Goal: Task Accomplishment & Management: Use online tool/utility

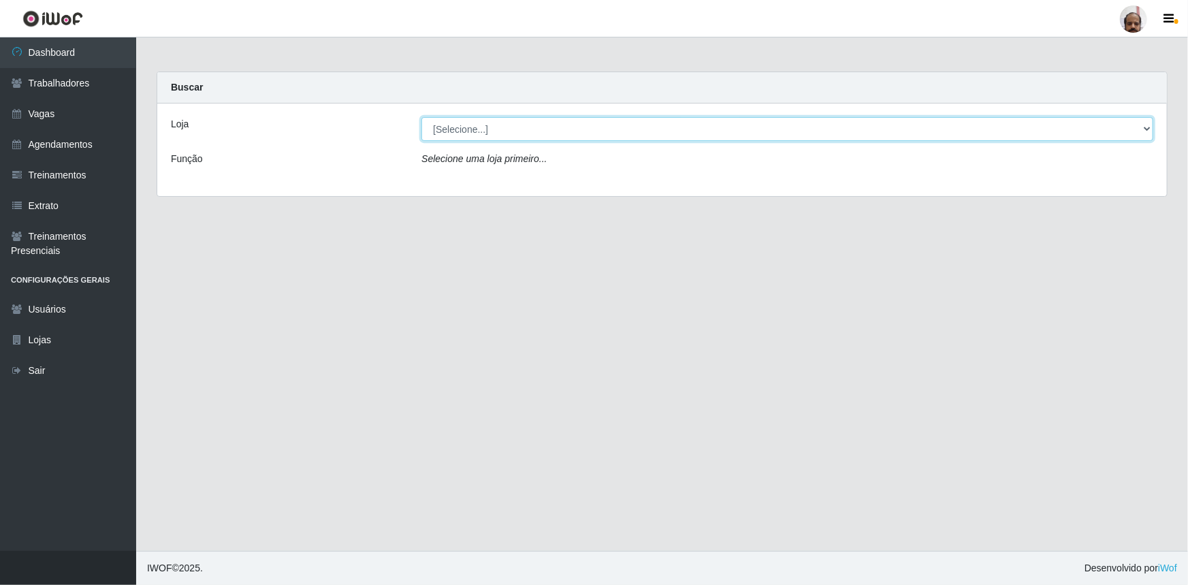
click at [1141, 129] on select "[Selecione...] Mar Vermelho - Loja 05" at bounding box center [787, 129] width 732 height 24
select select "252"
click at [421, 117] on select "[Selecione...] Mar Vermelho - Loja 05" at bounding box center [787, 129] width 732 height 24
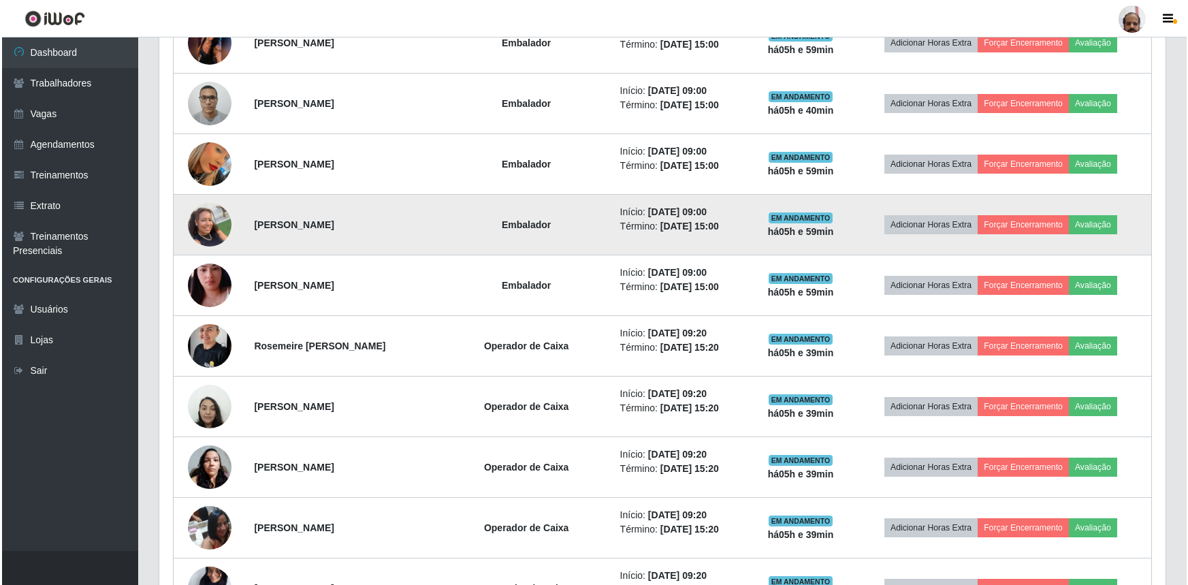
scroll to position [619, 0]
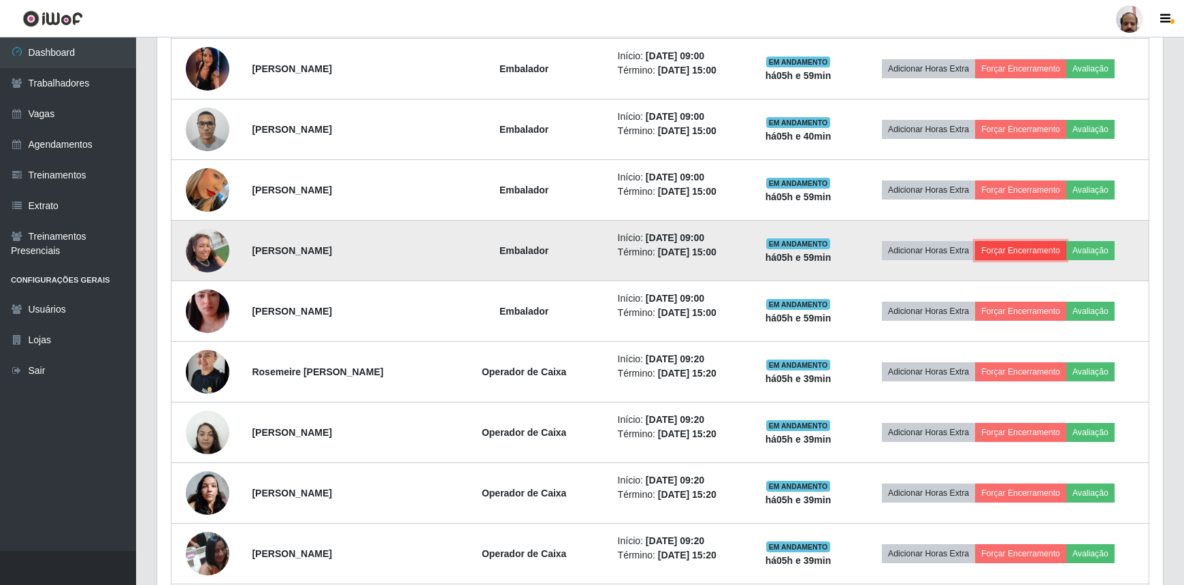
click at [1009, 257] on button "Forçar Encerramento" at bounding box center [1020, 250] width 91 height 19
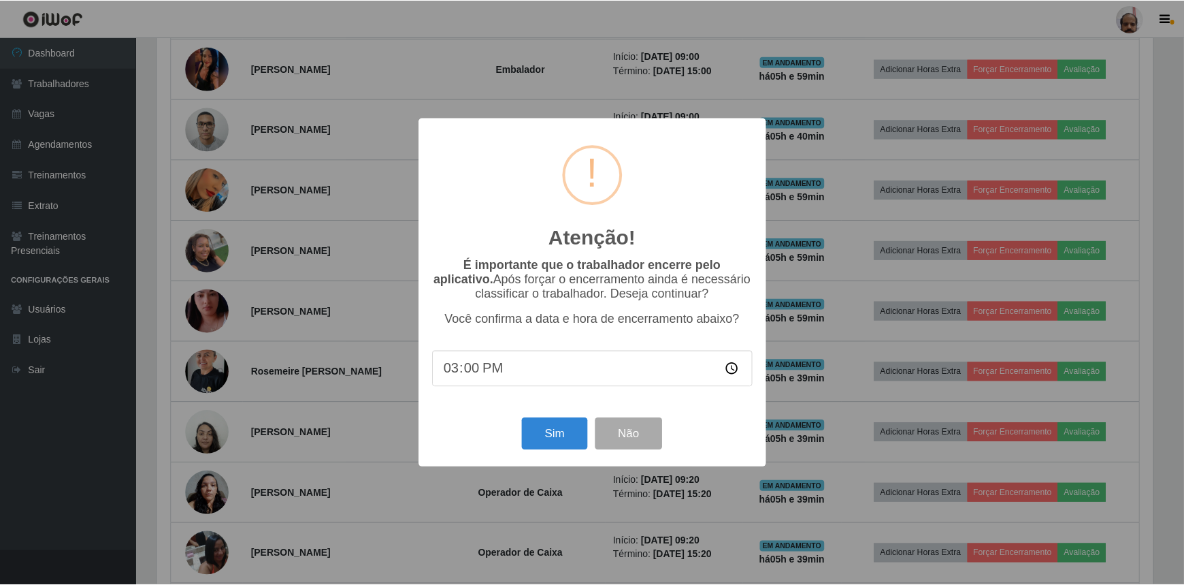
scroll to position [282, 1000]
drag, startPoint x: 555, startPoint y: 451, endPoint x: 550, endPoint y: 456, distance: 7.2
click at [557, 450] on button "Sim" at bounding box center [556, 434] width 66 height 32
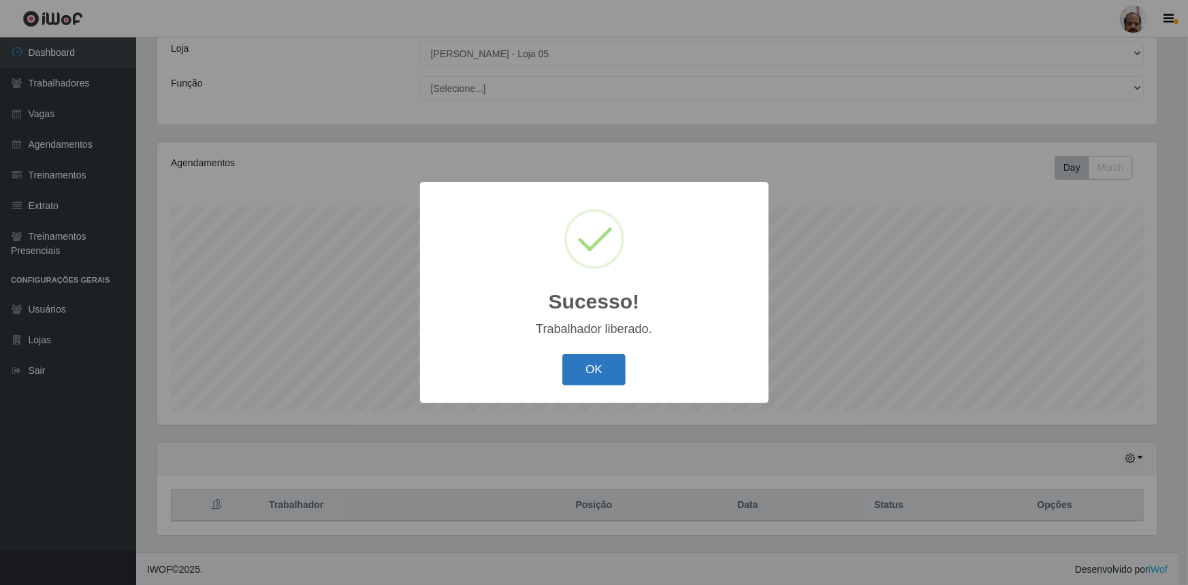
click at [583, 373] on button "OK" at bounding box center [593, 370] width 63 height 32
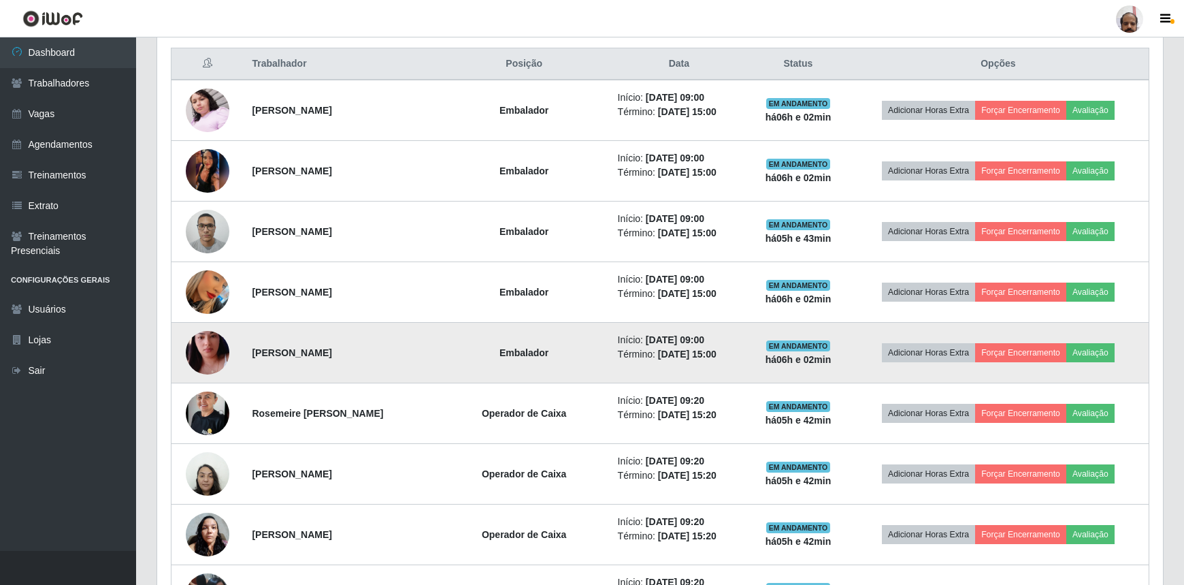
scroll to position [509, 0]
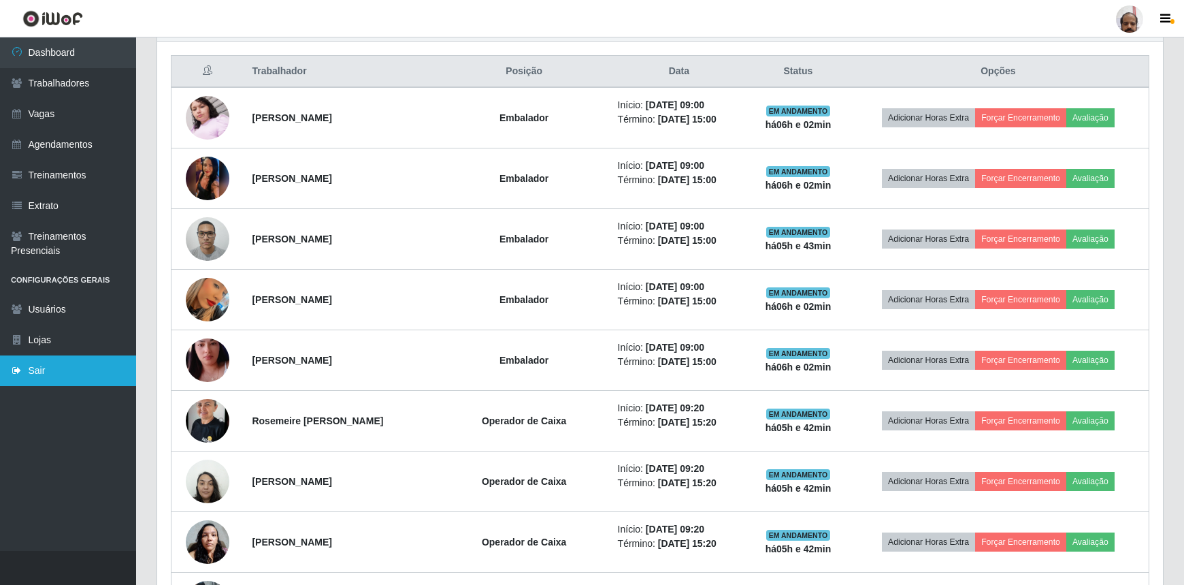
click at [80, 373] on link "Sair" at bounding box center [68, 370] width 136 height 31
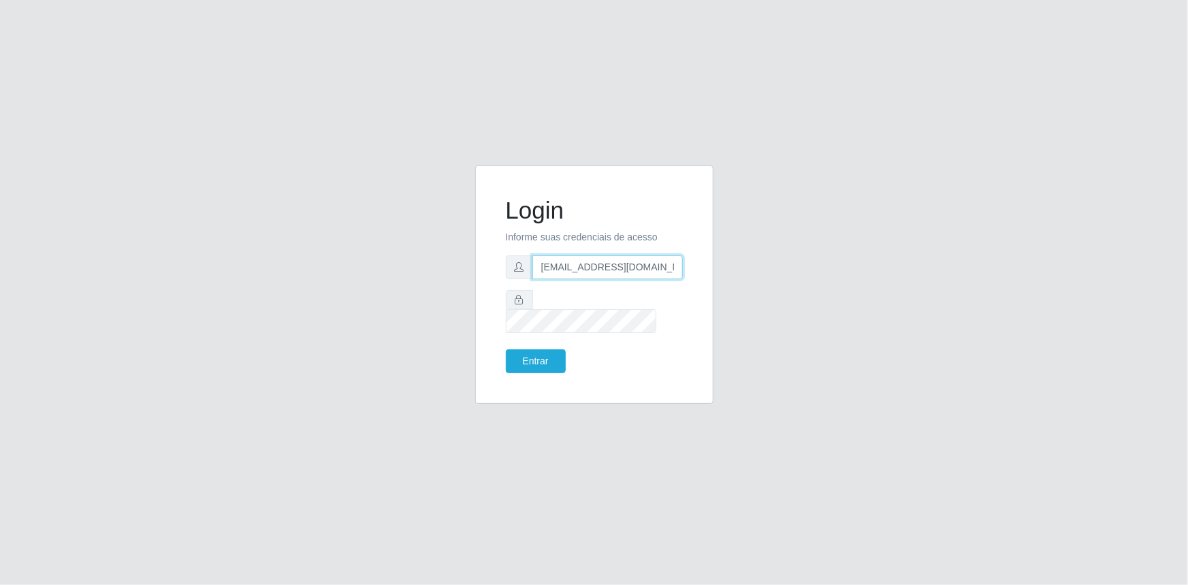
click at [620, 272] on input "gerente.loja4@marvermelhoatacado.com.br" at bounding box center [607, 267] width 150 height 24
type input "gerente.loja05@marvermelhoatacado.com.br"
click at [529, 353] on button "Entrar" at bounding box center [536, 361] width 60 height 24
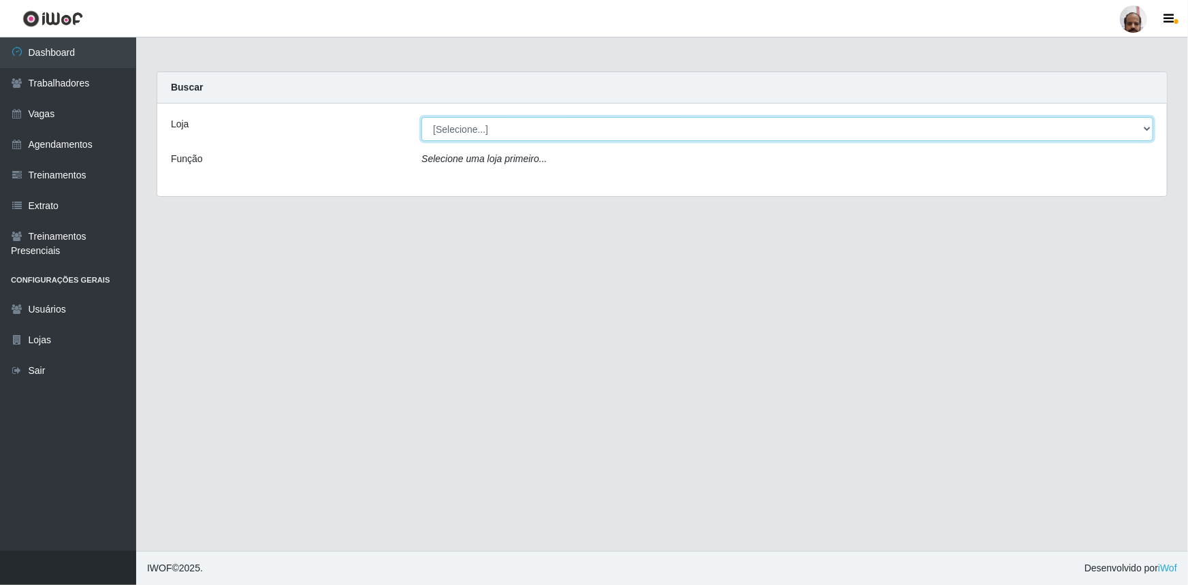
click at [1139, 125] on select "[Selecione...] Mar Vermelho - Loja 05" at bounding box center [787, 129] width 732 height 24
select select "252"
click at [421, 117] on select "[Selecione...] Mar Vermelho - Loja 05" at bounding box center [787, 129] width 732 height 24
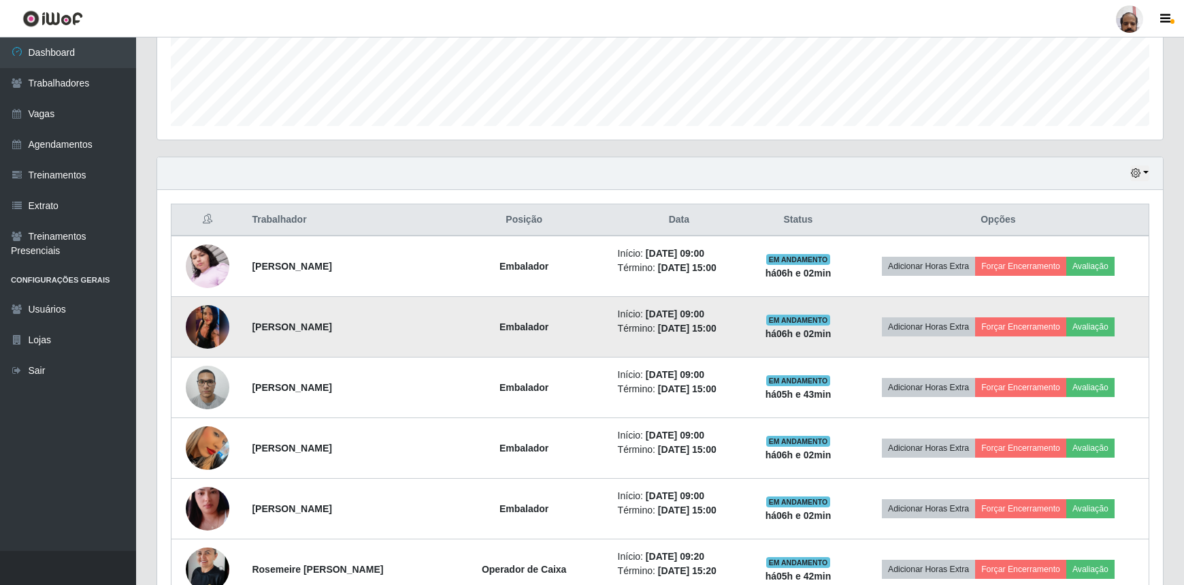
scroll to position [371, 0]
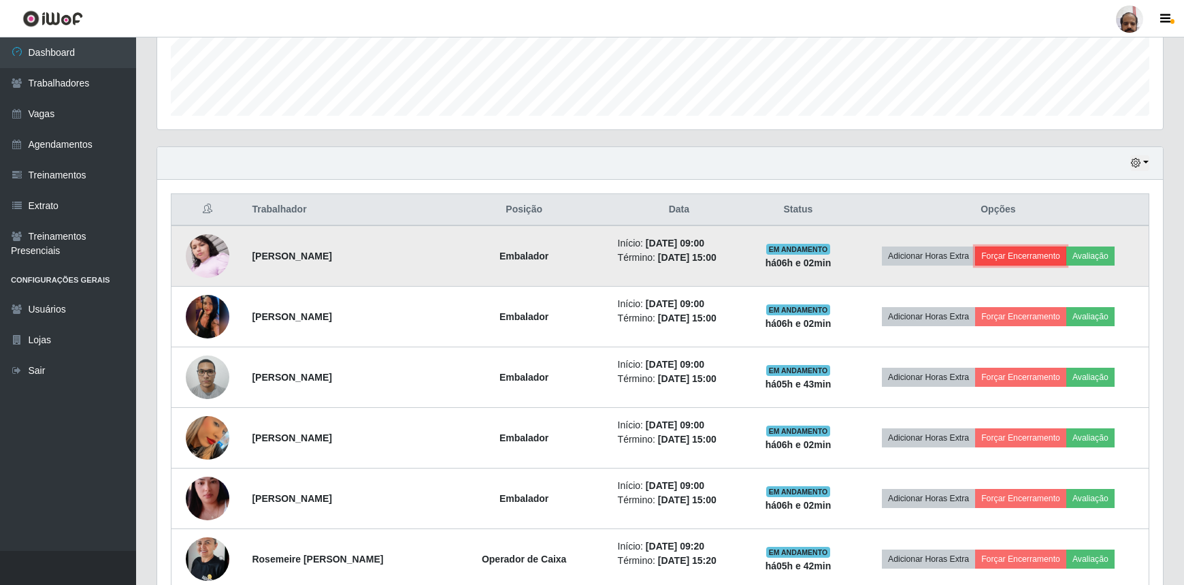
click at [1021, 257] on button "Forçar Encerramento" at bounding box center [1020, 255] width 91 height 19
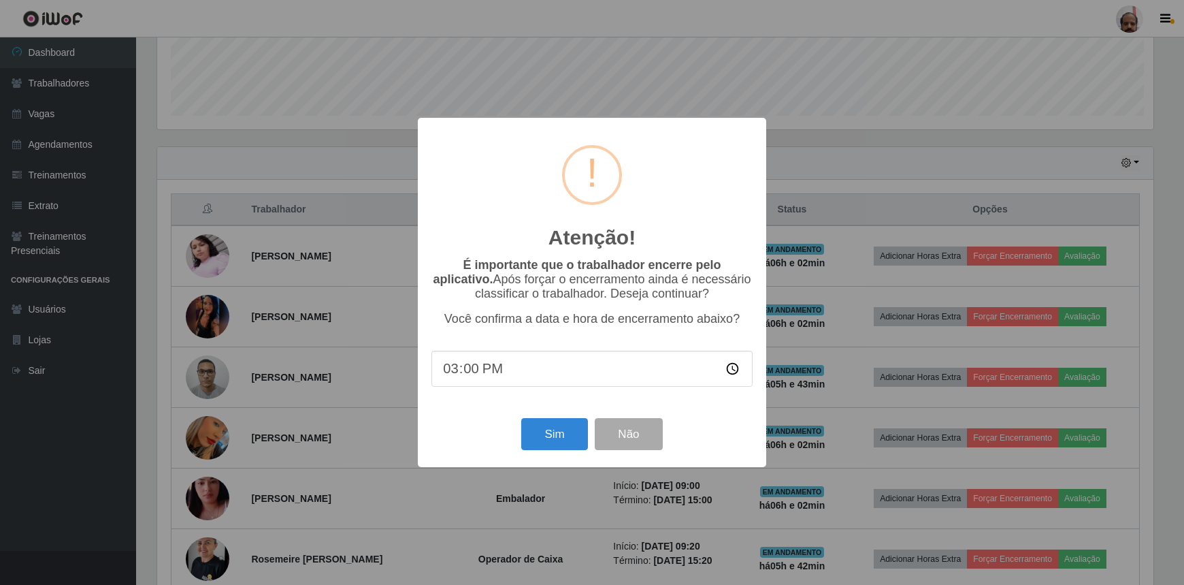
scroll to position [282, 1000]
click at [551, 436] on button "Sim" at bounding box center [556, 434] width 66 height 32
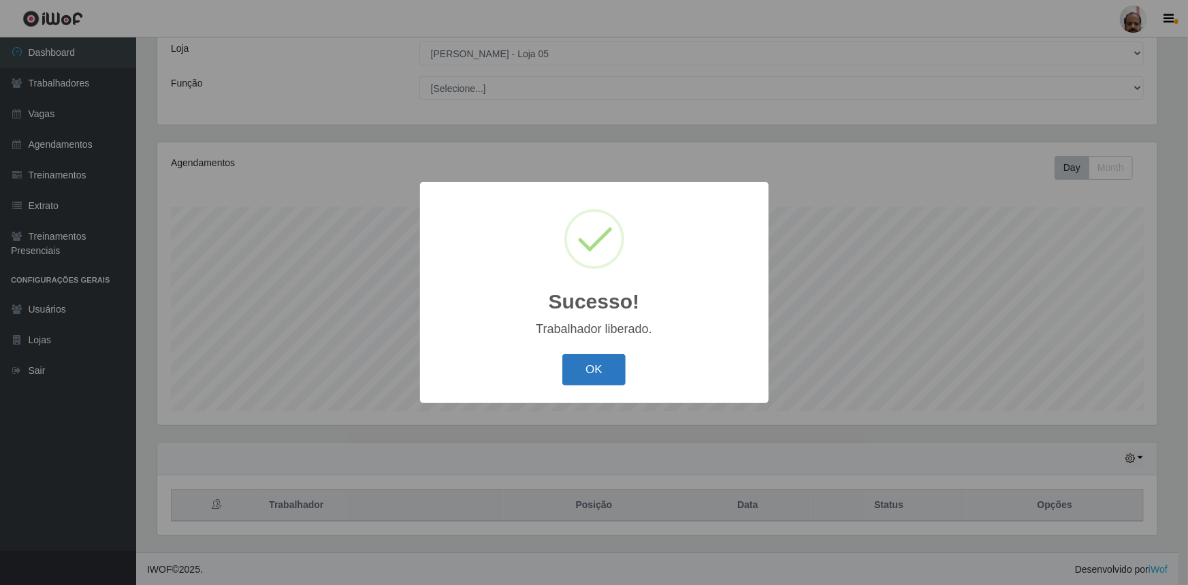
click at [606, 380] on button "OK" at bounding box center [593, 370] width 63 height 32
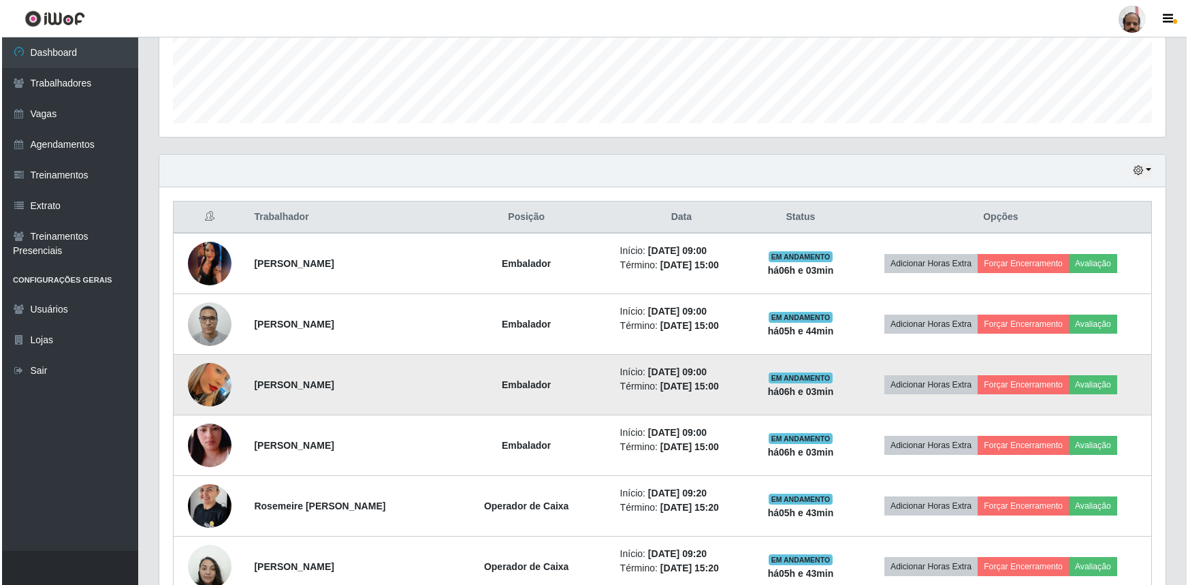
scroll to position [385, 0]
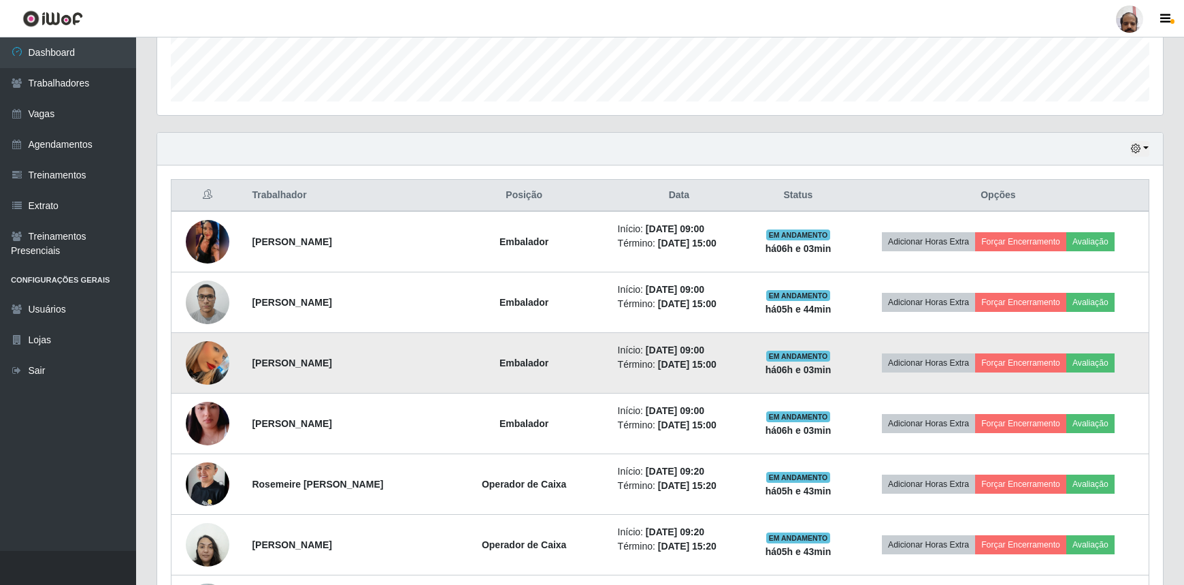
click at [214, 367] on img at bounding box center [208, 363] width 44 height 78
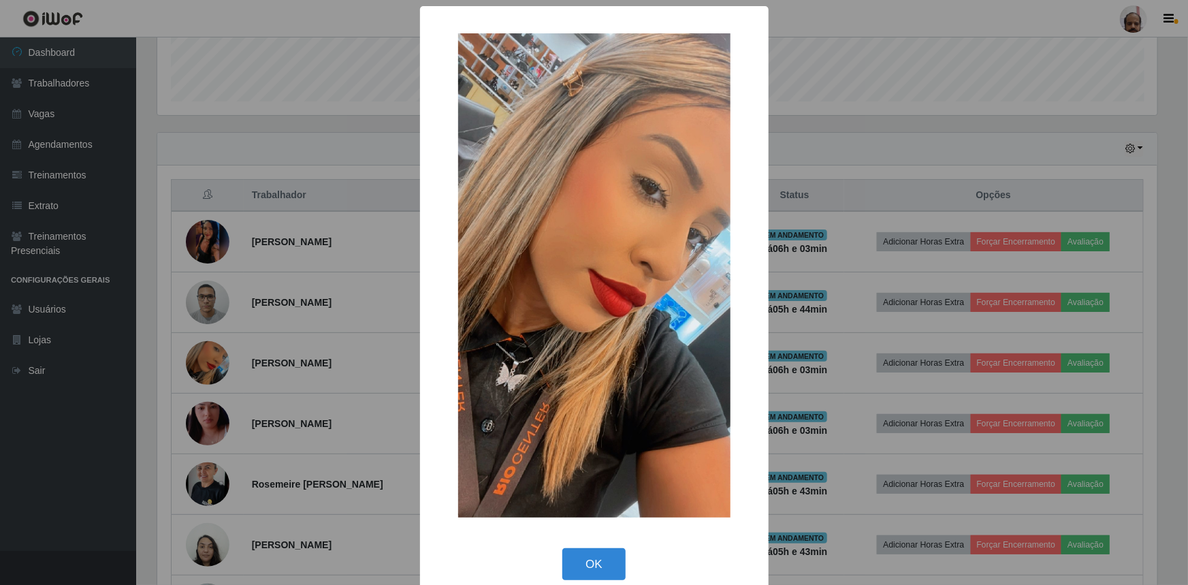
click at [215, 370] on div "× OK Cancel" at bounding box center [594, 292] width 1188 height 585
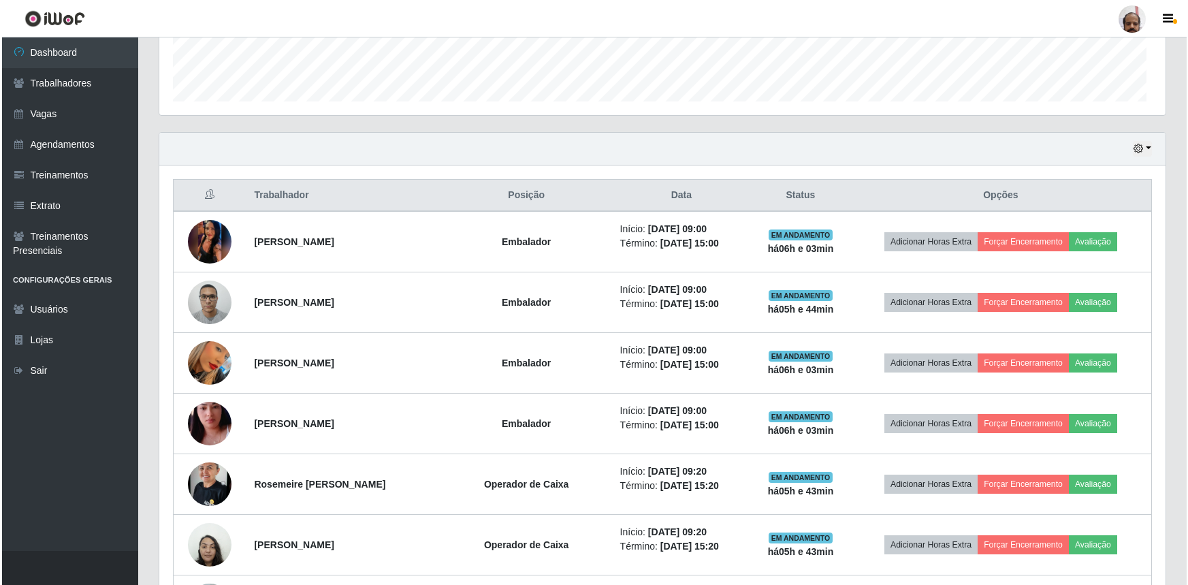
scroll to position [282, 1006]
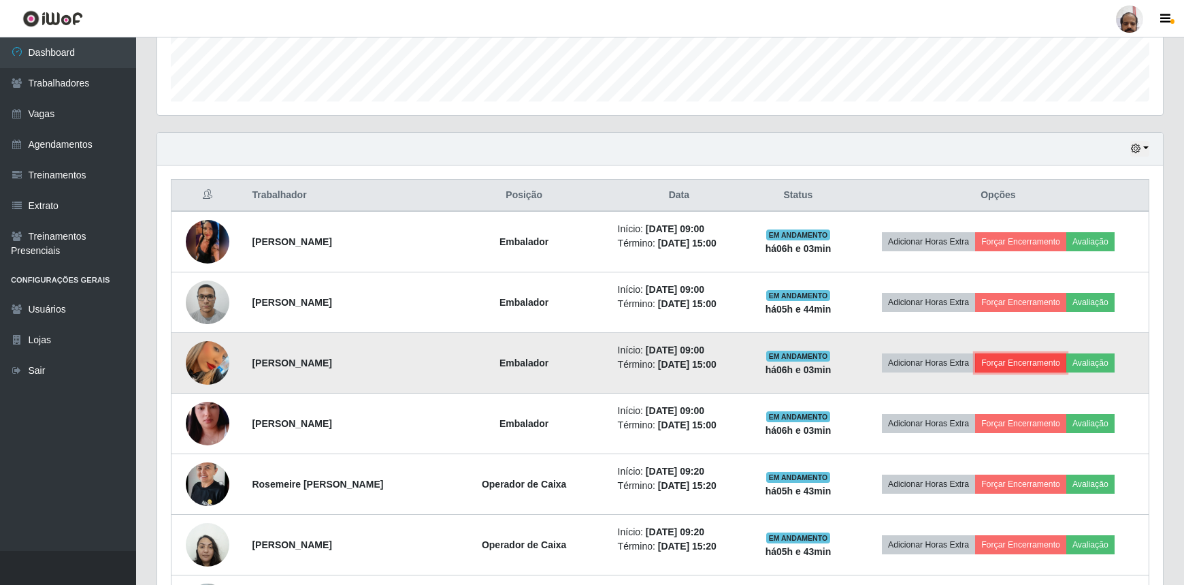
click at [1014, 361] on button "Forçar Encerramento" at bounding box center [1020, 362] width 91 height 19
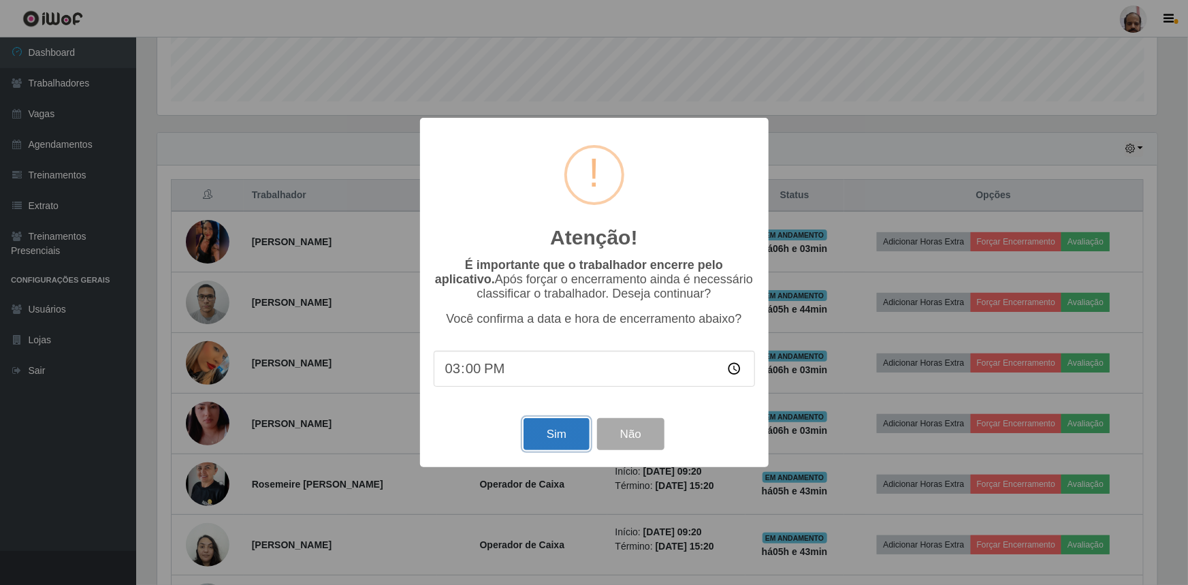
click at [558, 436] on button "Sim" at bounding box center [556, 434] width 66 height 32
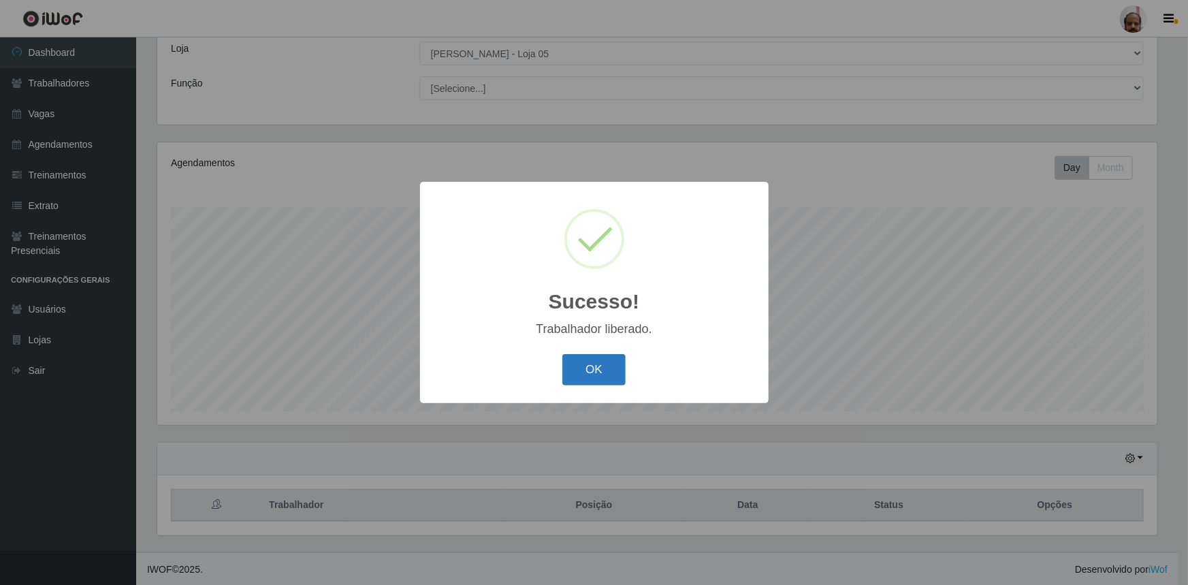
click at [595, 374] on button "OK" at bounding box center [593, 370] width 63 height 32
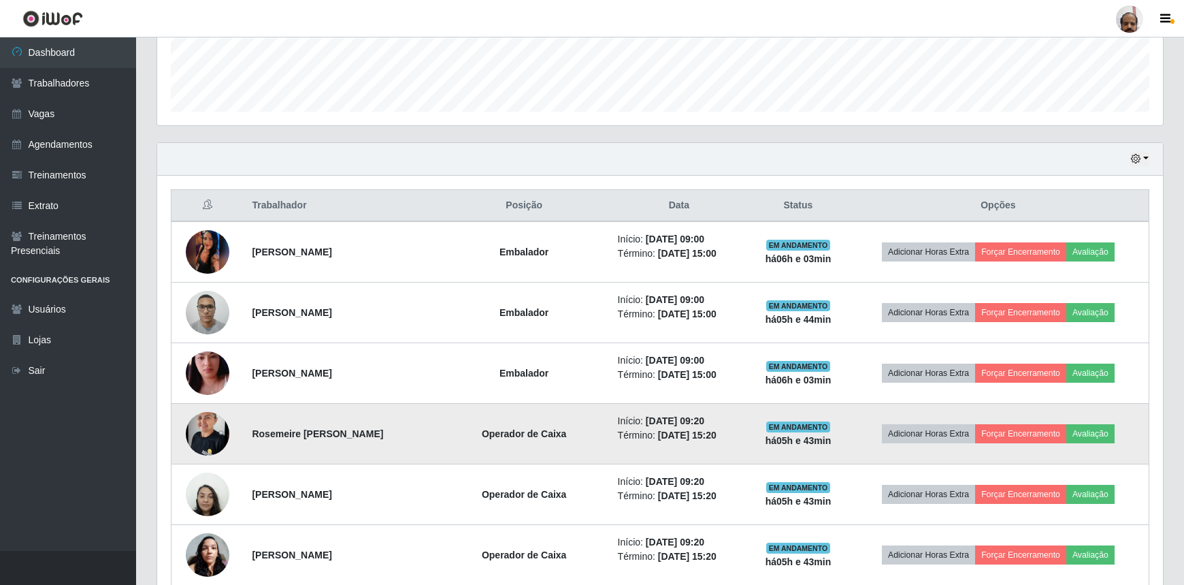
scroll to position [385, 0]
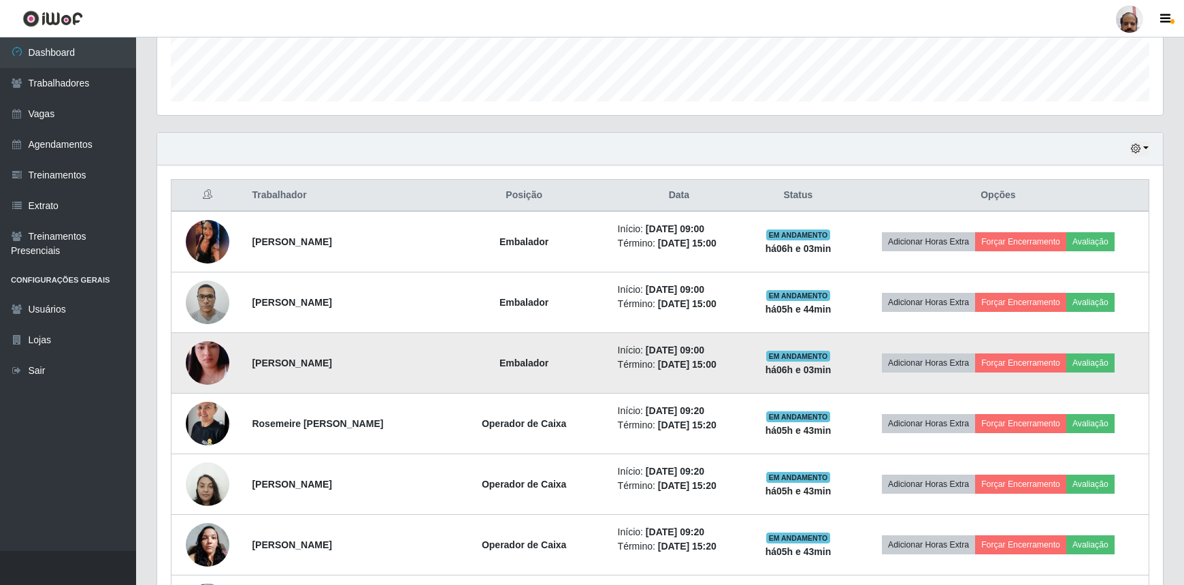
click at [211, 366] on img at bounding box center [208, 363] width 44 height 78
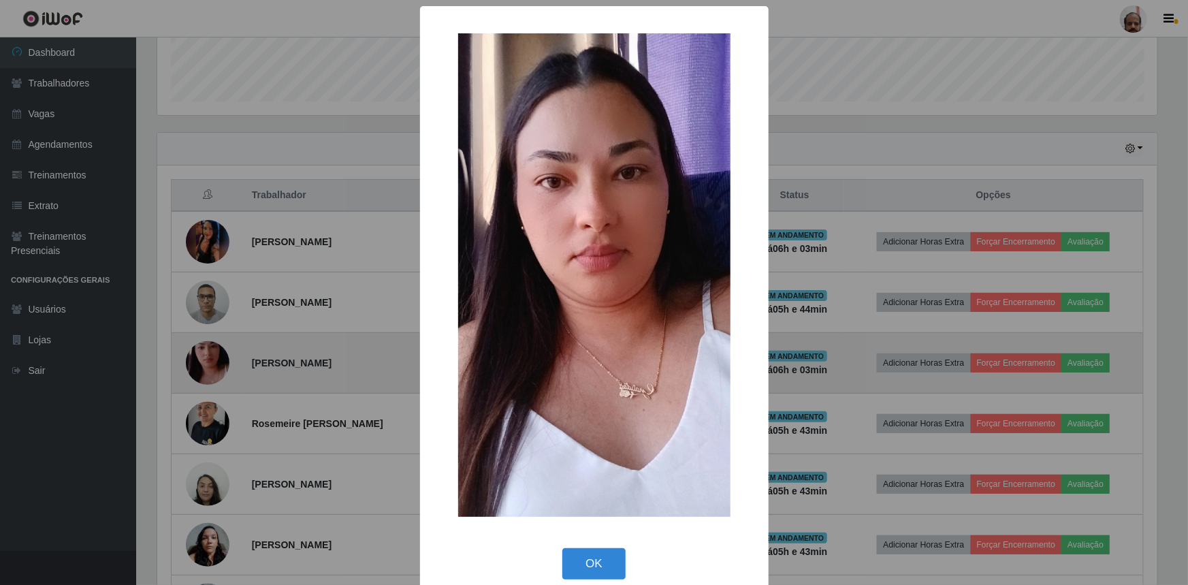
click at [211, 366] on div "× OK Cancel" at bounding box center [594, 292] width 1188 height 585
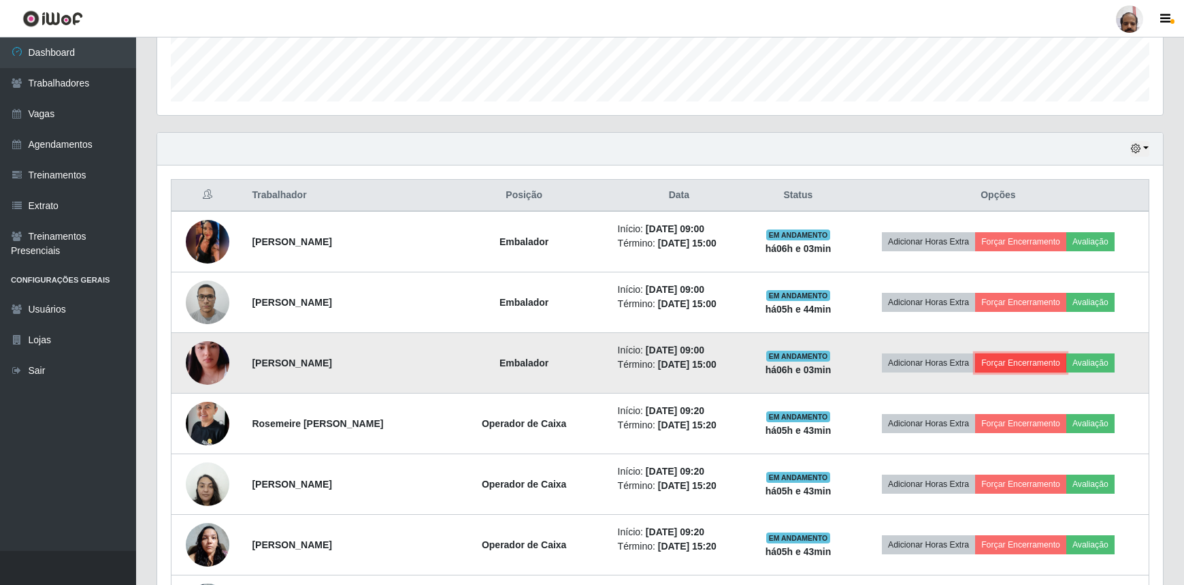
click at [1034, 367] on button "Forçar Encerramento" at bounding box center [1020, 362] width 91 height 19
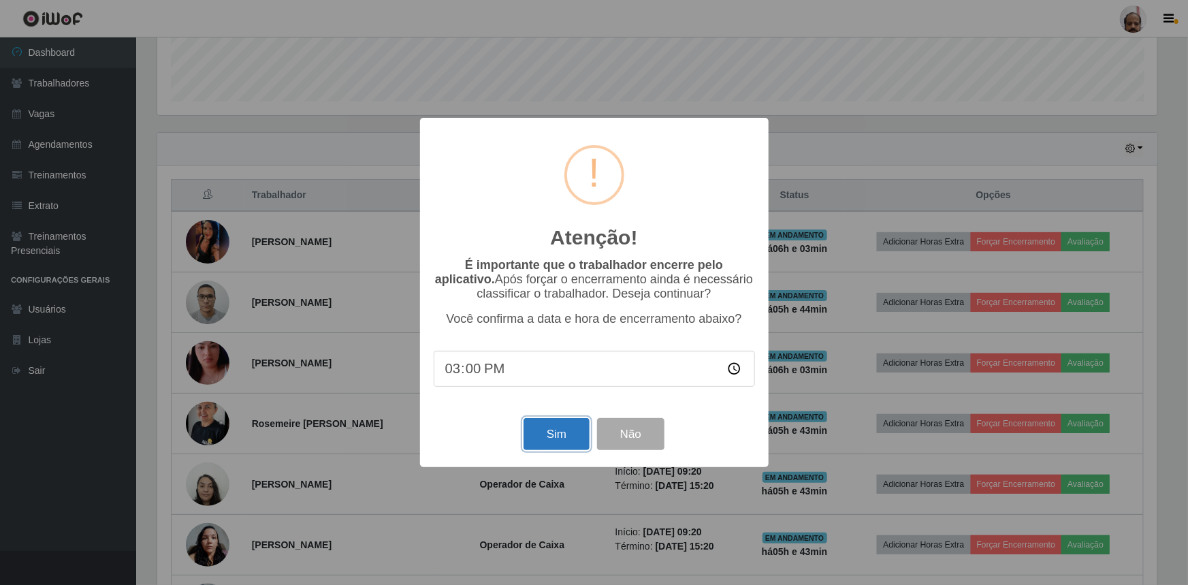
click at [555, 442] on button "Sim" at bounding box center [556, 434] width 66 height 32
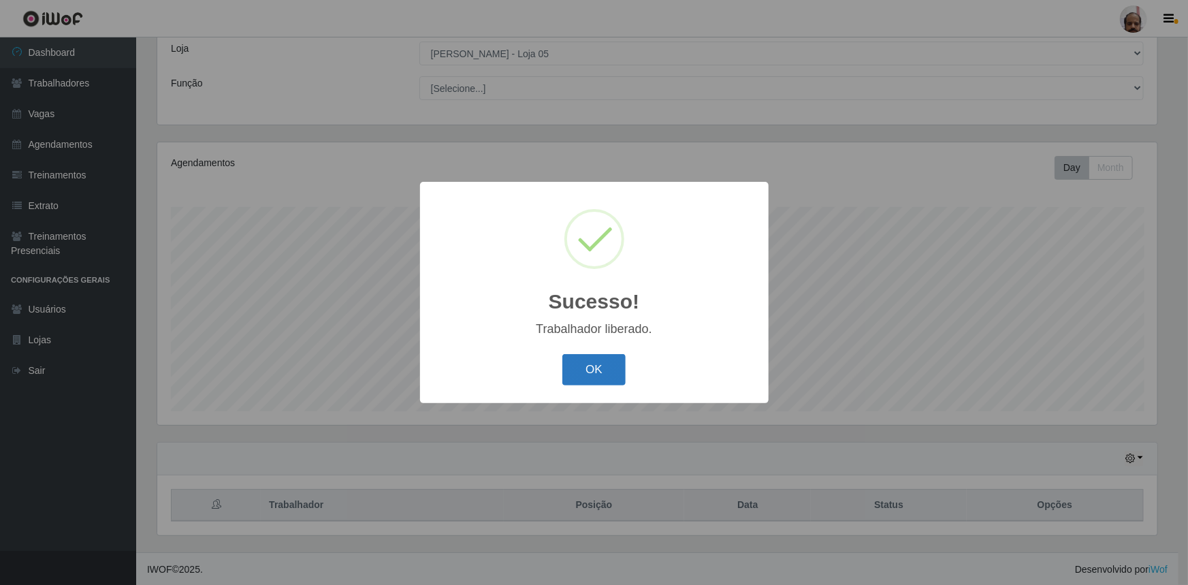
click at [610, 374] on button "OK" at bounding box center [593, 370] width 63 height 32
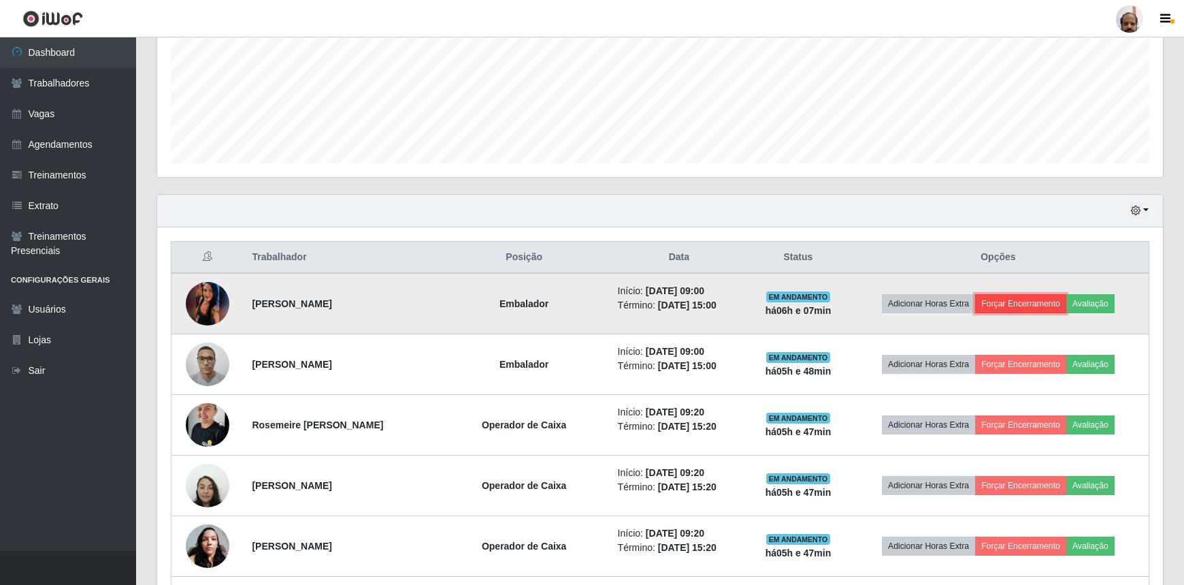
click at [1037, 305] on button "Forçar Encerramento" at bounding box center [1020, 303] width 91 height 19
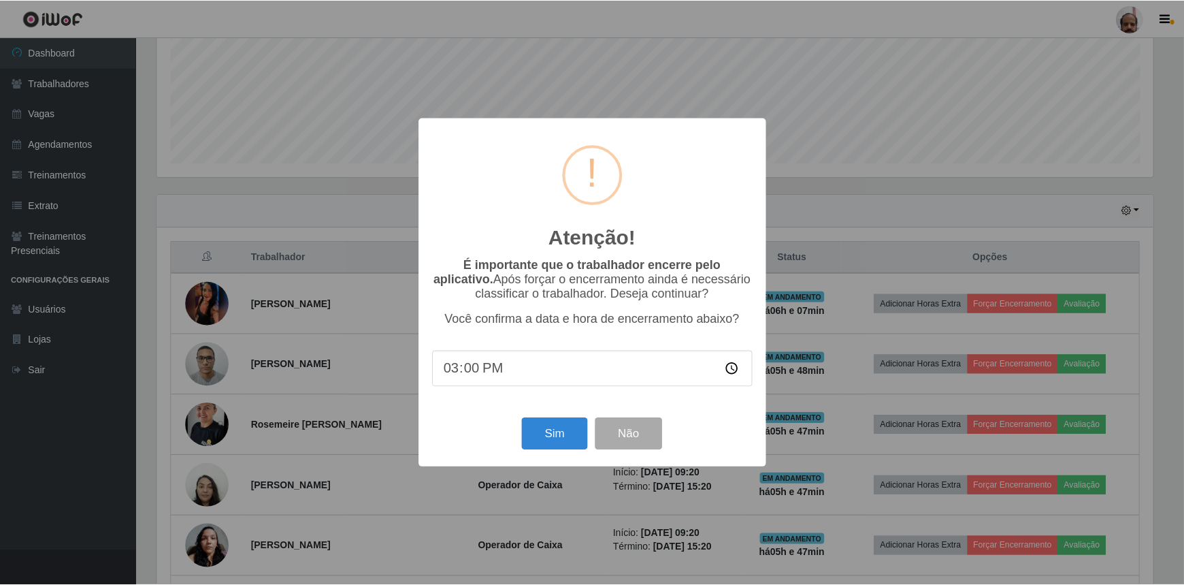
scroll to position [282, 1000]
click at [540, 439] on button "Sim" at bounding box center [556, 434] width 66 height 32
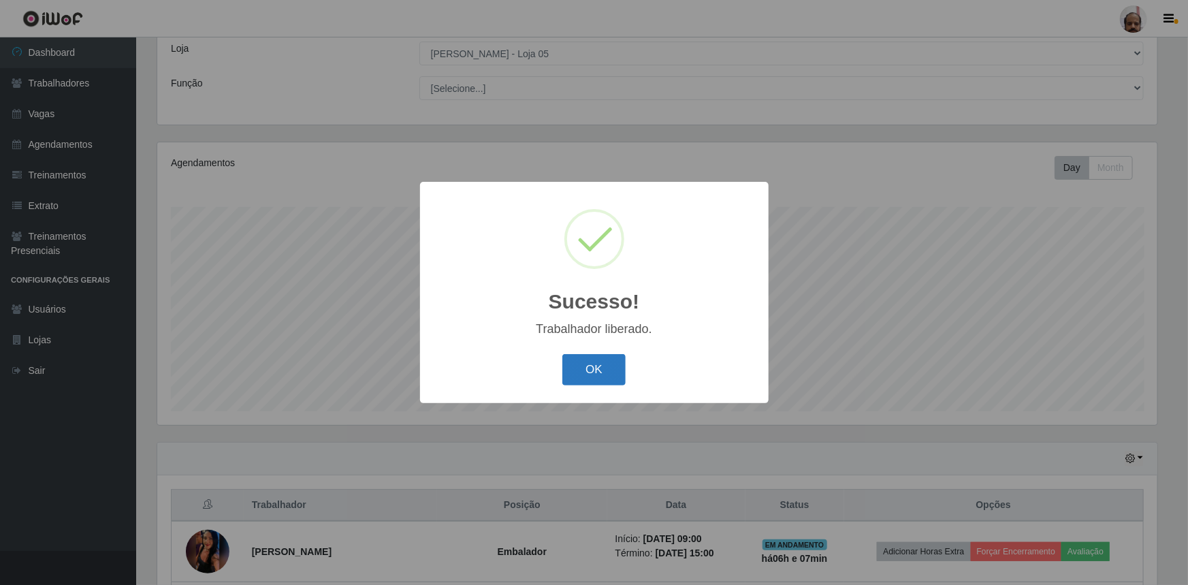
drag, startPoint x: 587, startPoint y: 372, endPoint x: 576, endPoint y: 381, distance: 14.0
click at [587, 371] on button "OK" at bounding box center [593, 370] width 63 height 32
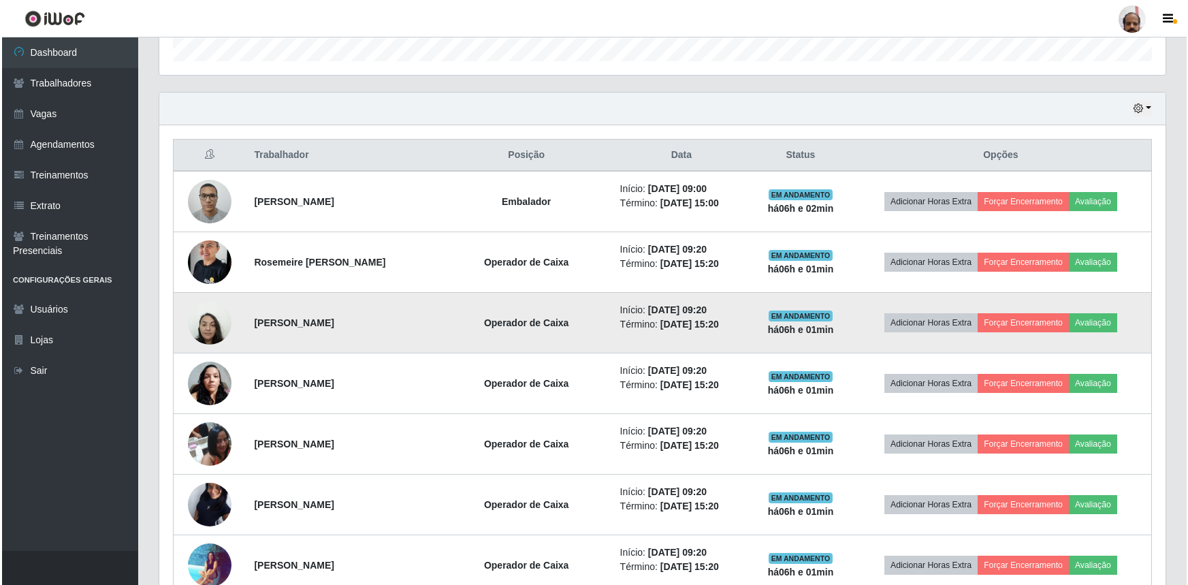
scroll to position [447, 0]
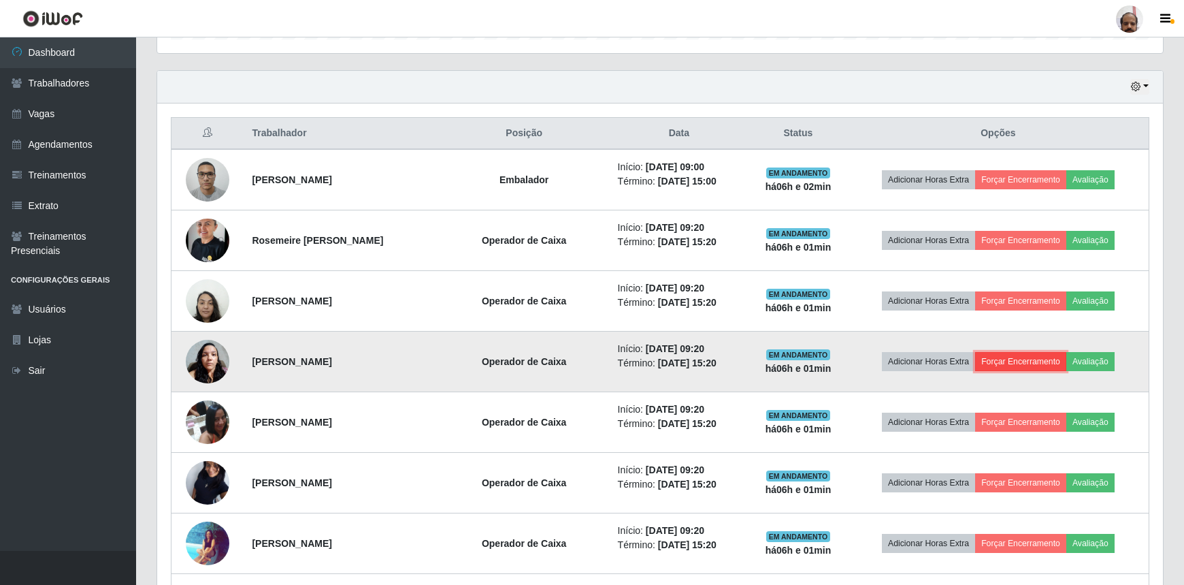
click at [1017, 364] on button "Forçar Encerramento" at bounding box center [1020, 361] width 91 height 19
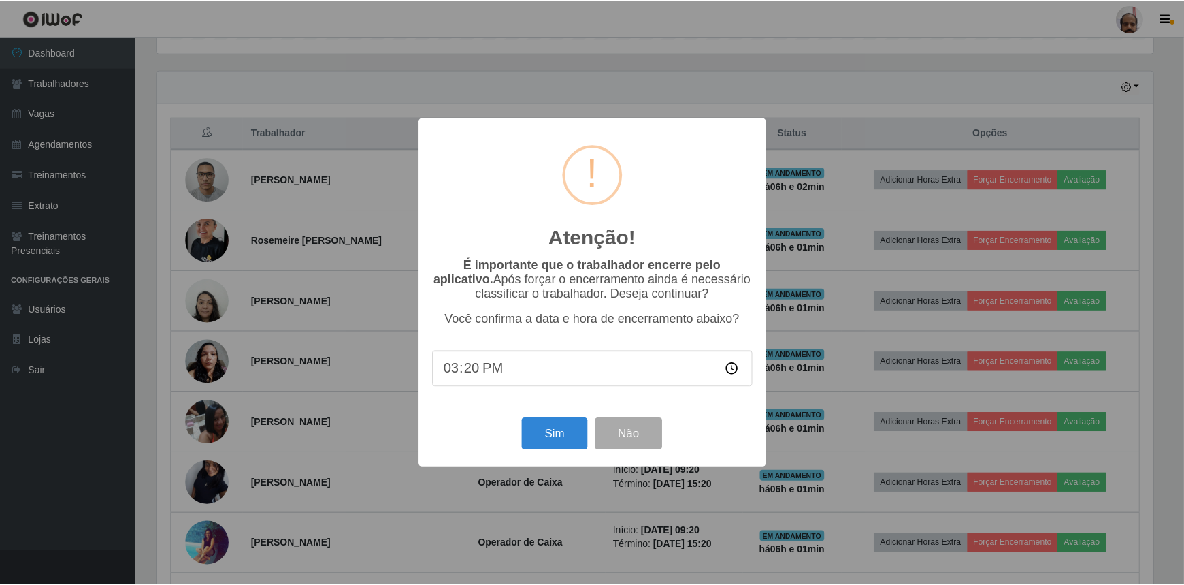
scroll to position [282, 1000]
click at [566, 436] on button "Sim" at bounding box center [556, 434] width 66 height 32
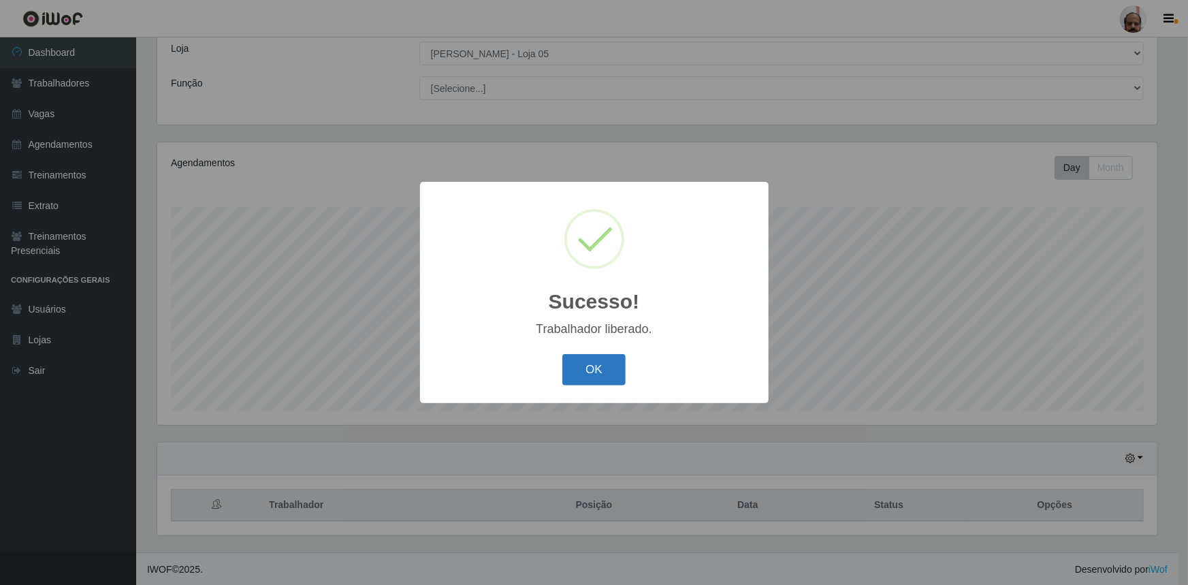
click at [596, 378] on button "OK" at bounding box center [593, 370] width 63 height 32
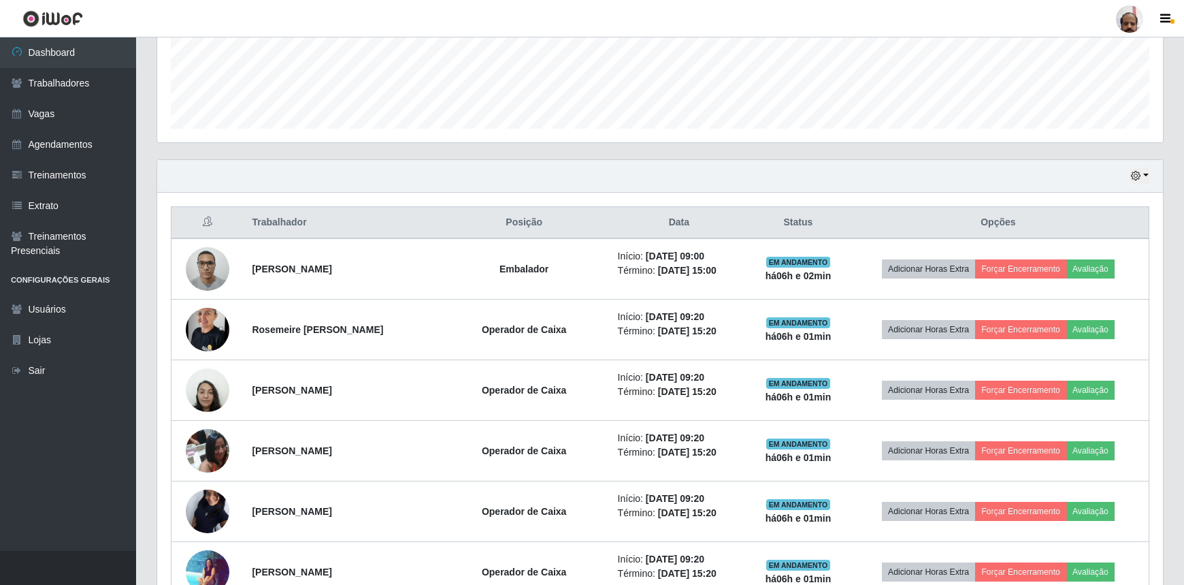
scroll to position [385, 0]
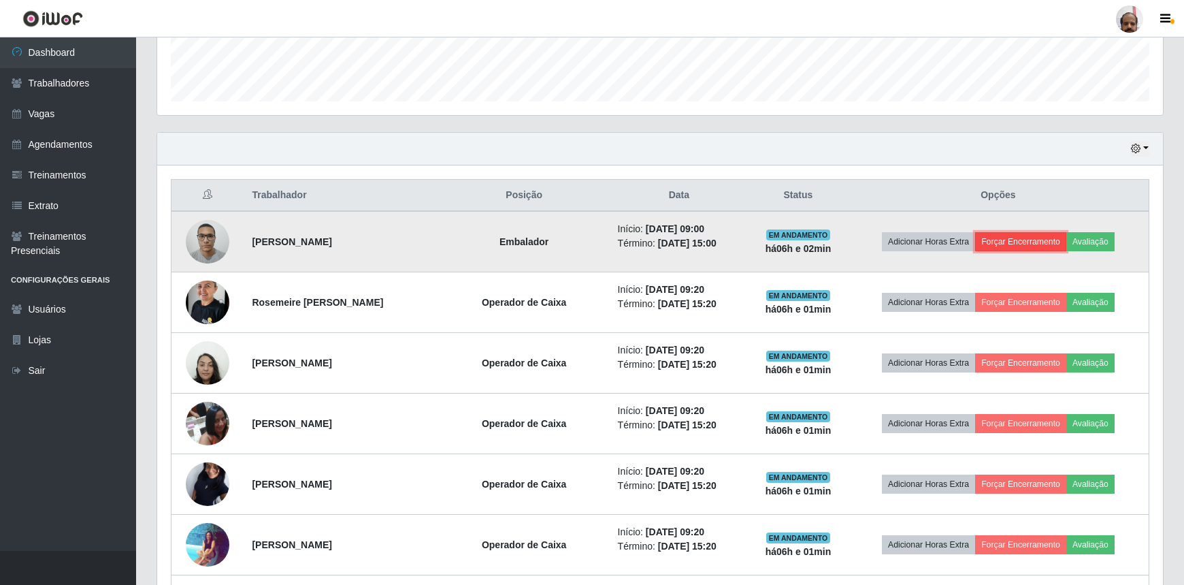
click at [1047, 239] on button "Forçar Encerramento" at bounding box center [1020, 241] width 91 height 19
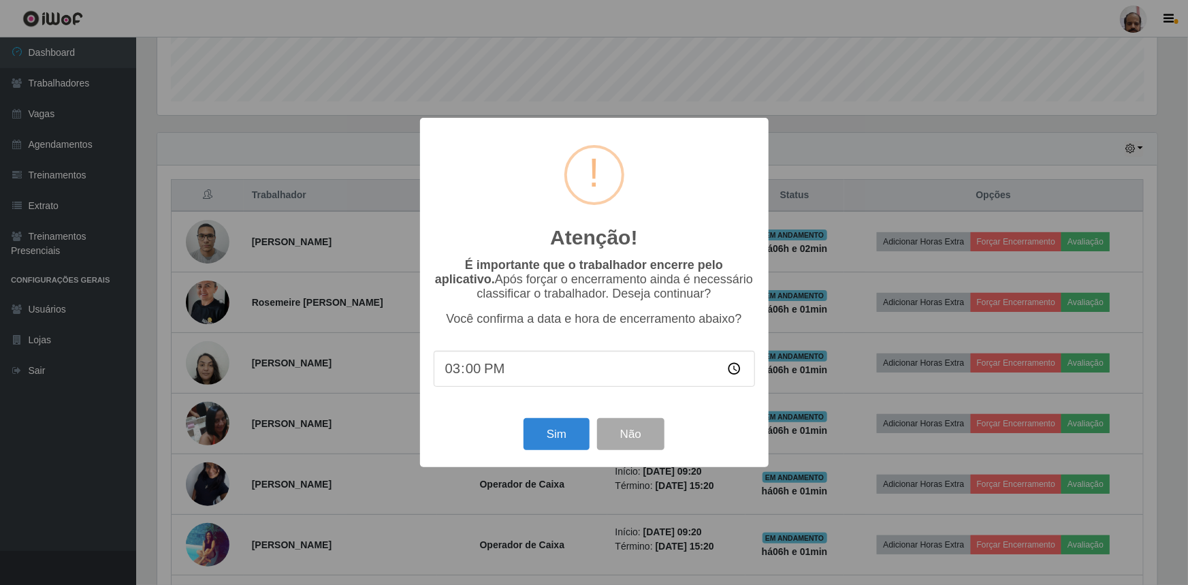
click at [470, 375] on input "15:00" at bounding box center [593, 368] width 321 height 36
type input "15:20"
click at [557, 442] on button "Sim" at bounding box center [556, 434] width 66 height 32
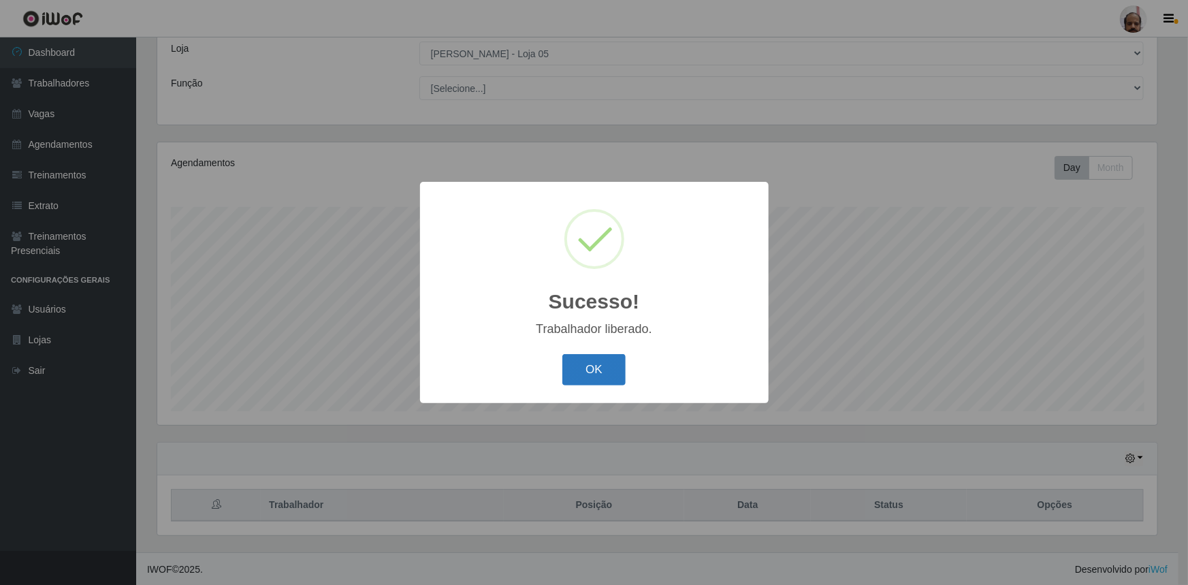
click at [572, 367] on button "OK" at bounding box center [593, 370] width 63 height 32
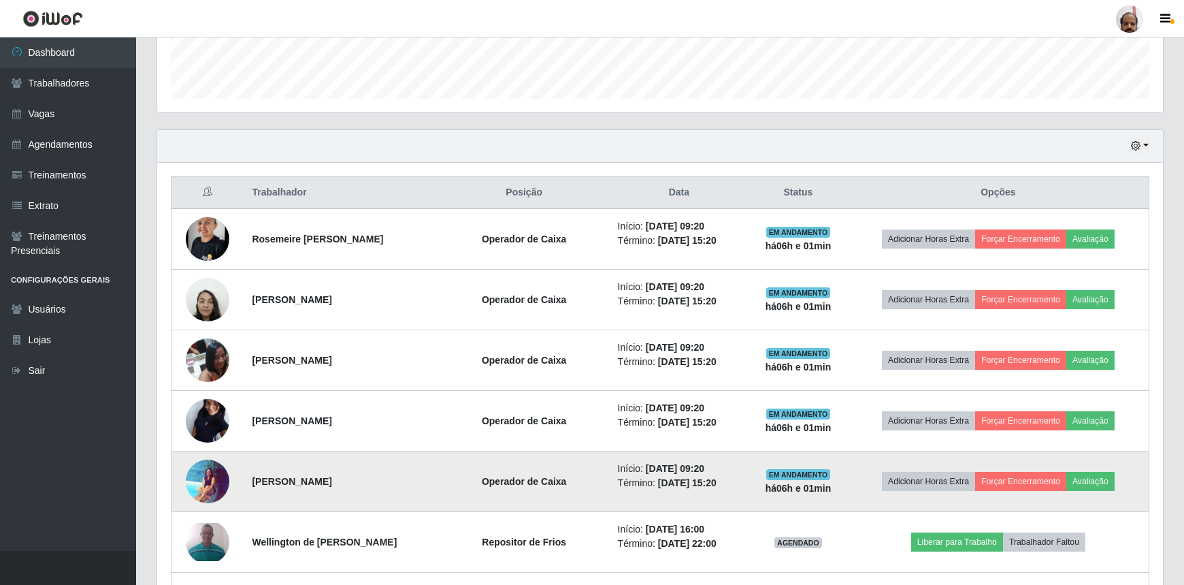
scroll to position [385, 0]
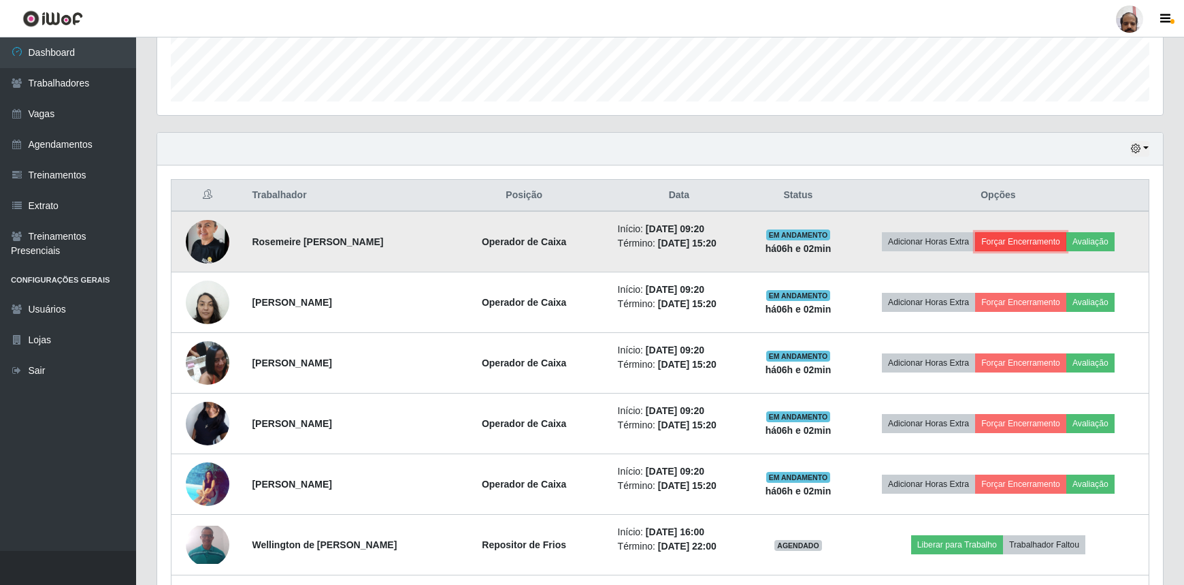
click at [1013, 242] on button "Forçar Encerramento" at bounding box center [1020, 241] width 91 height 19
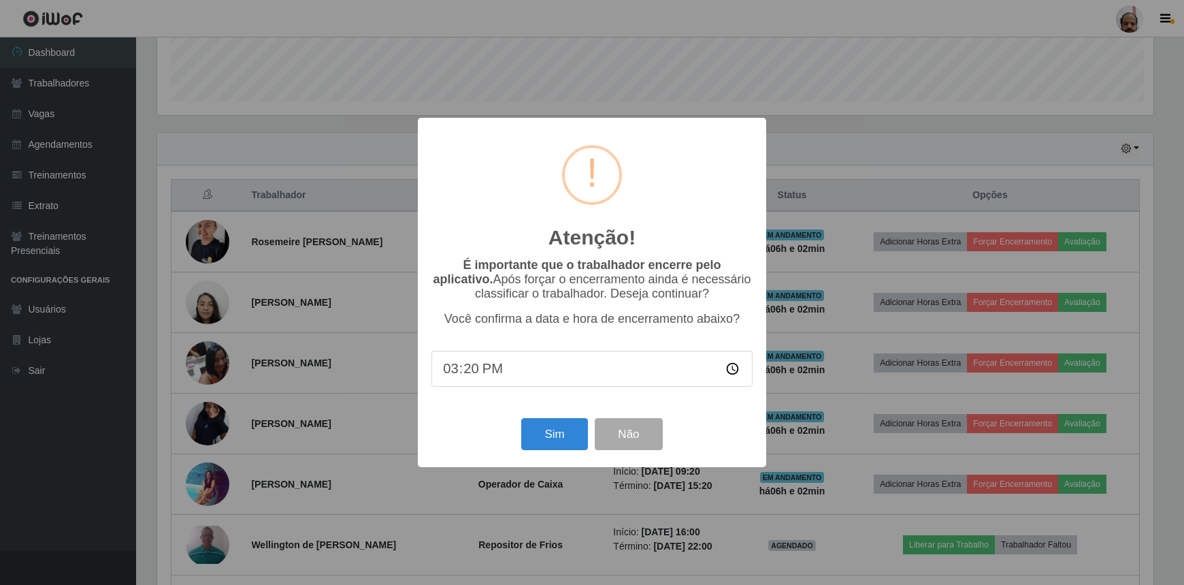
scroll to position [282, 1000]
click at [563, 434] on button "Sim" at bounding box center [556, 434] width 66 height 32
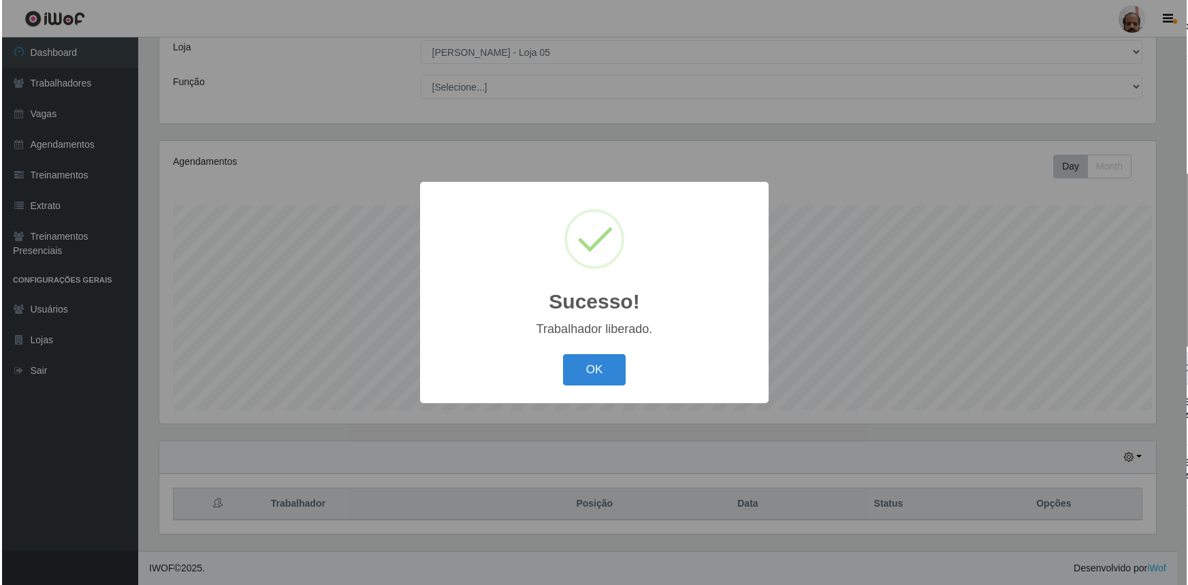
scroll to position [76, 0]
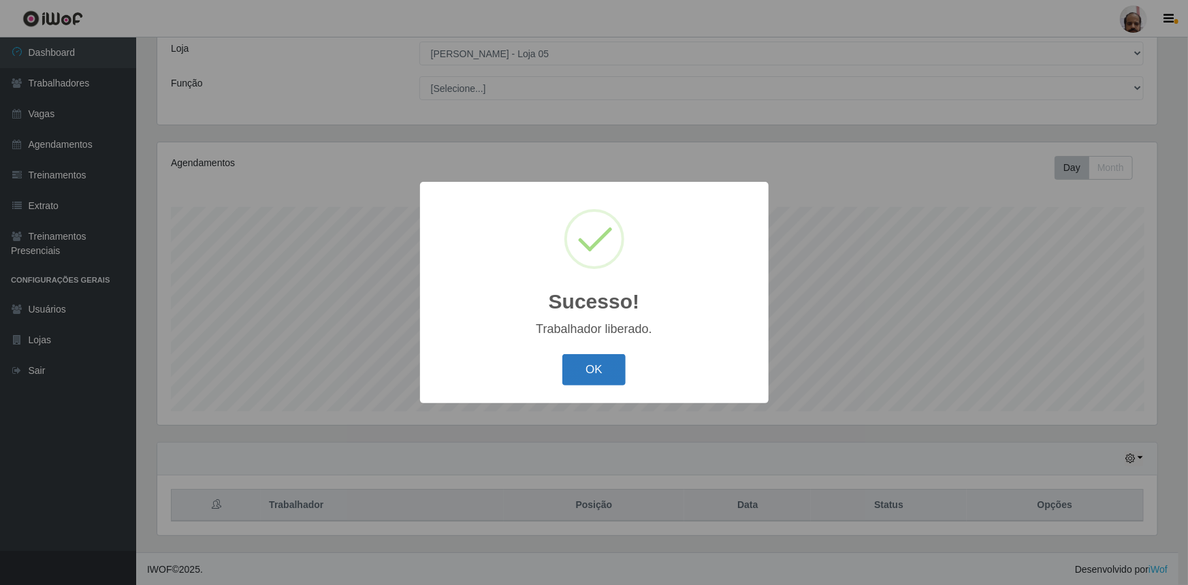
click at [606, 374] on button "OK" at bounding box center [593, 370] width 63 height 32
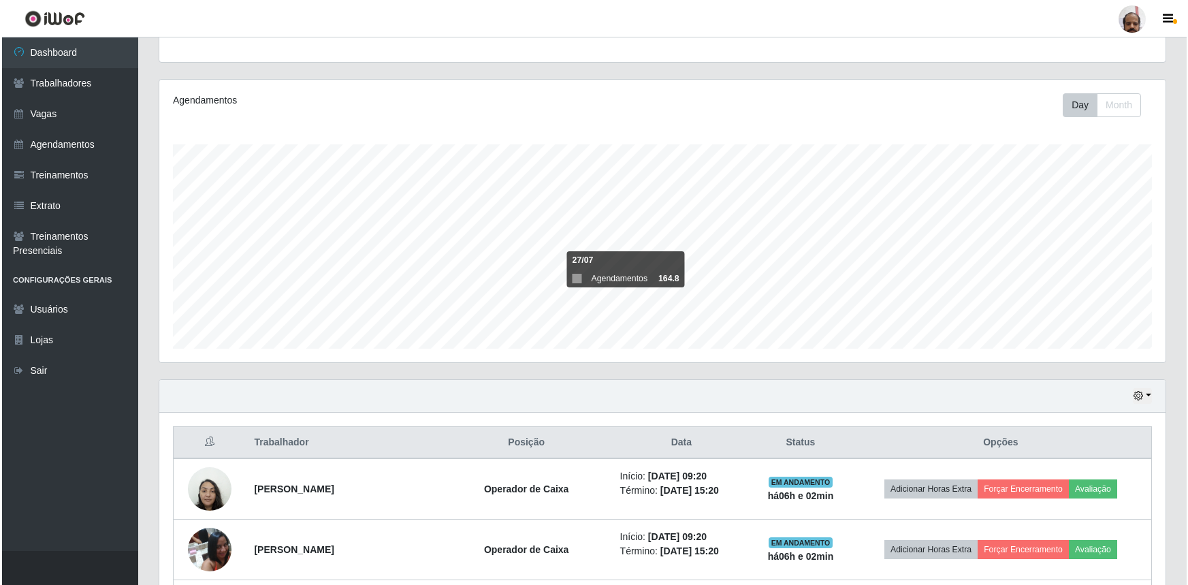
scroll to position [261, 0]
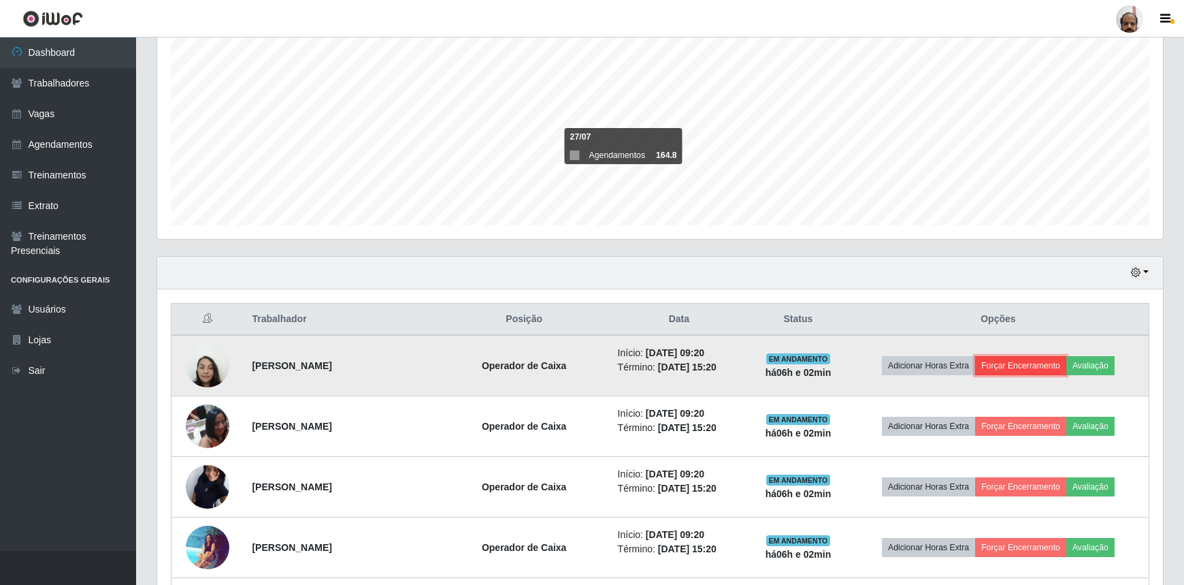
click at [997, 360] on button "Forçar Encerramento" at bounding box center [1020, 365] width 91 height 19
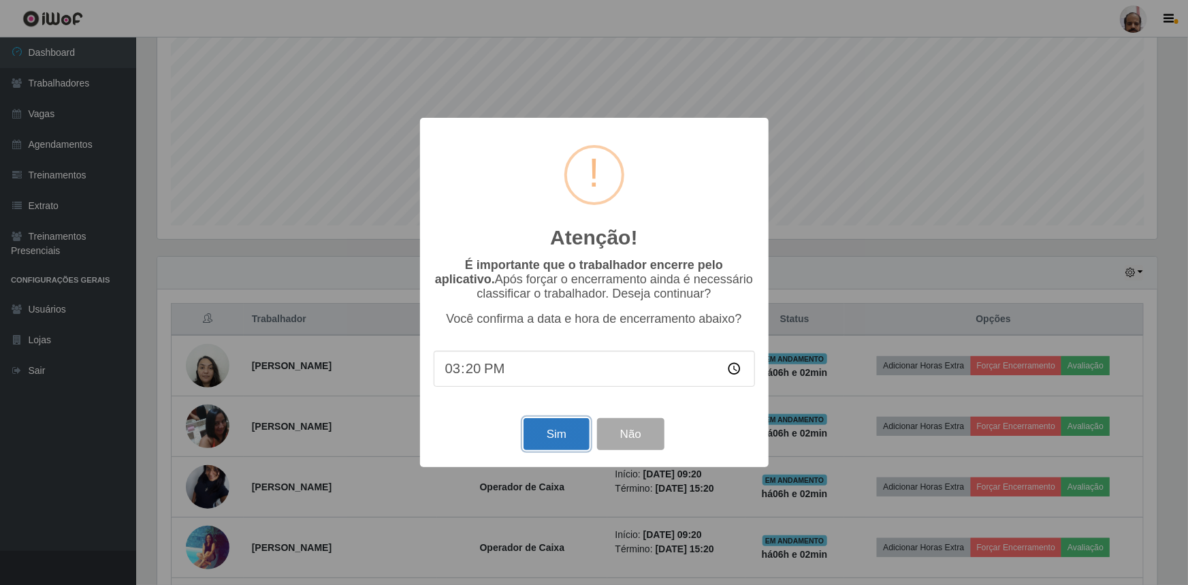
click at [558, 444] on button "Sim" at bounding box center [556, 434] width 66 height 32
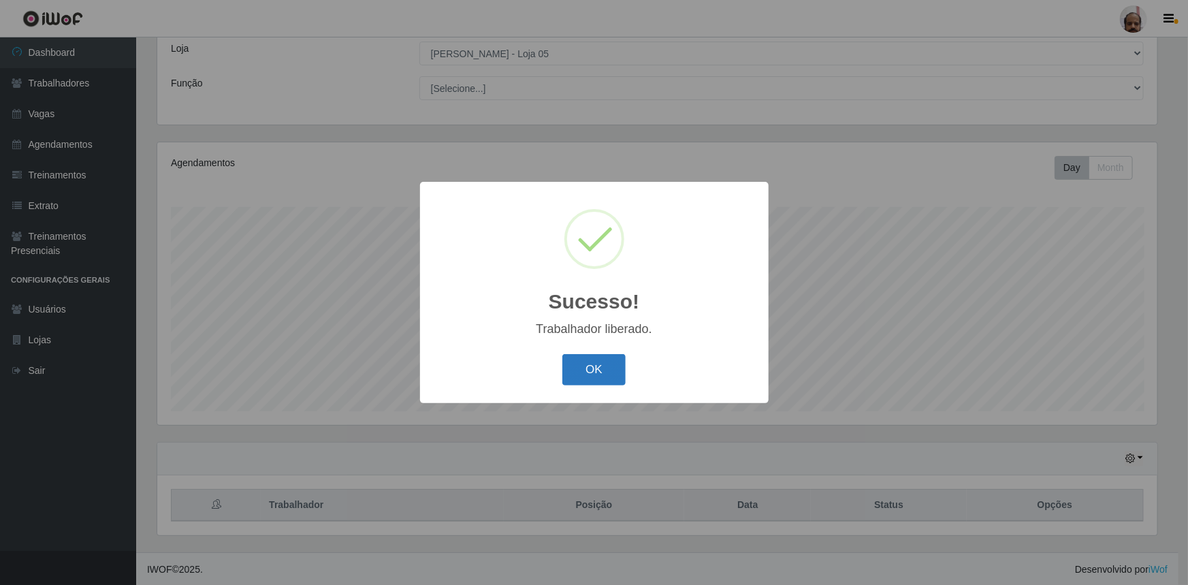
click at [621, 371] on button "OK" at bounding box center [593, 370] width 63 height 32
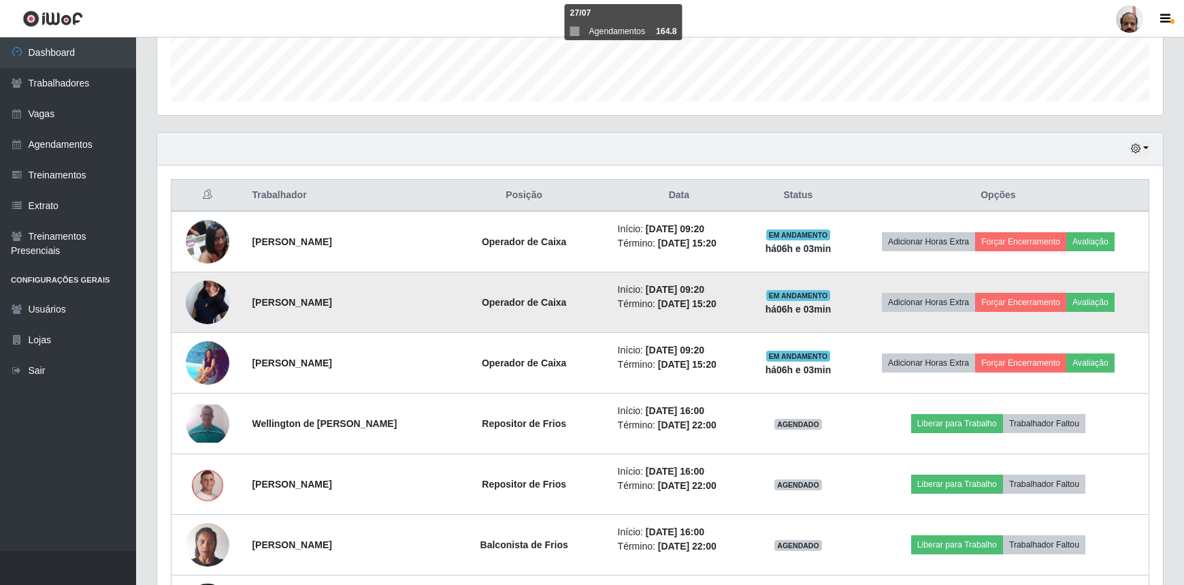
click at [229, 295] on td at bounding box center [207, 302] width 73 height 61
click at [218, 297] on img at bounding box center [208, 302] width 44 height 97
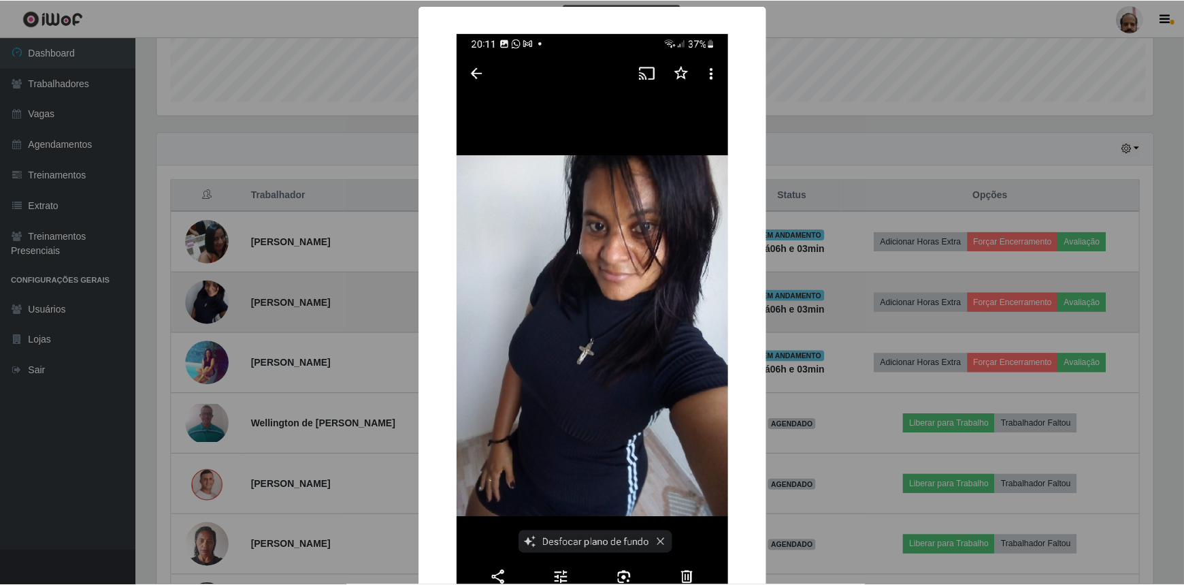
scroll to position [282, 1000]
click at [218, 297] on div "× OK Cancel" at bounding box center [594, 292] width 1188 height 585
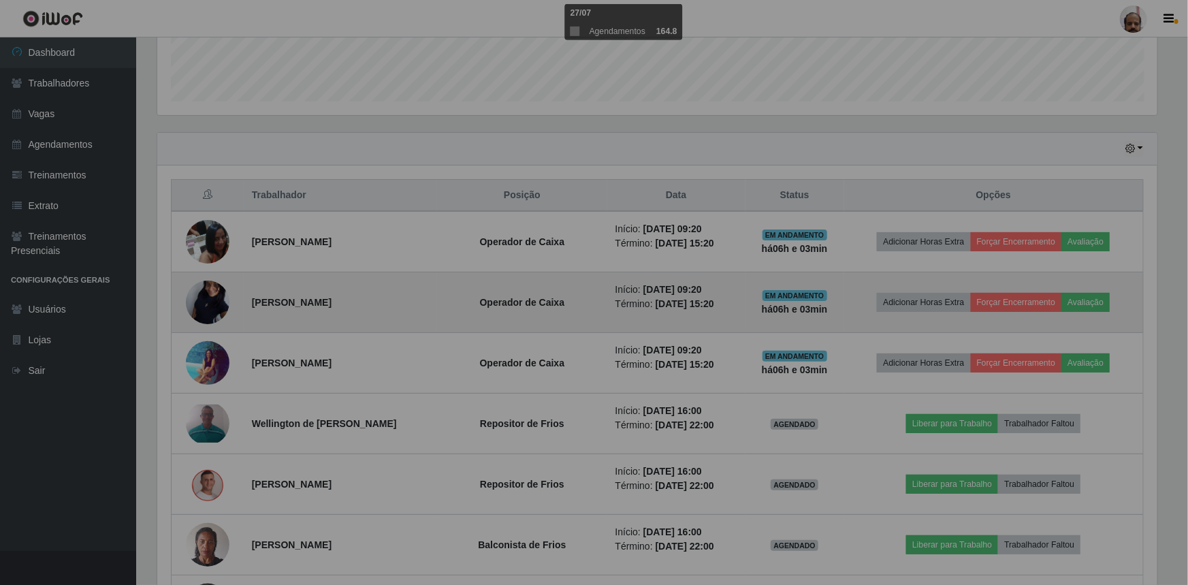
scroll to position [282, 1006]
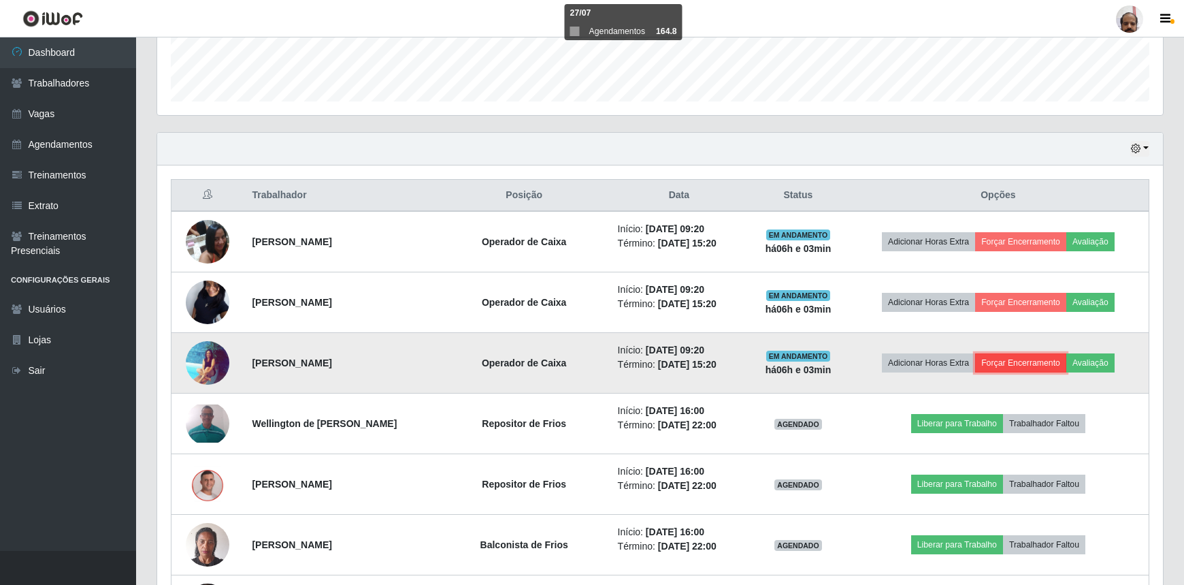
click at [1014, 364] on button "Forçar Encerramento" at bounding box center [1020, 362] width 91 height 19
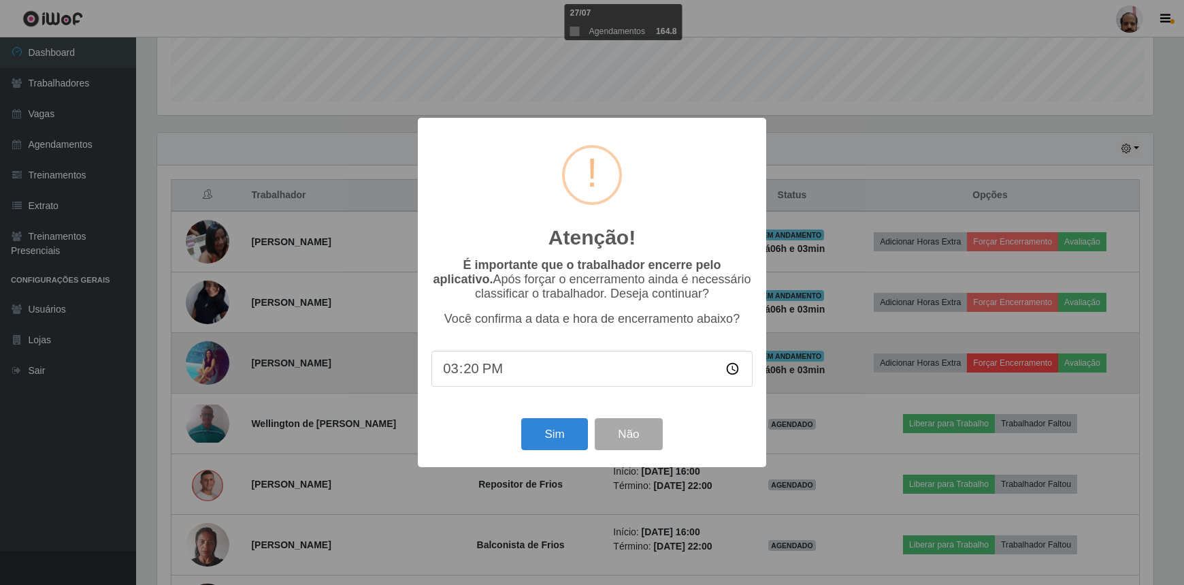
scroll to position [282, 1000]
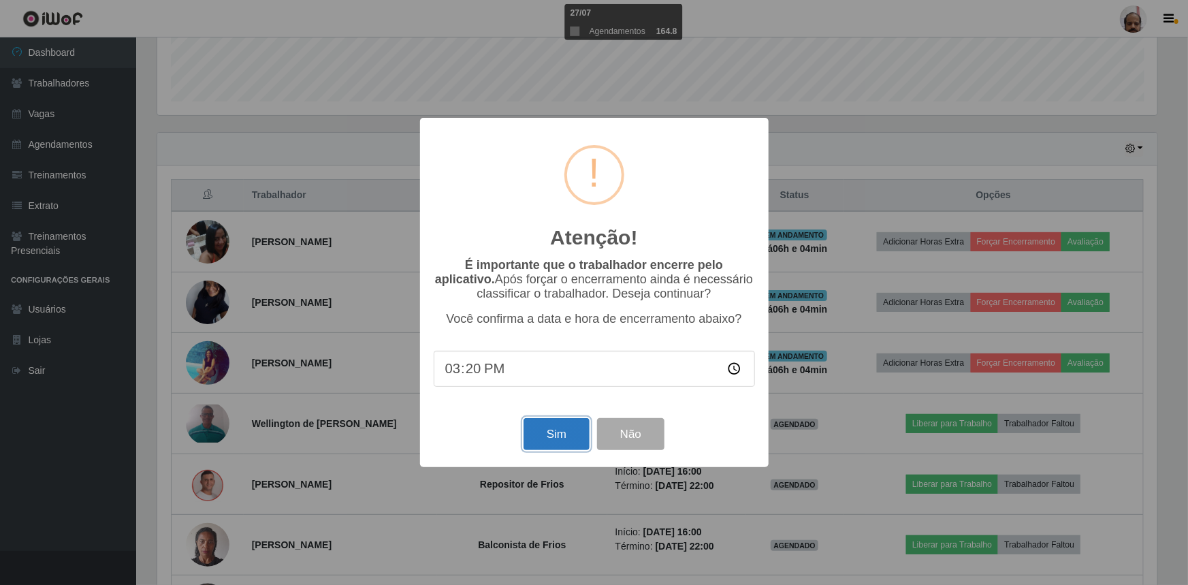
click at [566, 436] on button "Sim" at bounding box center [556, 434] width 66 height 32
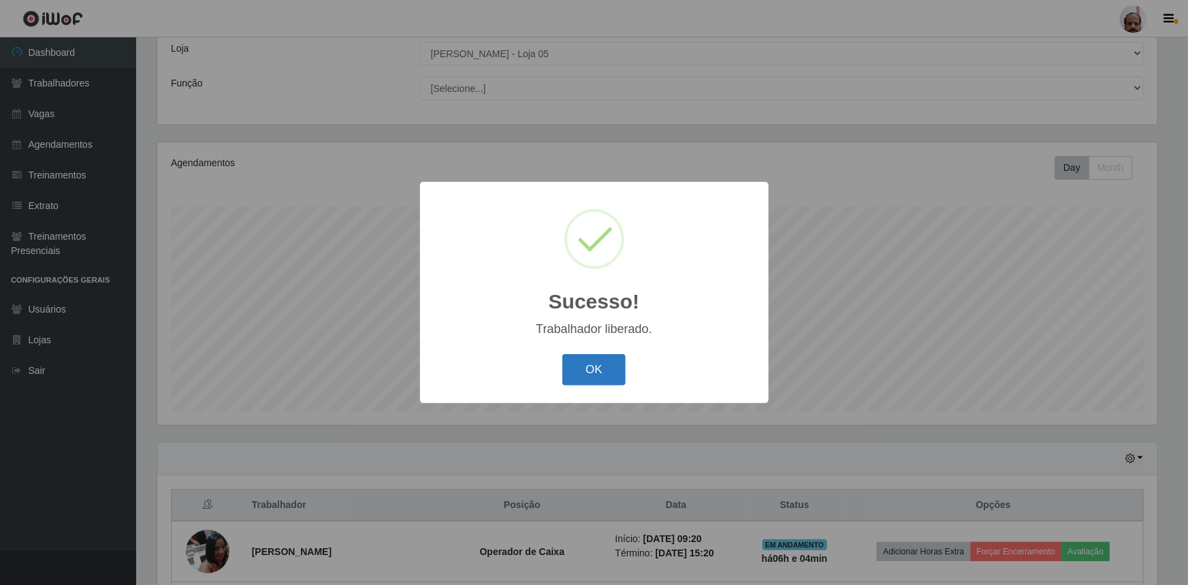
click at [603, 374] on button "OK" at bounding box center [593, 370] width 63 height 32
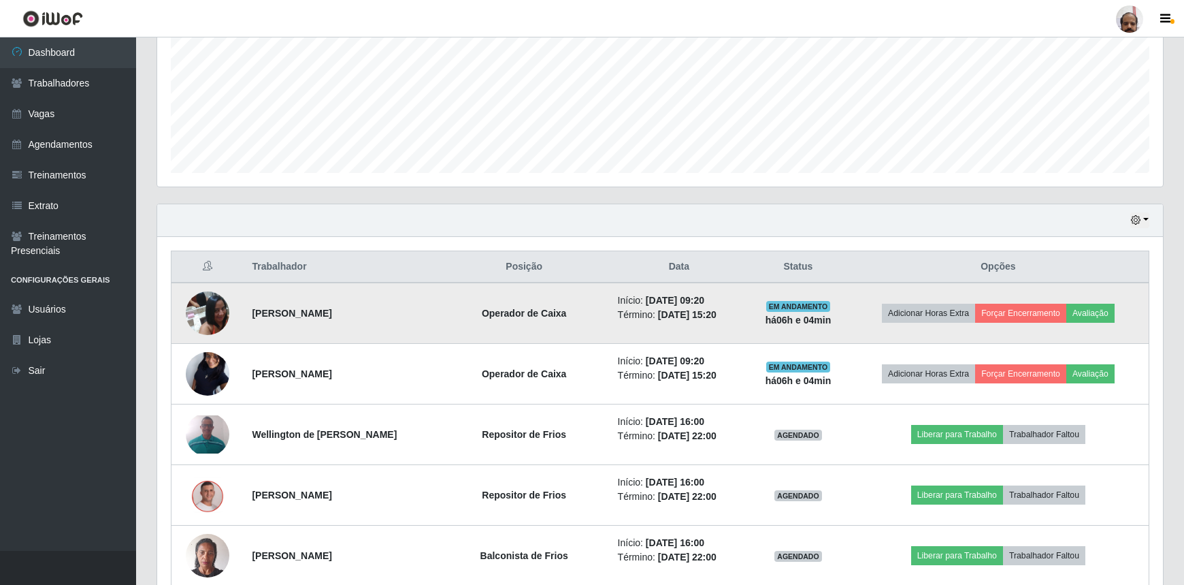
scroll to position [323, 0]
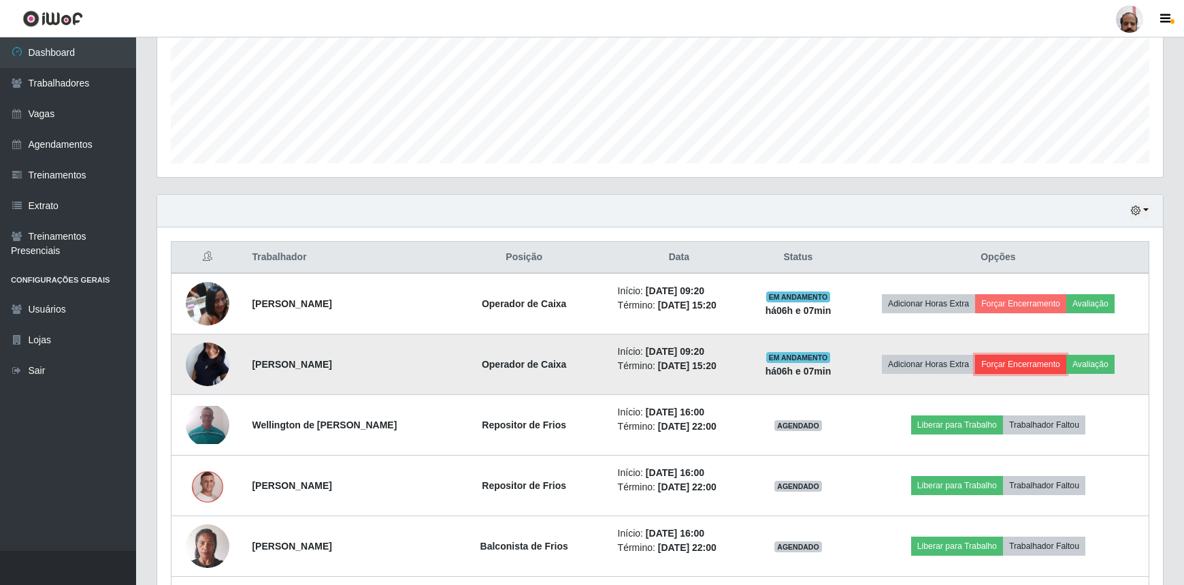
click at [1017, 367] on button "Forçar Encerramento" at bounding box center [1020, 364] width 91 height 19
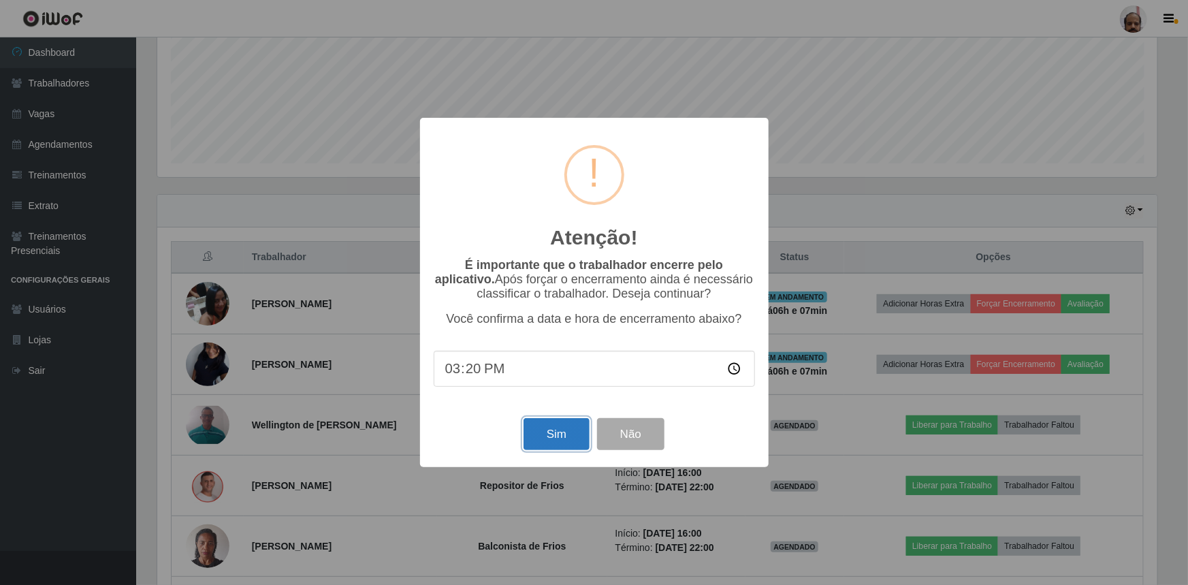
click at [563, 446] on button "Sim" at bounding box center [556, 434] width 66 height 32
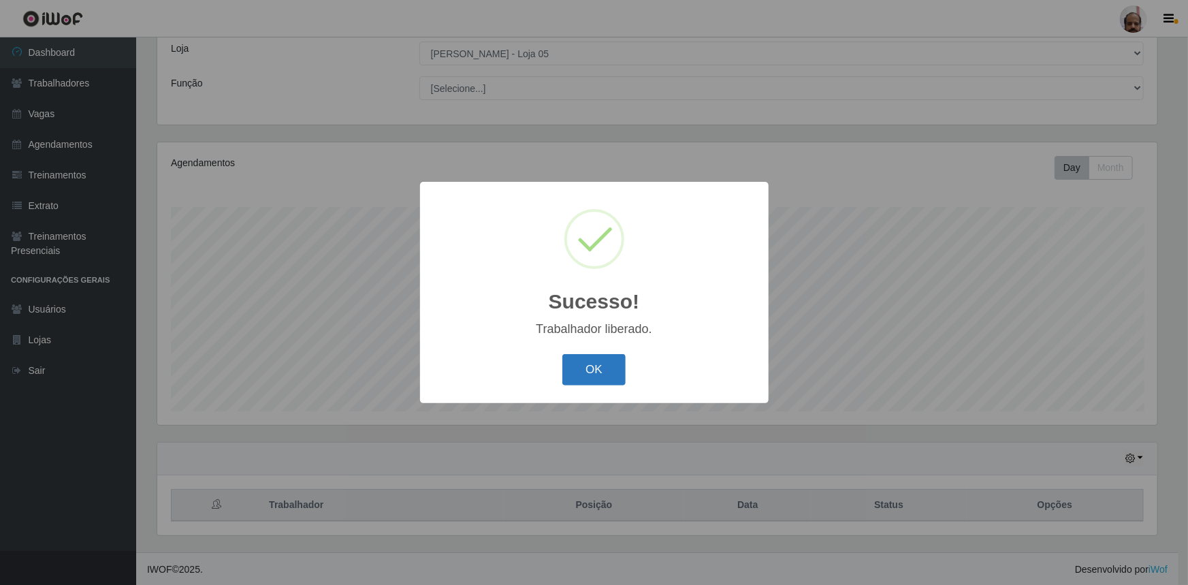
click at [572, 367] on button "OK" at bounding box center [593, 370] width 63 height 32
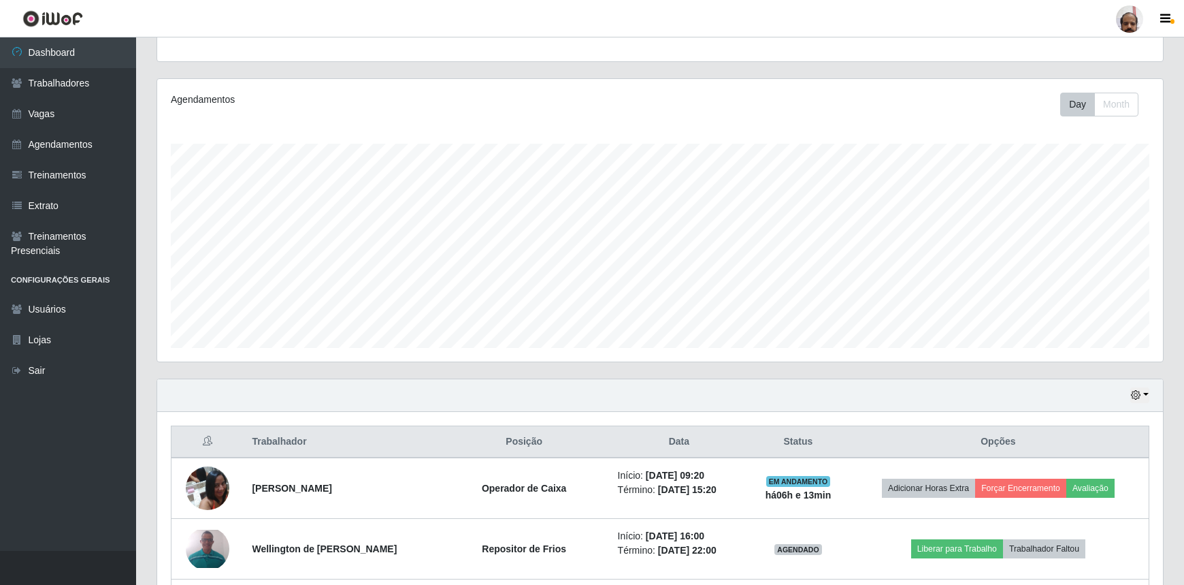
scroll to position [199, 0]
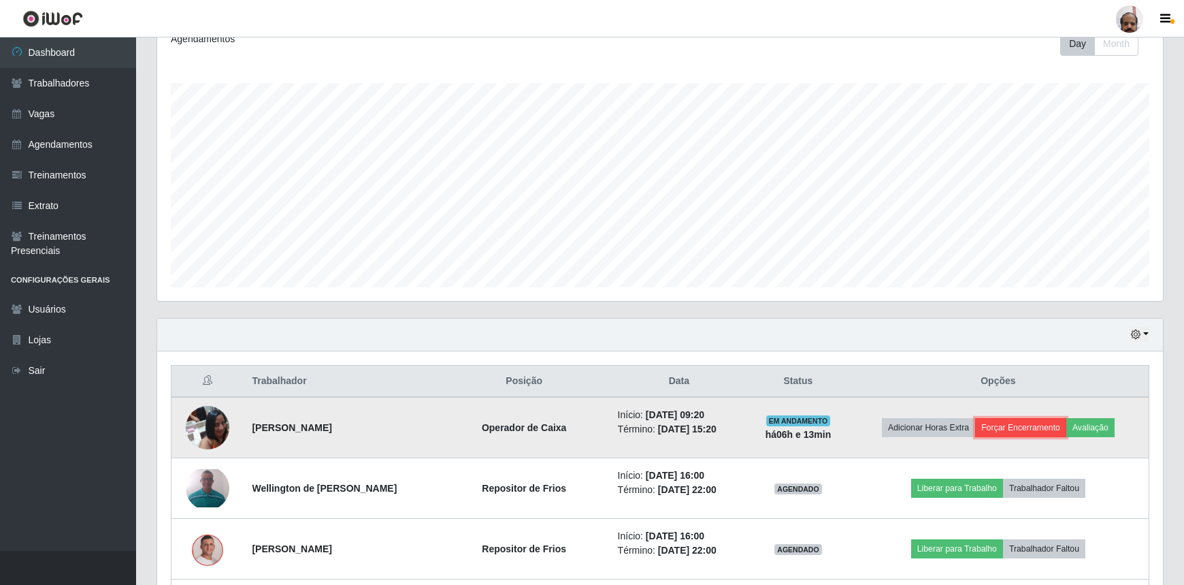
click at [1017, 426] on button "Forçar Encerramento" at bounding box center [1020, 427] width 91 height 19
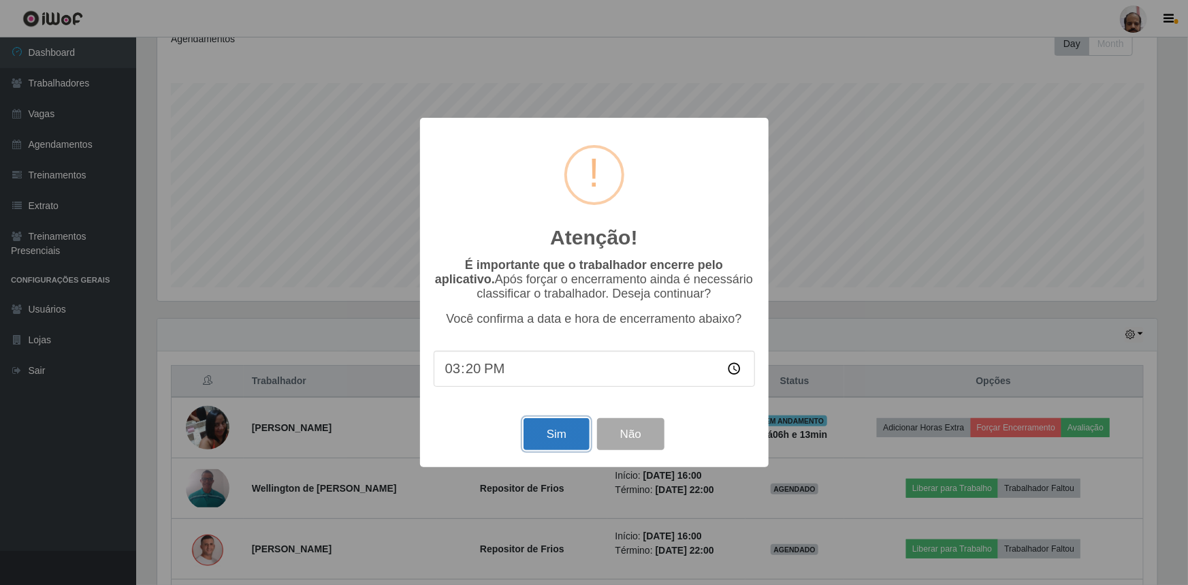
click at [552, 437] on button "Sim" at bounding box center [556, 434] width 66 height 32
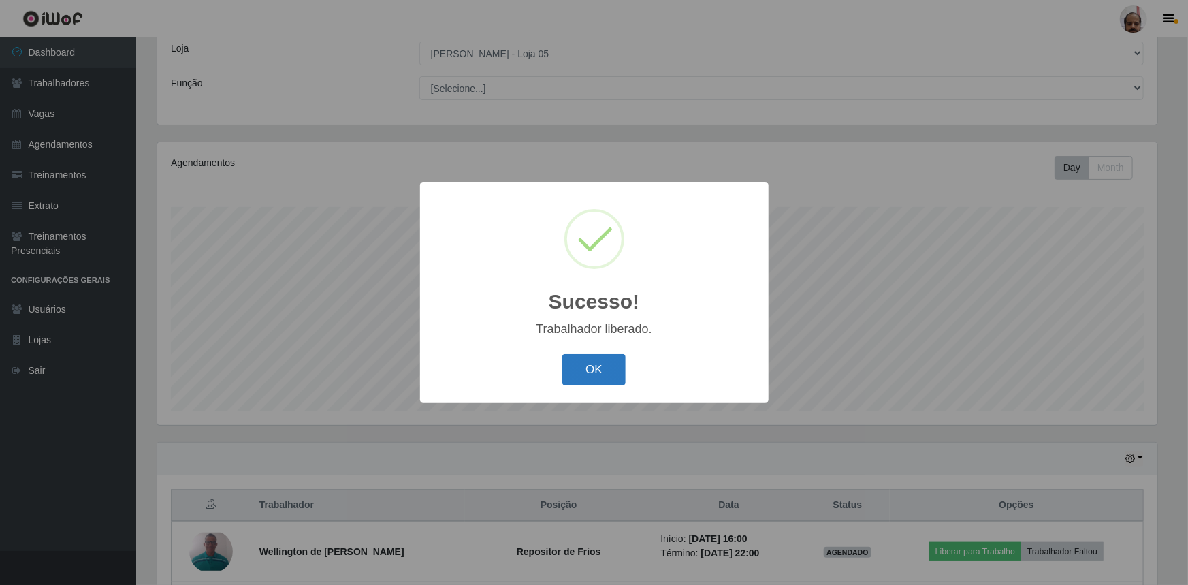
click at [567, 374] on button "OK" at bounding box center [593, 370] width 63 height 32
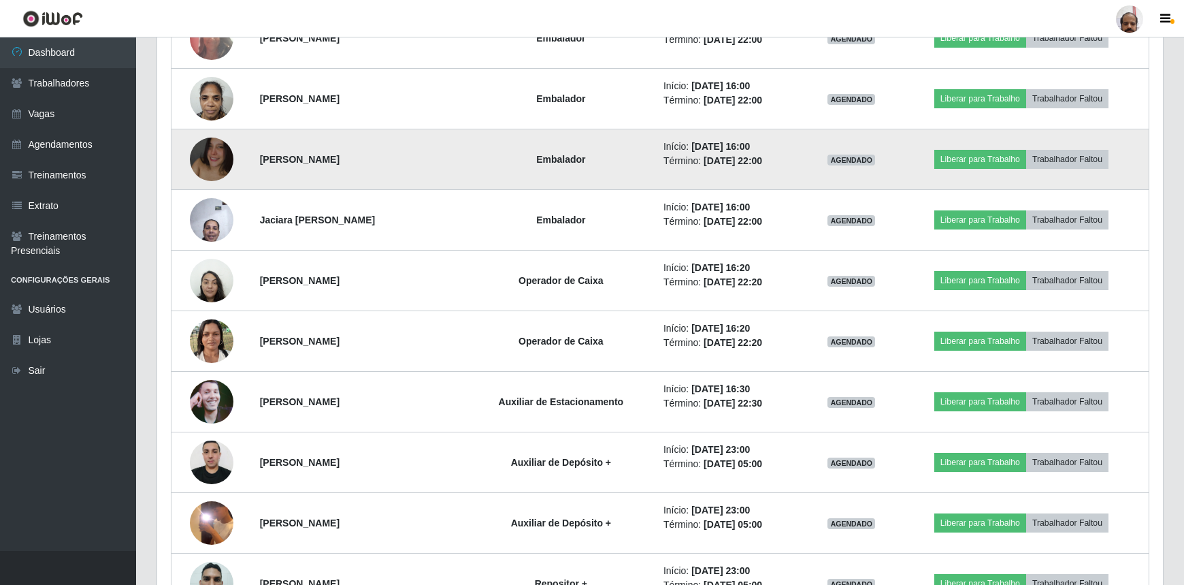
scroll to position [1560, 0]
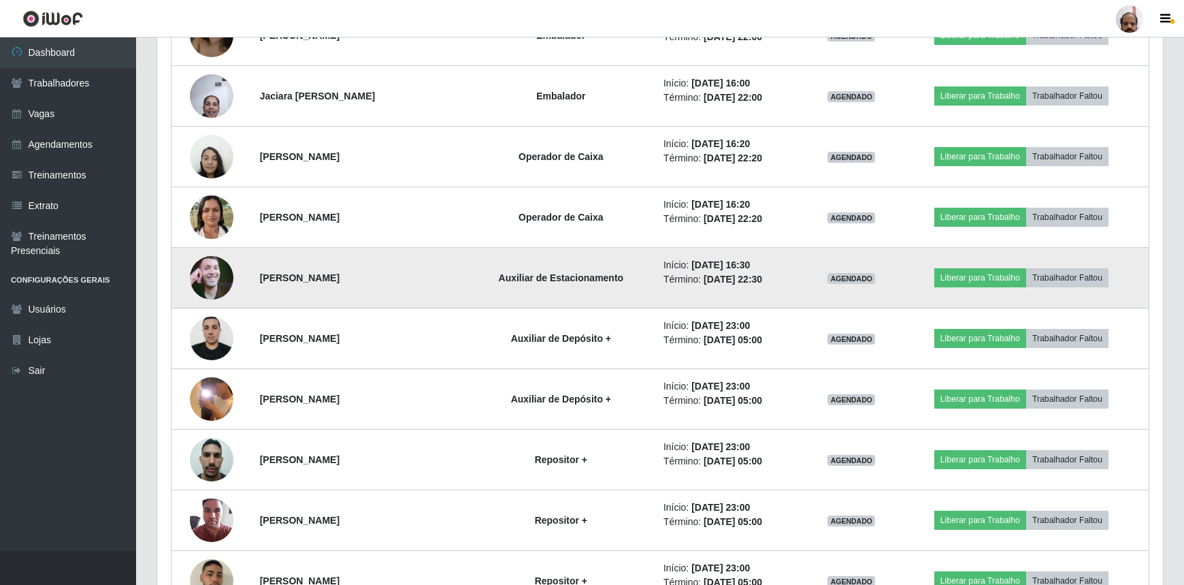
click at [220, 279] on img at bounding box center [212, 278] width 44 height 78
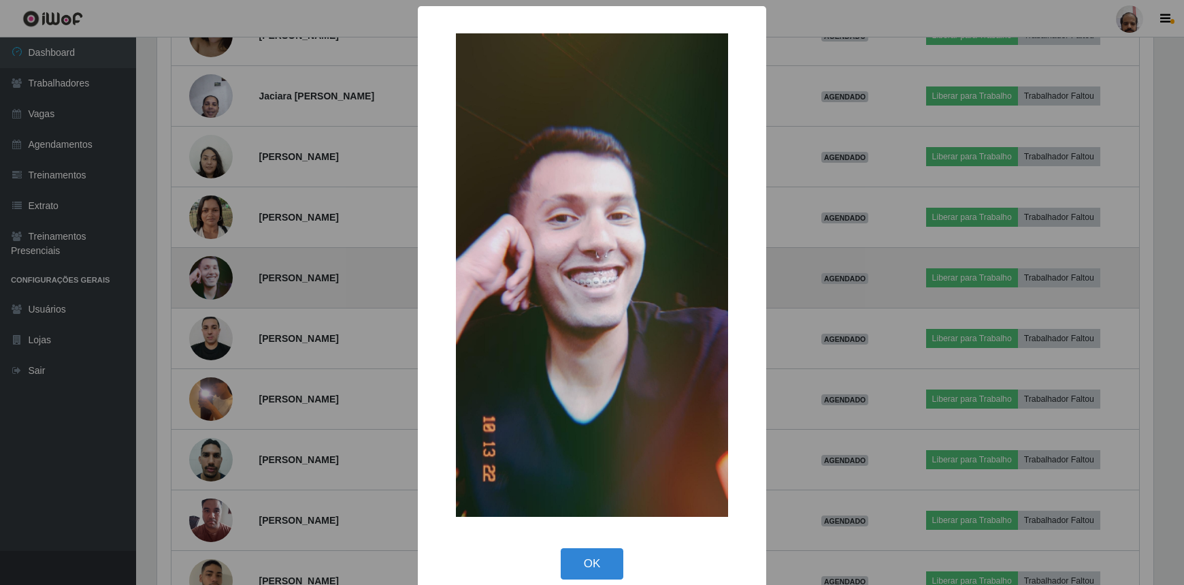
scroll to position [282, 1000]
click at [218, 278] on div "× OK Cancel" at bounding box center [594, 292] width 1188 height 585
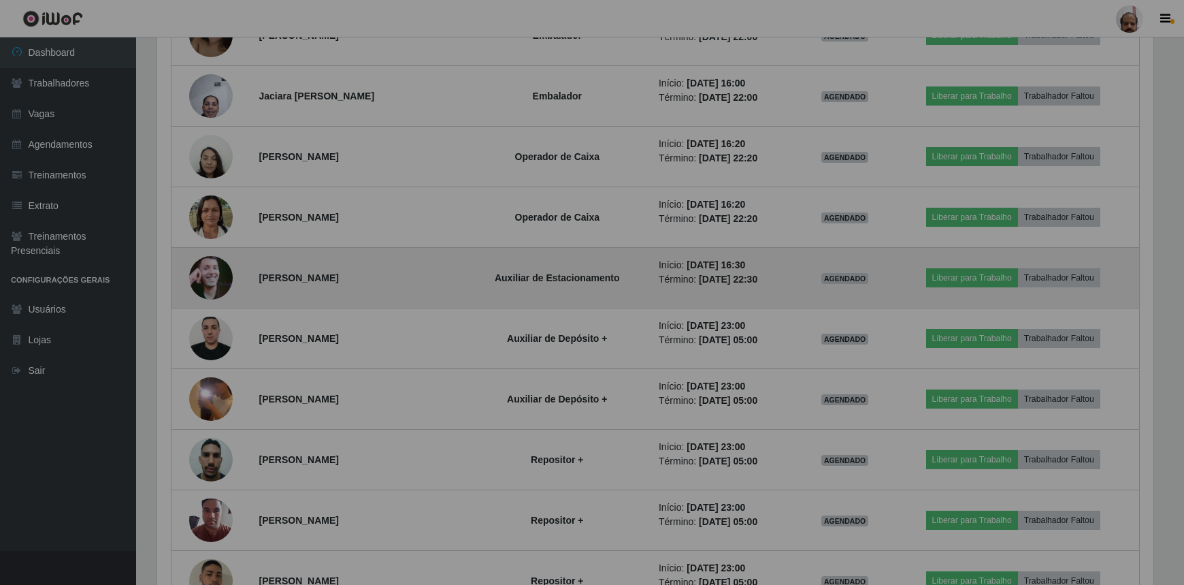
scroll to position [282, 1006]
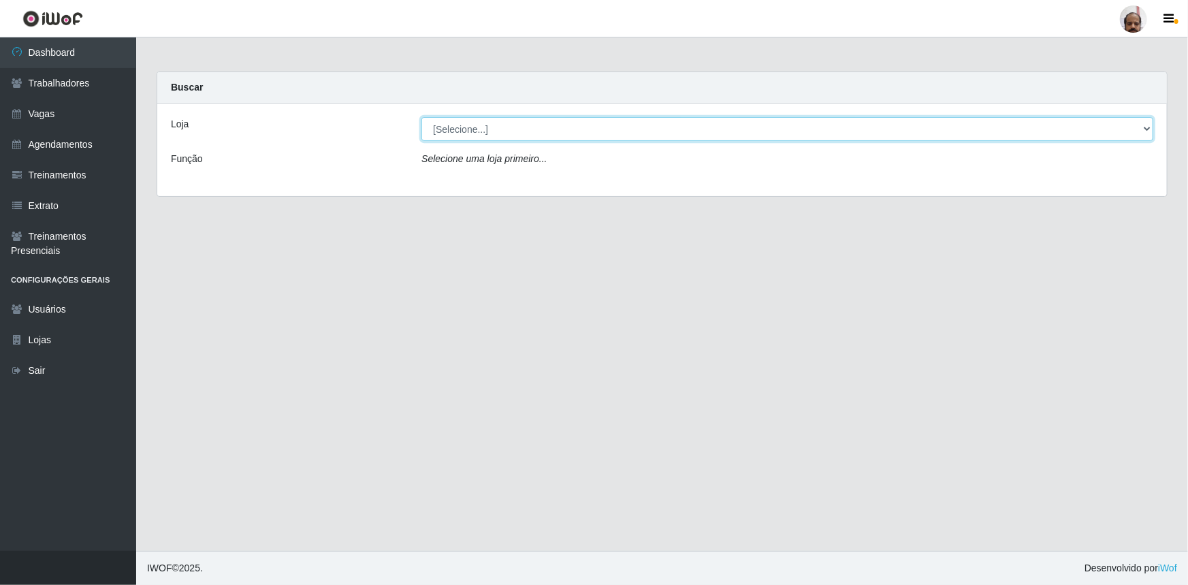
click at [1144, 127] on select "[Selecione...] Mar Vermelho - Loja 05" at bounding box center [787, 129] width 732 height 24
select select "252"
click at [421, 117] on select "[Selecione...] Mar Vermelho - Loja 05" at bounding box center [787, 129] width 732 height 24
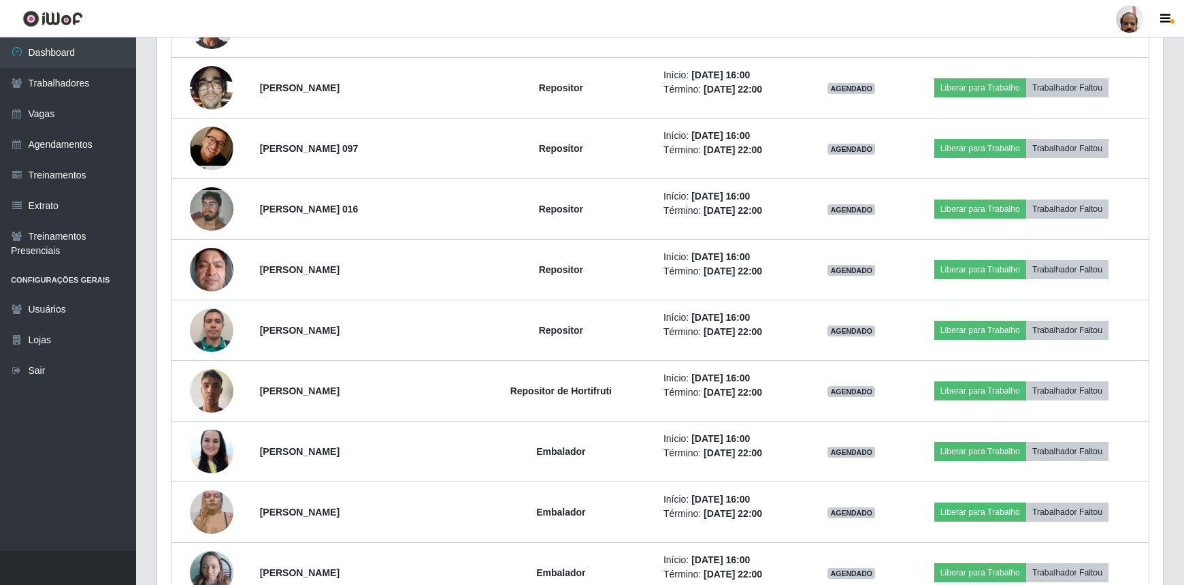
scroll to position [742, 0]
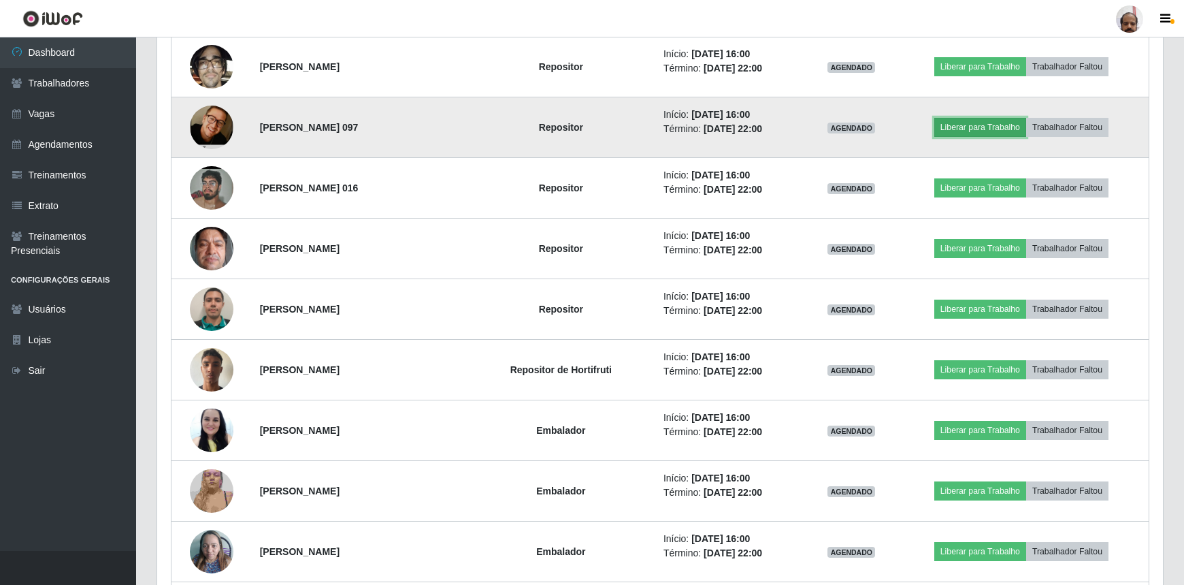
click at [983, 126] on button "Liberar para Trabalho" at bounding box center [980, 127] width 92 height 19
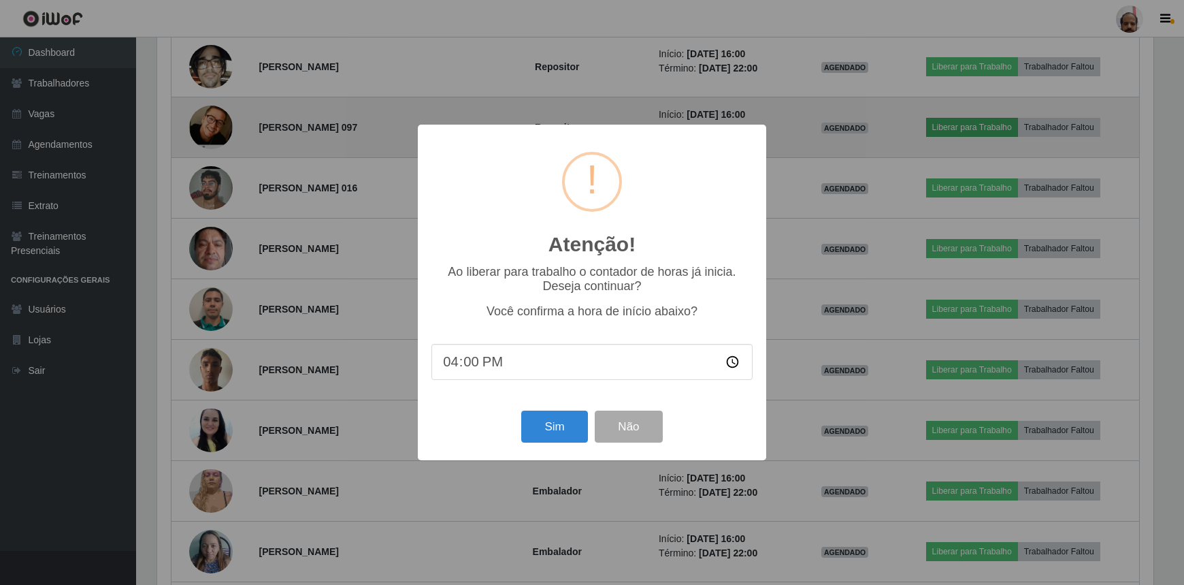
scroll to position [282, 1000]
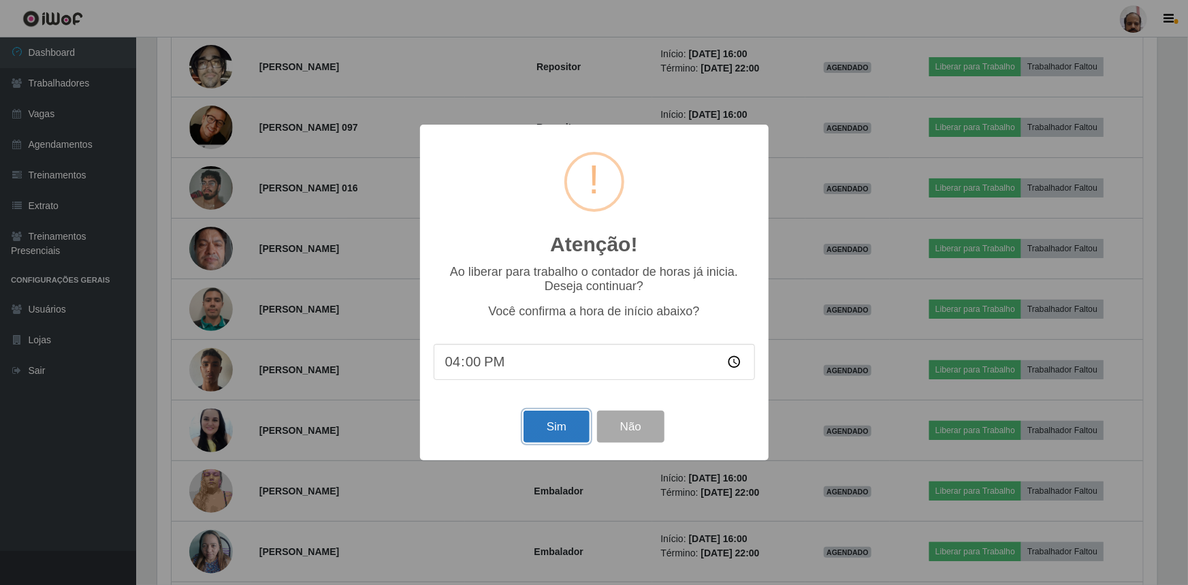
click at [540, 433] on button "Sim" at bounding box center [556, 426] width 66 height 32
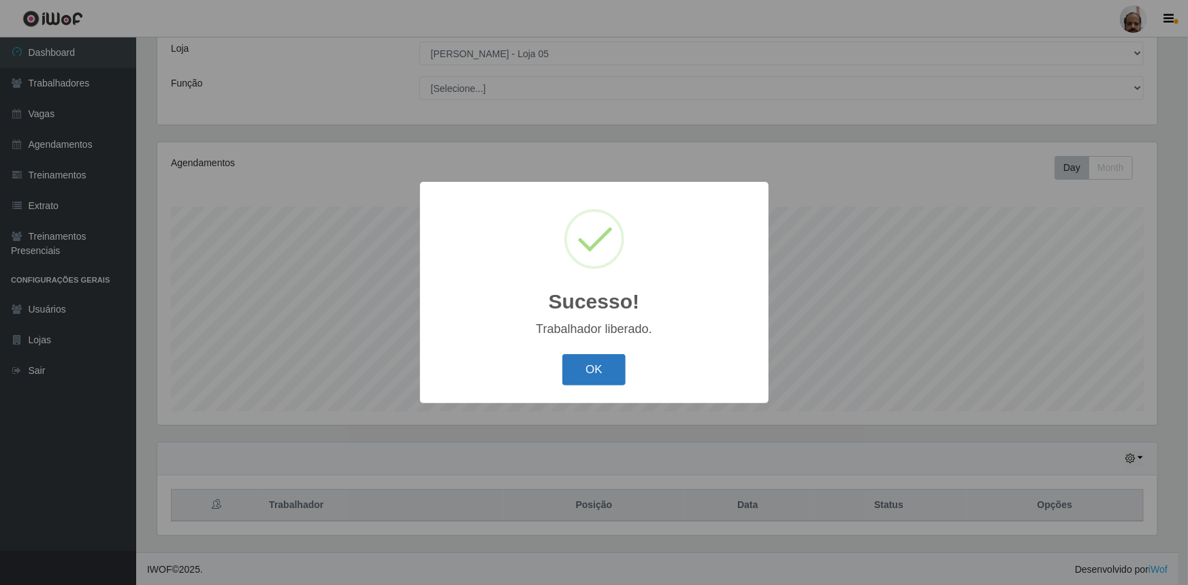
click at [597, 361] on button "OK" at bounding box center [593, 370] width 63 height 32
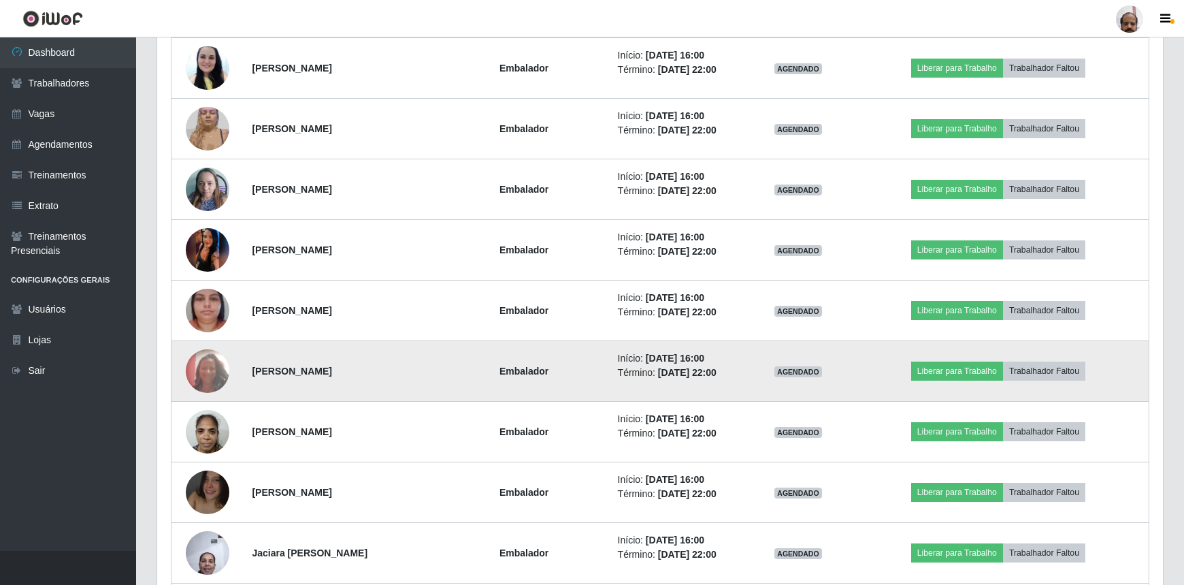
scroll to position [1128, 0]
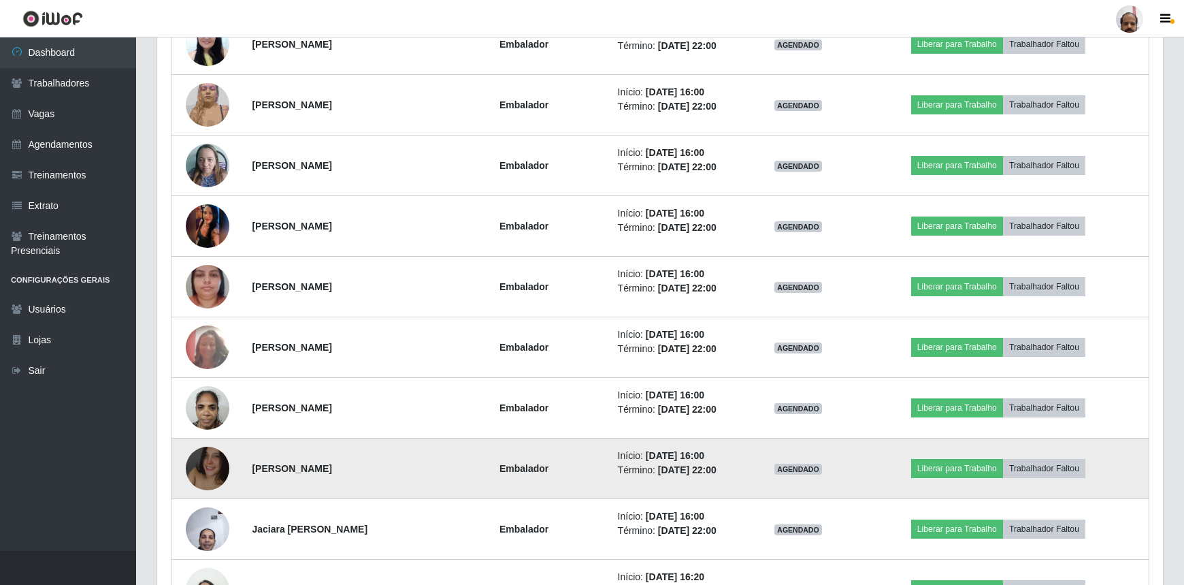
click at [194, 472] on img at bounding box center [208, 468] width 44 height 78
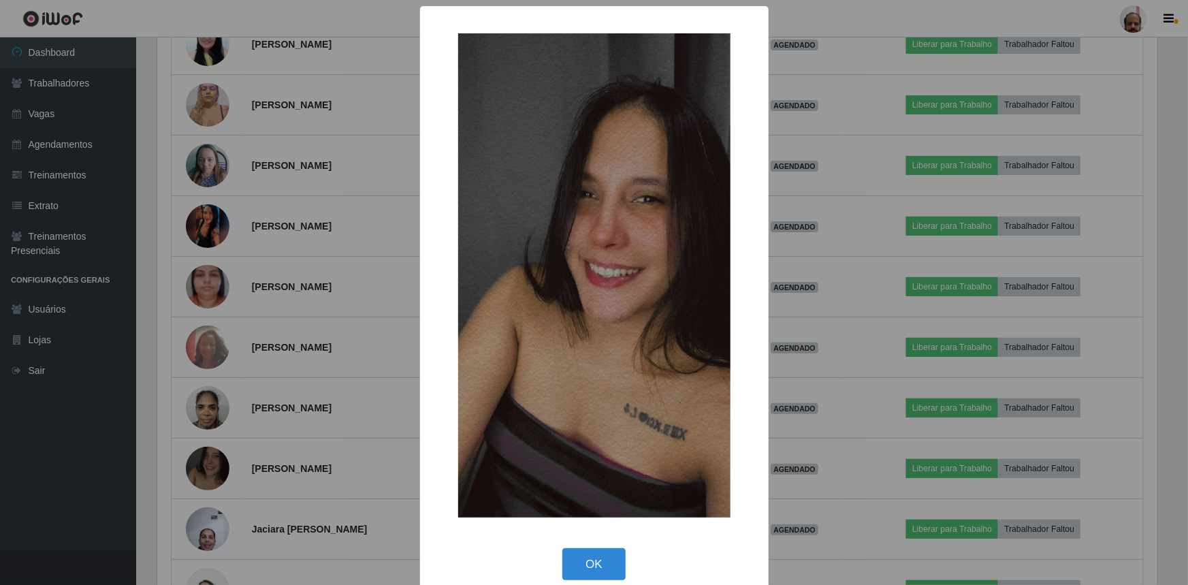
click at [195, 470] on div "× OK Cancel" at bounding box center [594, 292] width 1188 height 585
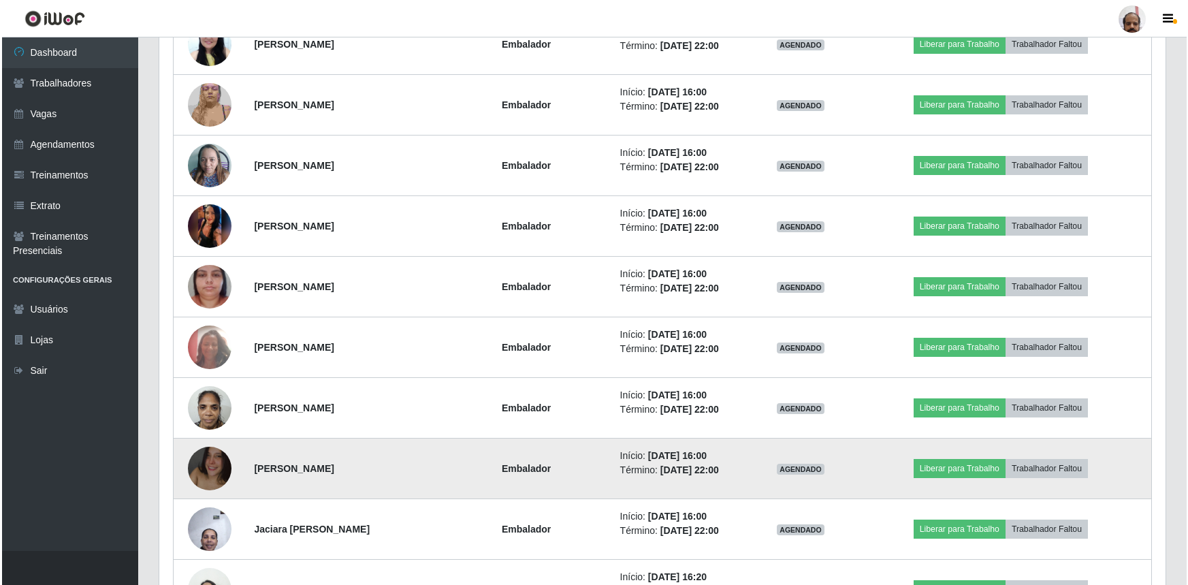
scroll to position [282, 1006]
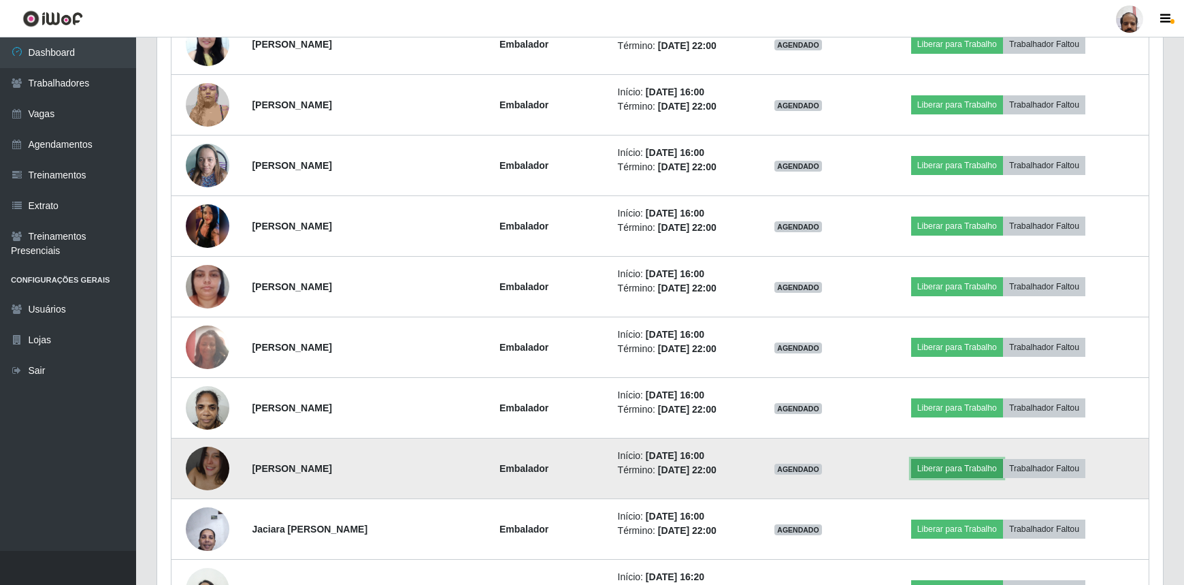
click at [939, 470] on button "Liberar para Trabalho" at bounding box center [957, 468] width 92 height 19
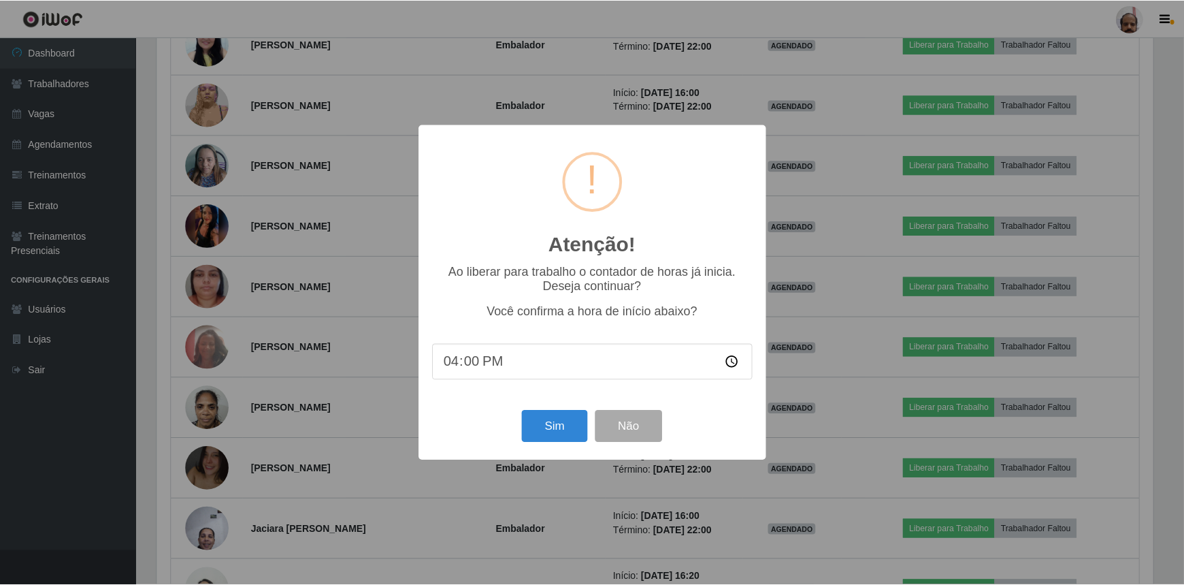
scroll to position [282, 1000]
click at [572, 436] on button "Sim" at bounding box center [556, 426] width 66 height 32
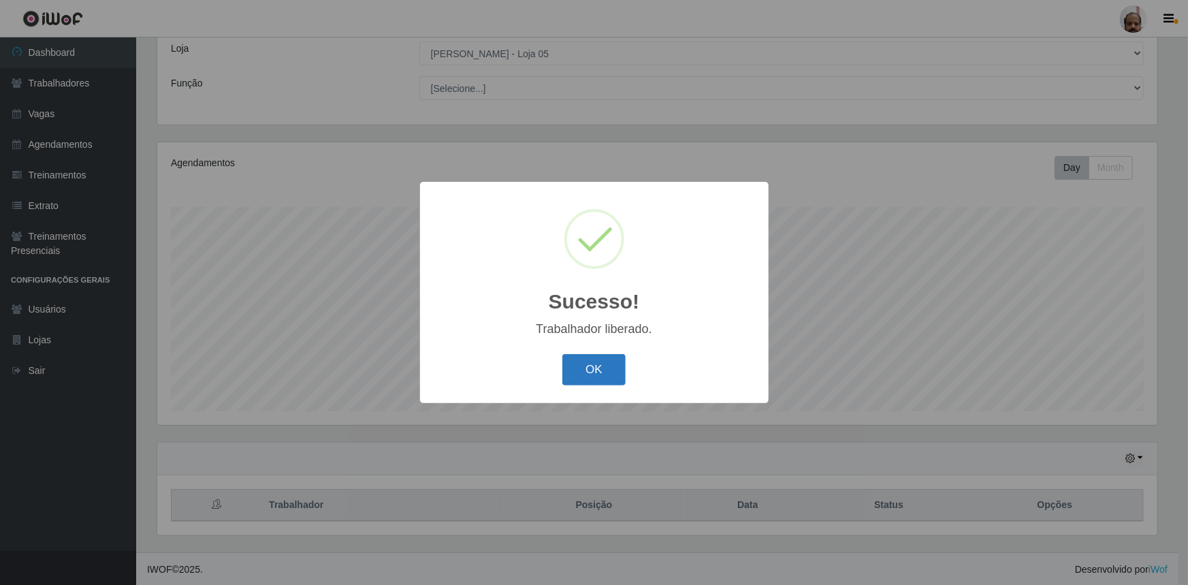
click at [584, 374] on button "OK" at bounding box center [593, 370] width 63 height 32
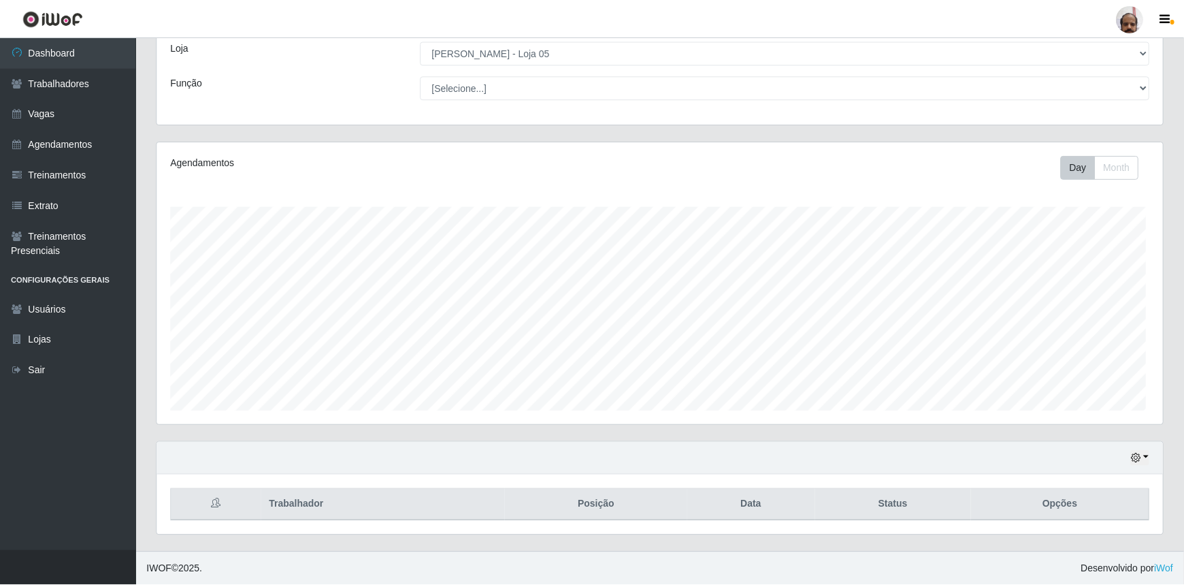
scroll to position [0, 0]
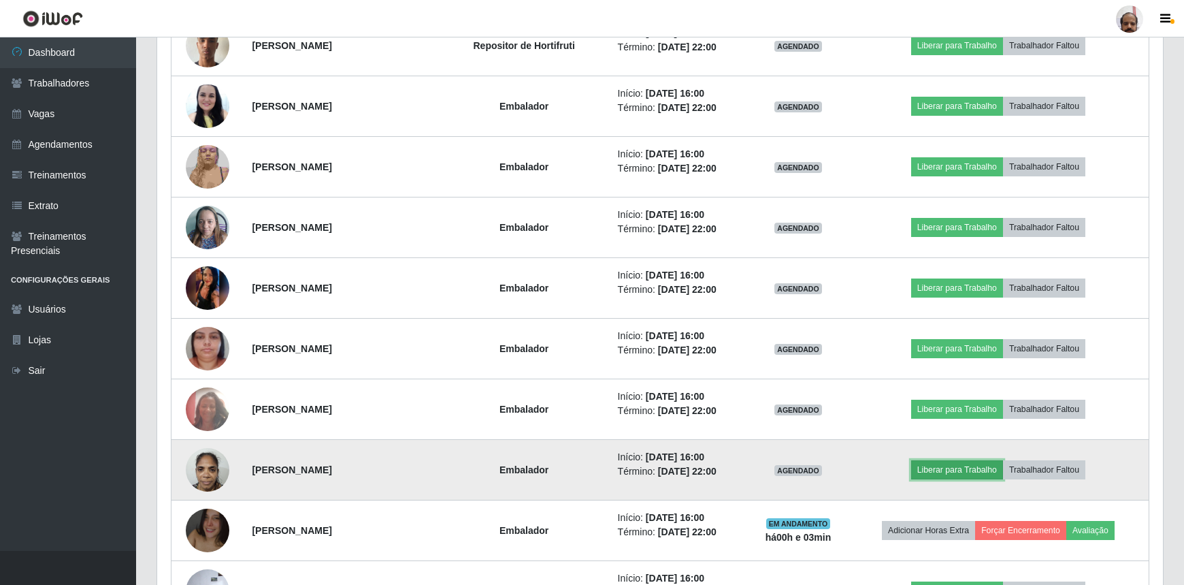
click at [973, 463] on button "Liberar para Trabalho" at bounding box center [957, 469] width 92 height 19
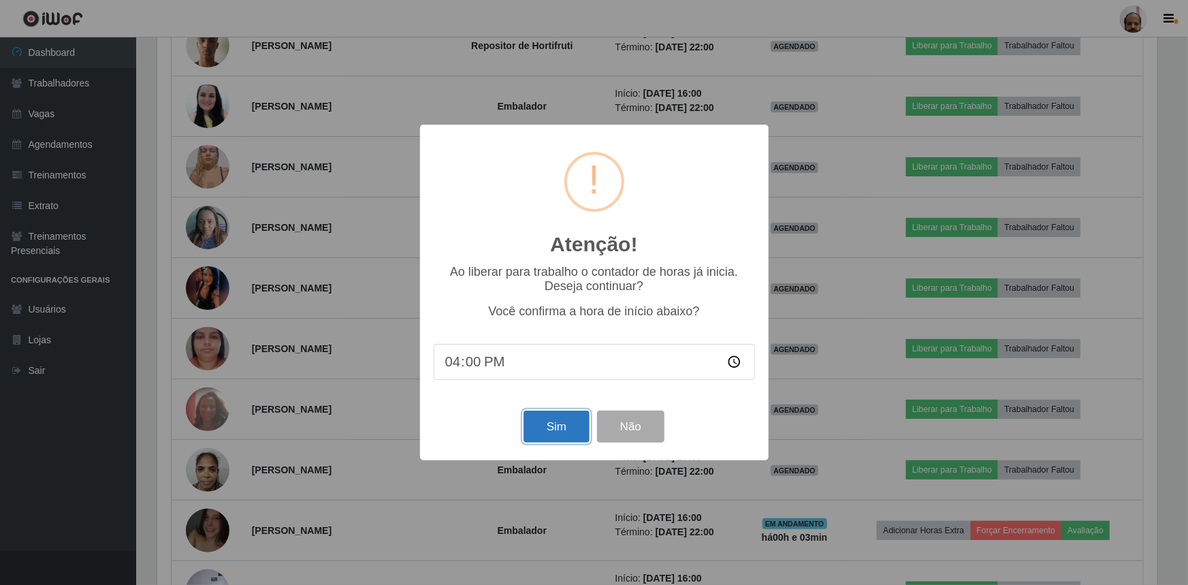
click at [558, 431] on button "Sim" at bounding box center [556, 426] width 66 height 32
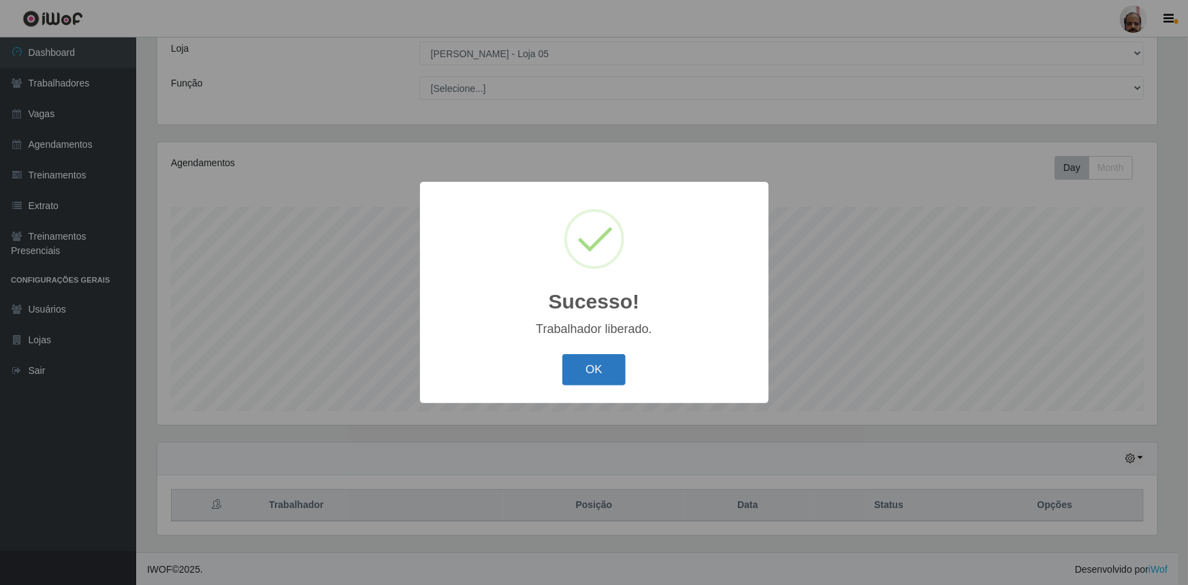
click at [612, 380] on button "OK" at bounding box center [593, 370] width 63 height 32
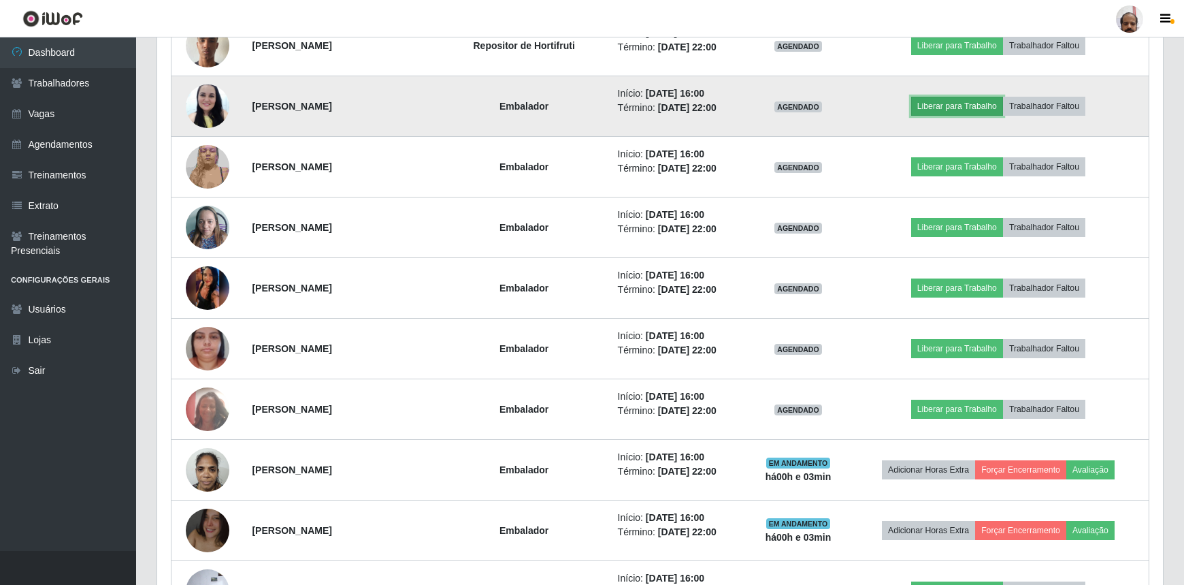
click at [960, 108] on button "Liberar para Trabalho" at bounding box center [957, 106] width 92 height 19
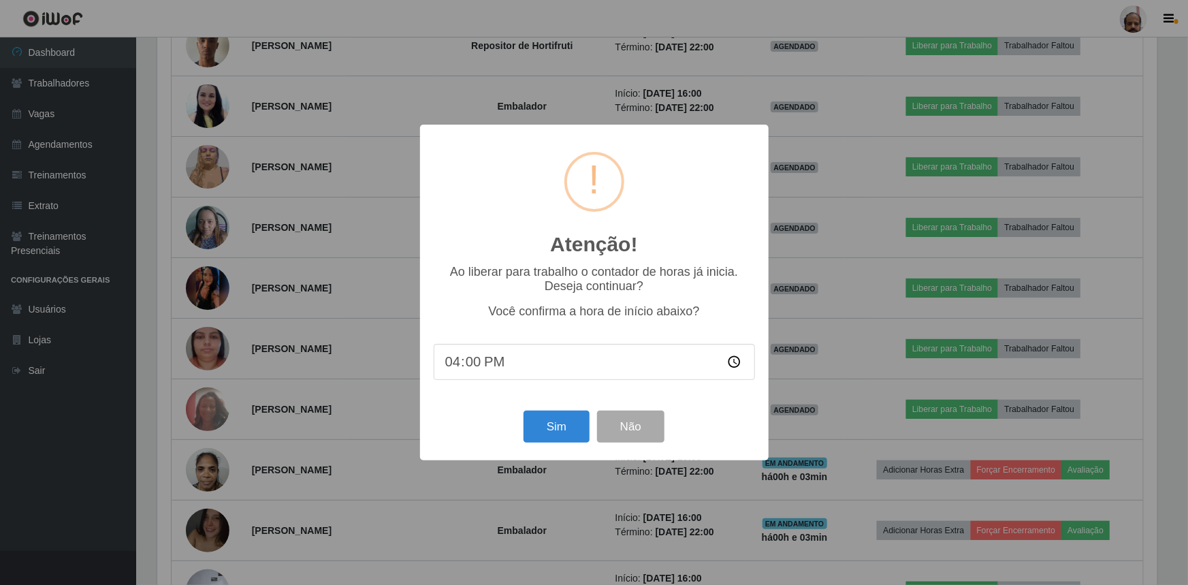
click at [546, 410] on div "Sim Não" at bounding box center [593, 426] width 321 height 39
click at [549, 431] on button "Sim" at bounding box center [556, 426] width 66 height 32
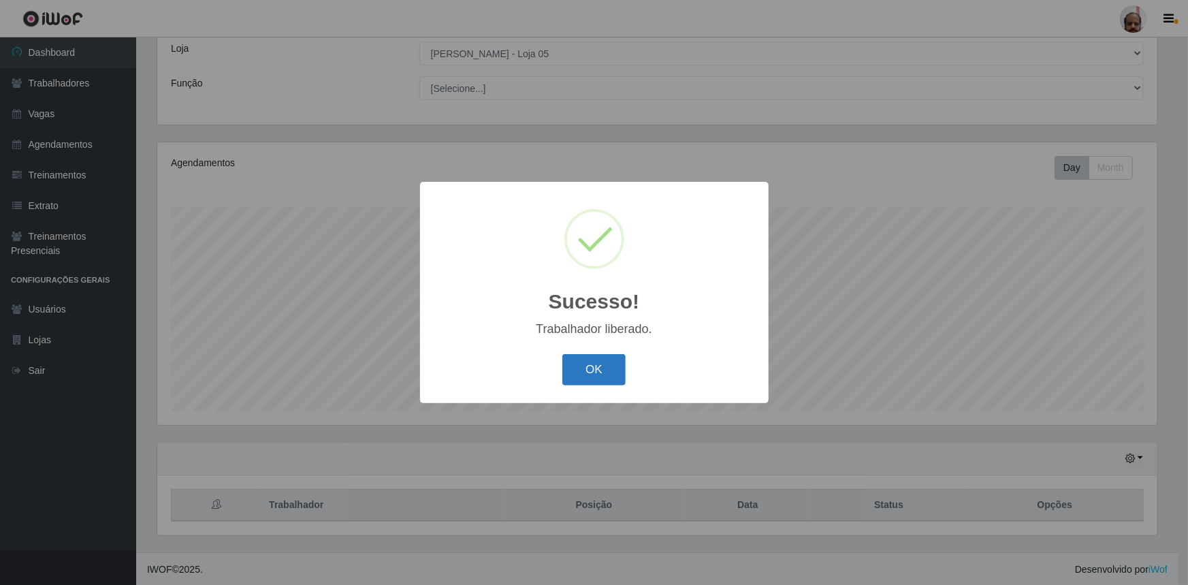
click at [599, 374] on button "OK" at bounding box center [593, 370] width 63 height 32
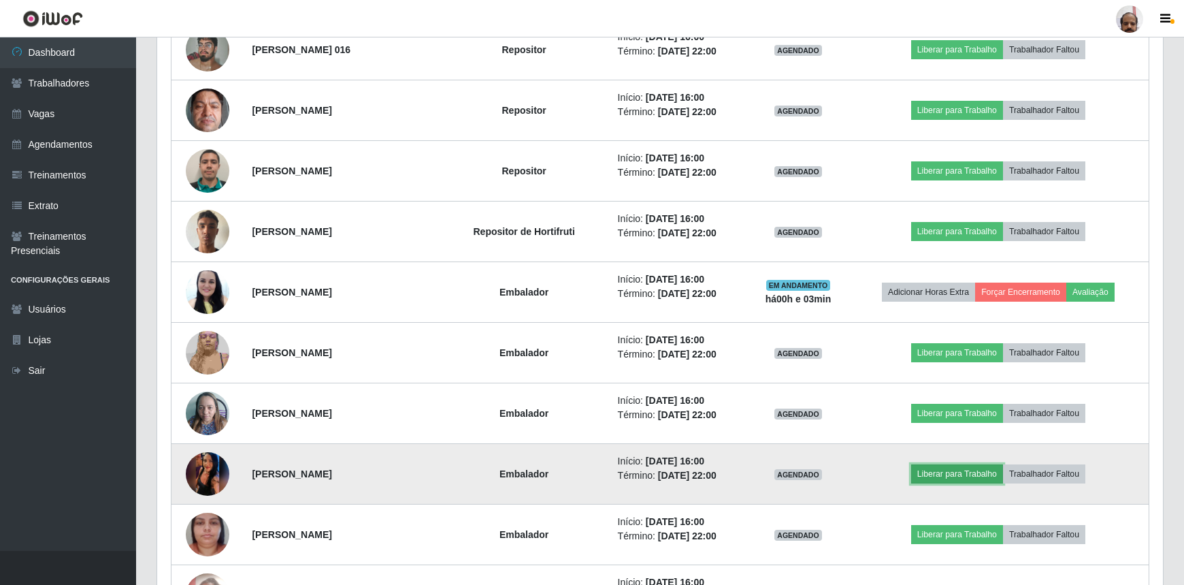
click at [952, 475] on button "Liberar para Trabalho" at bounding box center [957, 473] width 92 height 19
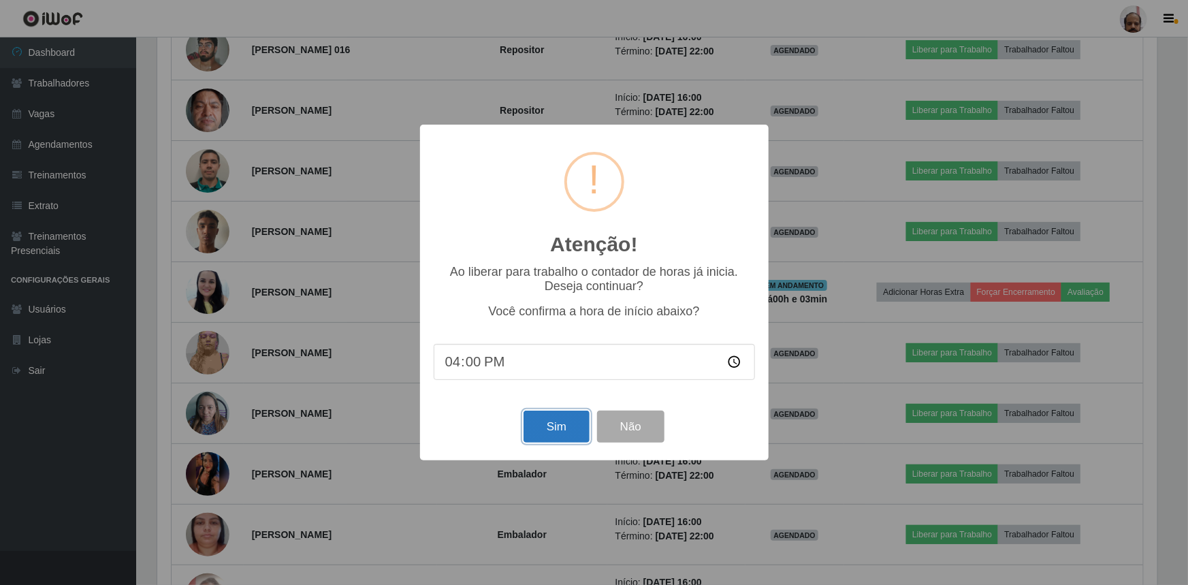
click at [556, 437] on button "Sim" at bounding box center [556, 426] width 66 height 32
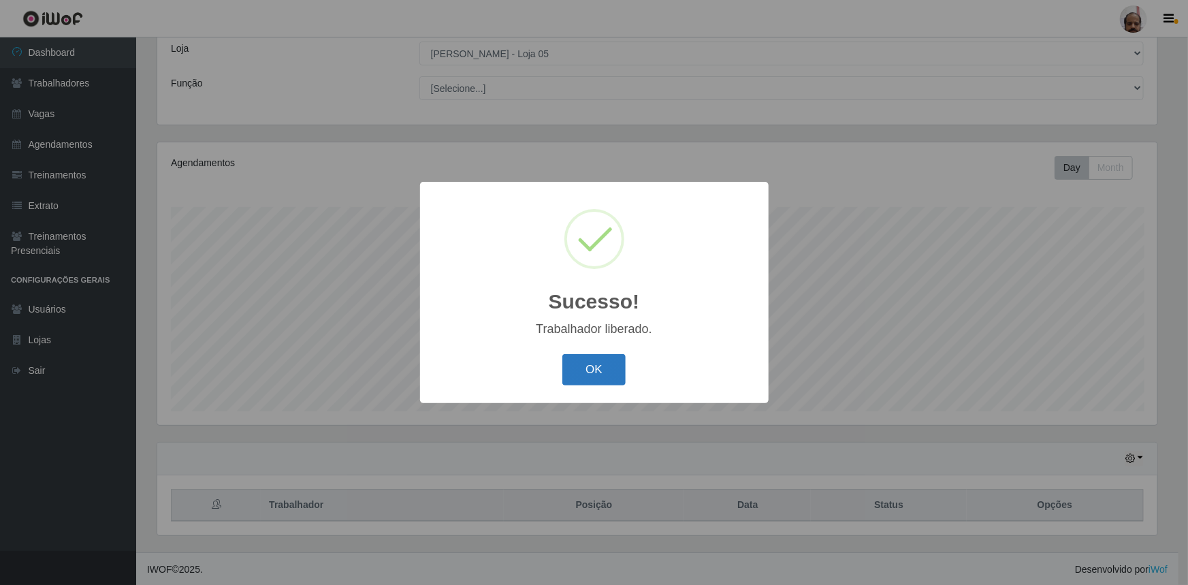
click at [605, 369] on button "OK" at bounding box center [593, 370] width 63 height 32
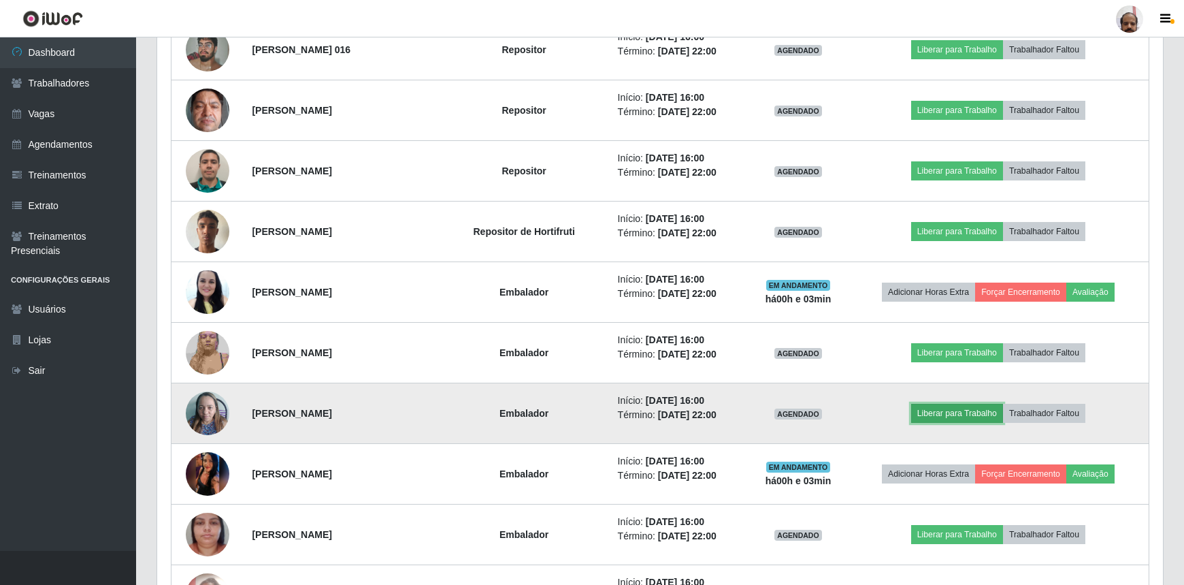
click at [962, 413] on button "Liberar para Trabalho" at bounding box center [957, 413] width 92 height 19
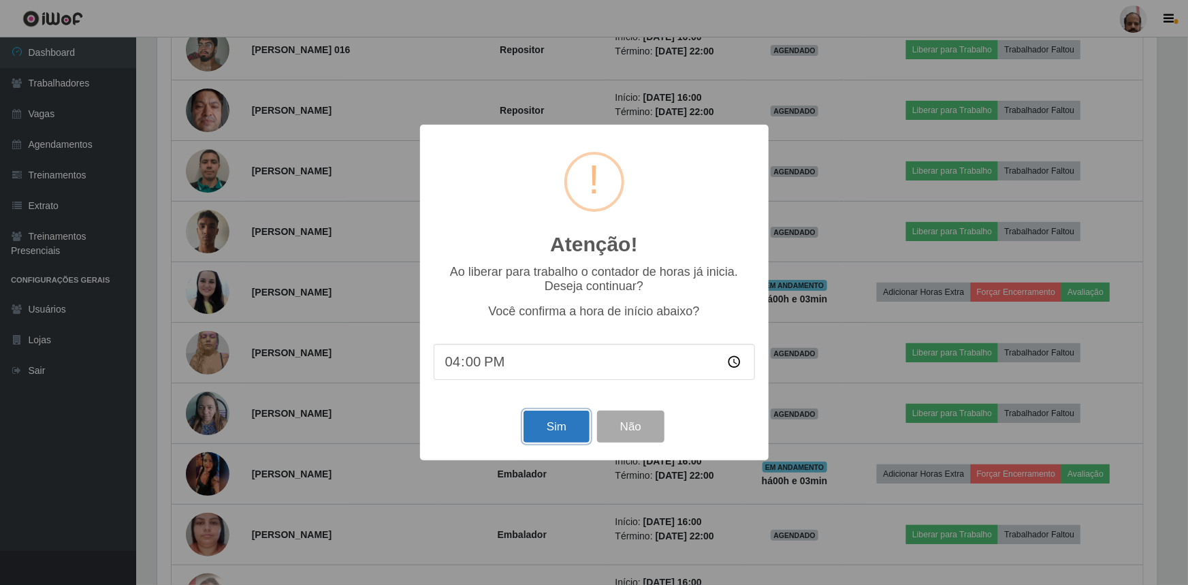
click at [571, 424] on button "Sim" at bounding box center [556, 426] width 66 height 32
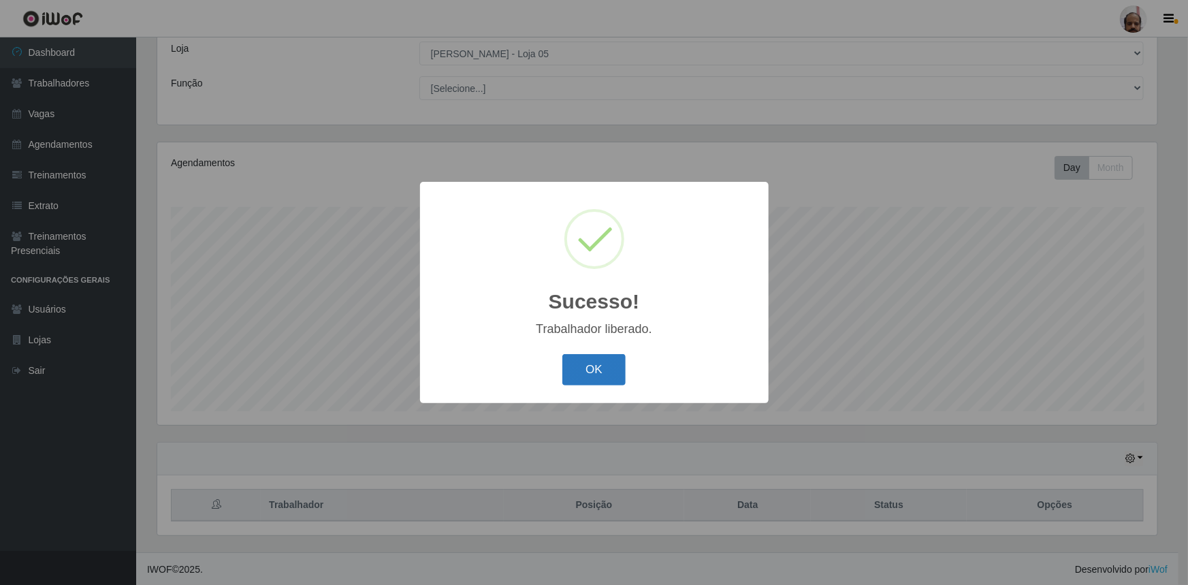
click at [585, 376] on button "OK" at bounding box center [593, 370] width 63 height 32
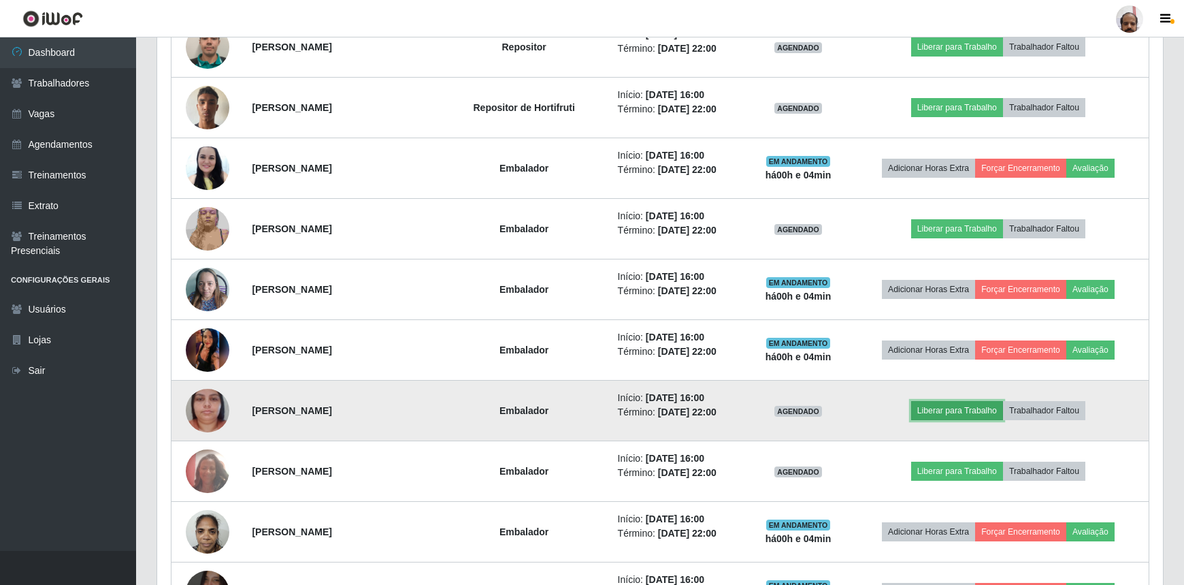
click at [946, 411] on button "Liberar para Trabalho" at bounding box center [957, 410] width 92 height 19
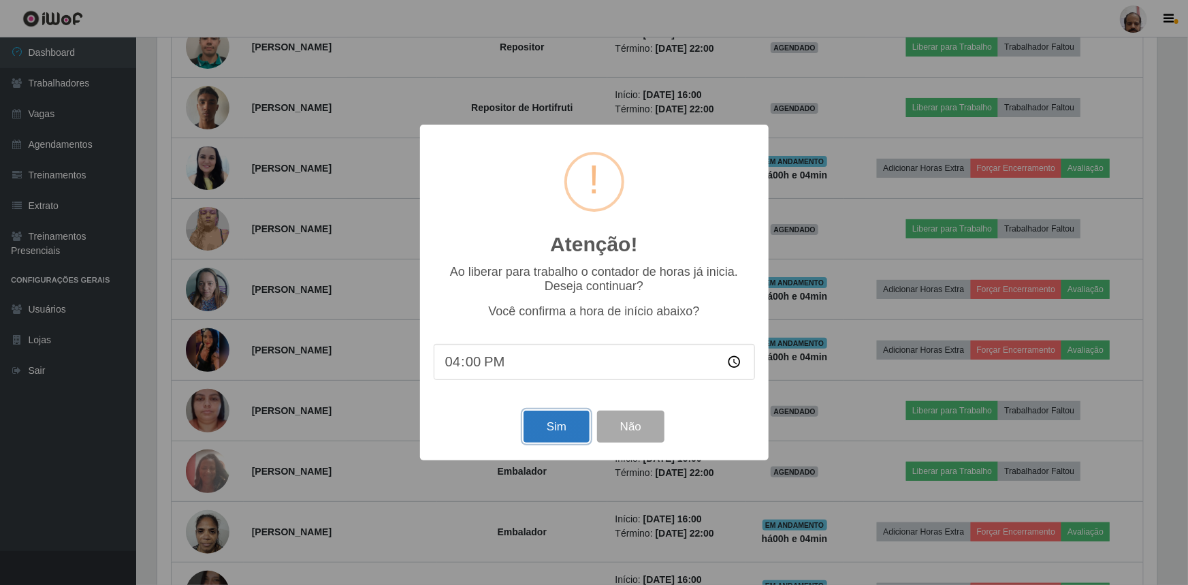
click at [563, 427] on button "Sim" at bounding box center [556, 426] width 66 height 32
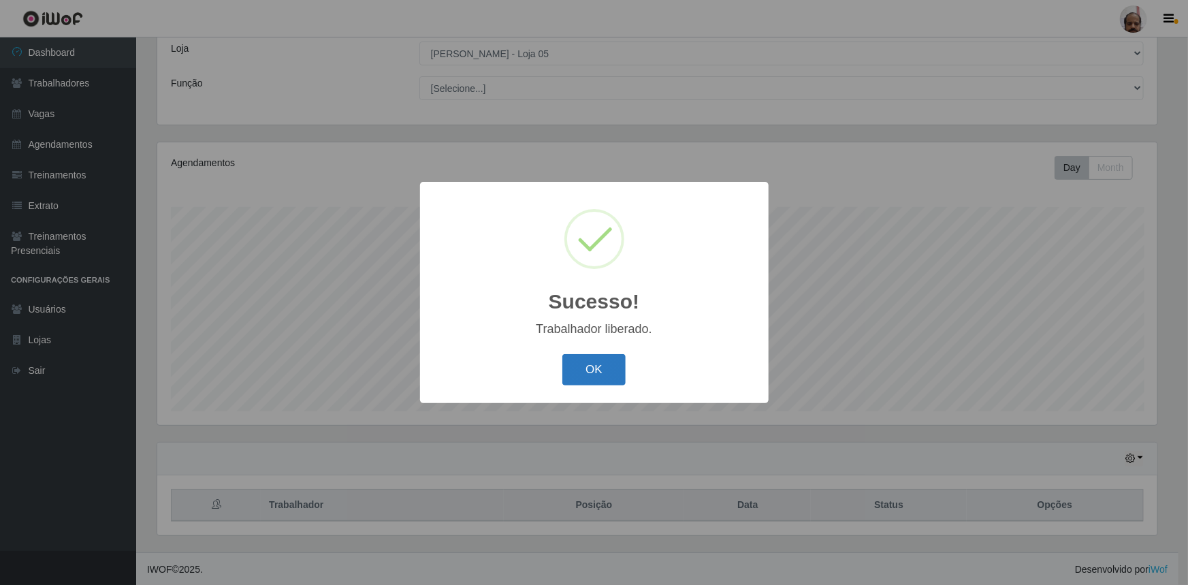
click at [592, 371] on button "OK" at bounding box center [593, 370] width 63 height 32
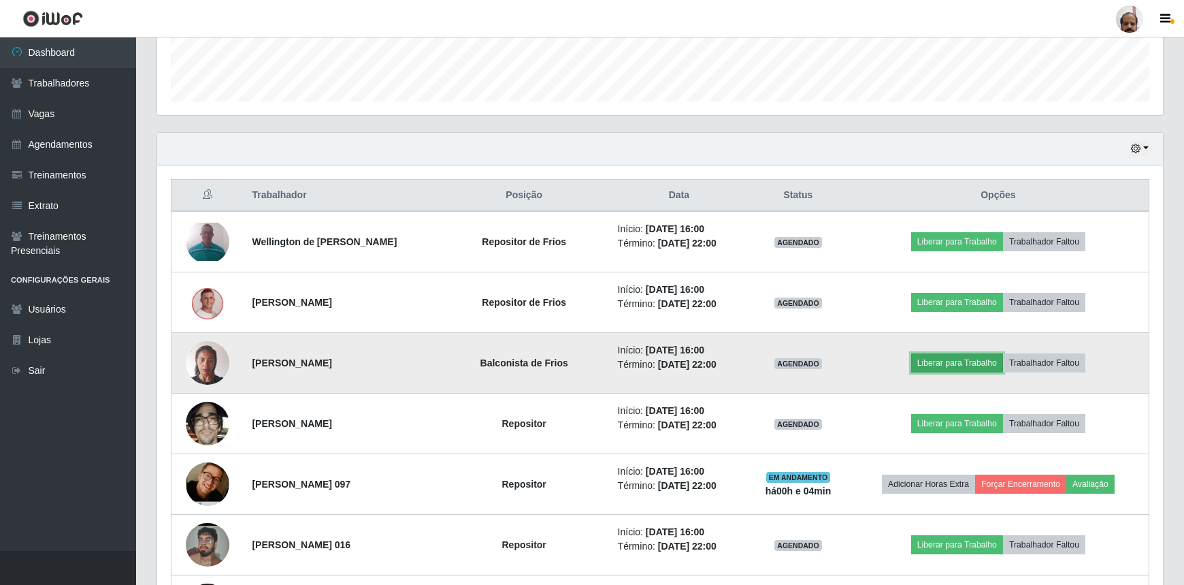
click at [961, 364] on button "Liberar para Trabalho" at bounding box center [957, 362] width 92 height 19
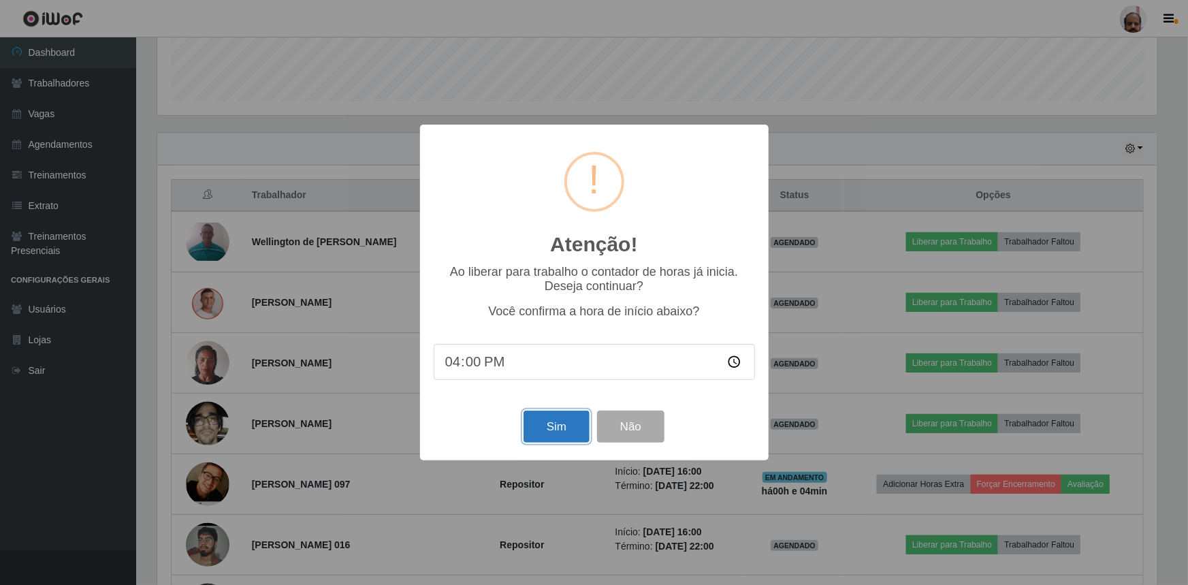
click at [565, 432] on button "Sim" at bounding box center [556, 426] width 66 height 32
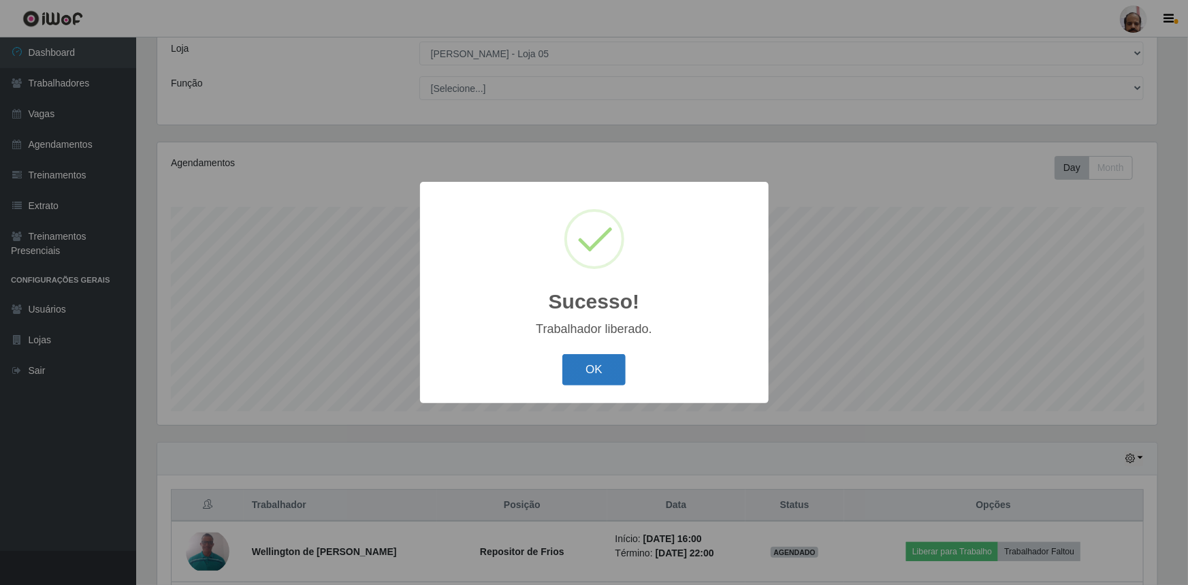
click at [593, 382] on button "OK" at bounding box center [593, 370] width 63 height 32
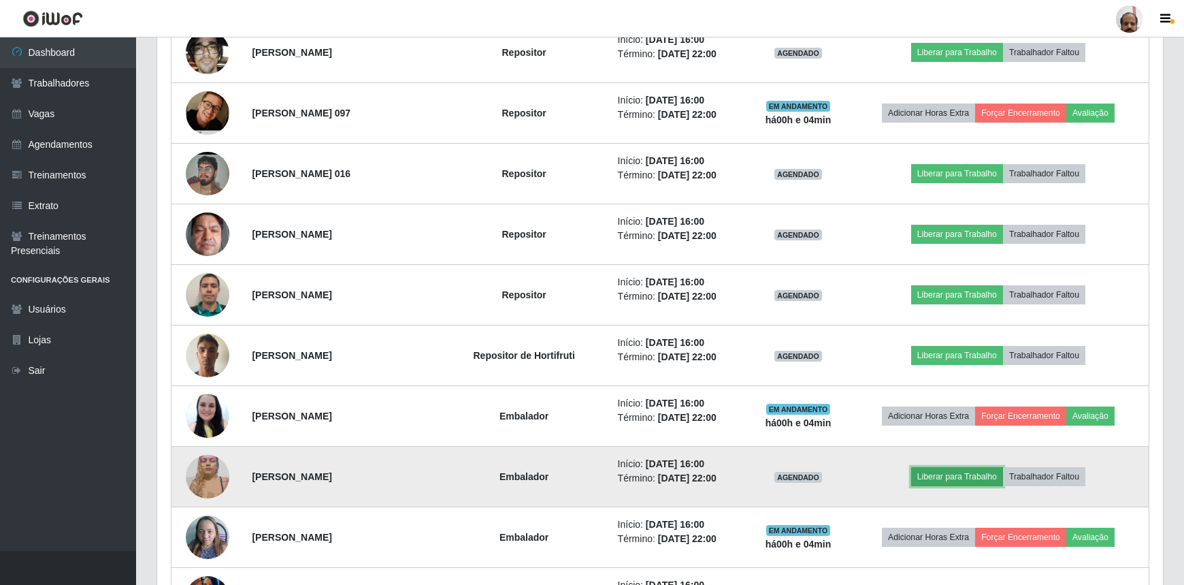
click at [981, 472] on button "Liberar para Trabalho" at bounding box center [957, 476] width 92 height 19
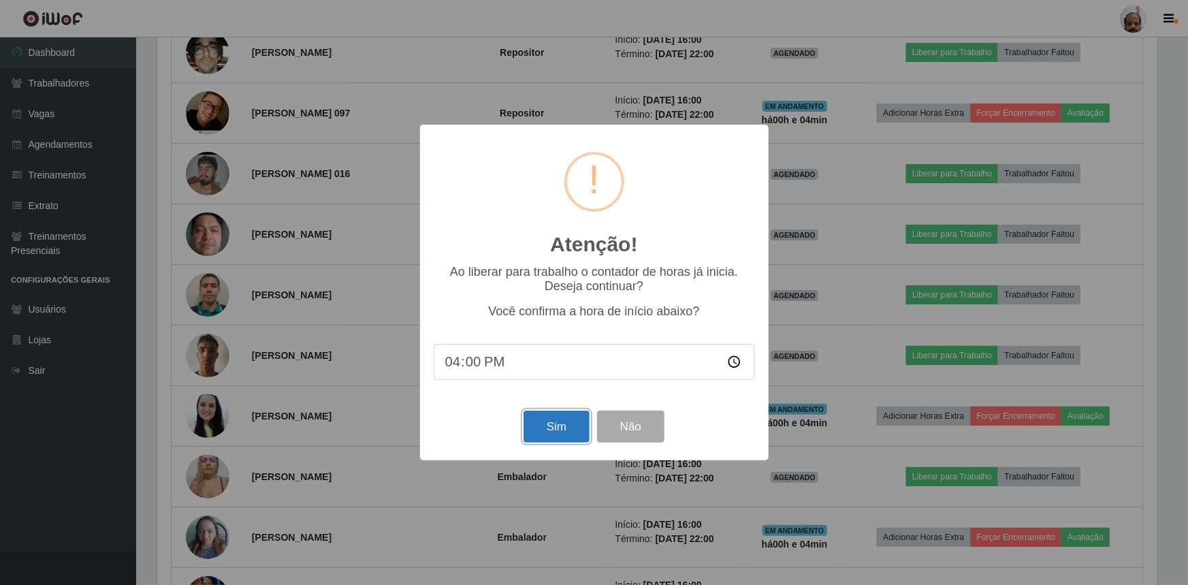
click at [568, 437] on button "Sim" at bounding box center [556, 426] width 66 height 32
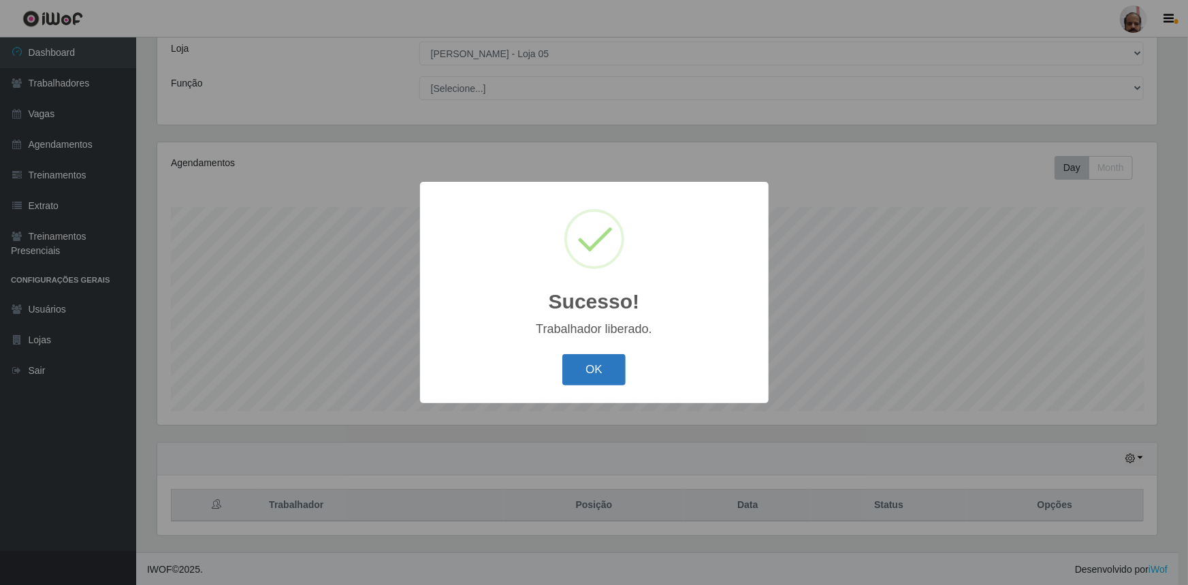
click at [584, 363] on button "OK" at bounding box center [593, 370] width 63 height 32
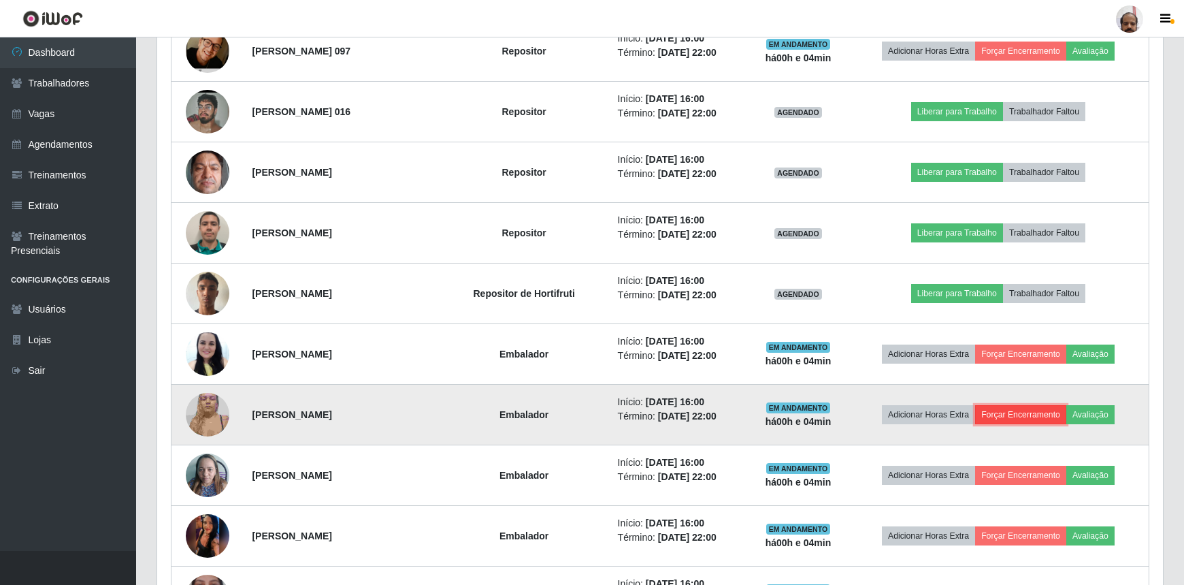
click at [998, 408] on button "Forçar Encerramento" at bounding box center [1020, 414] width 91 height 19
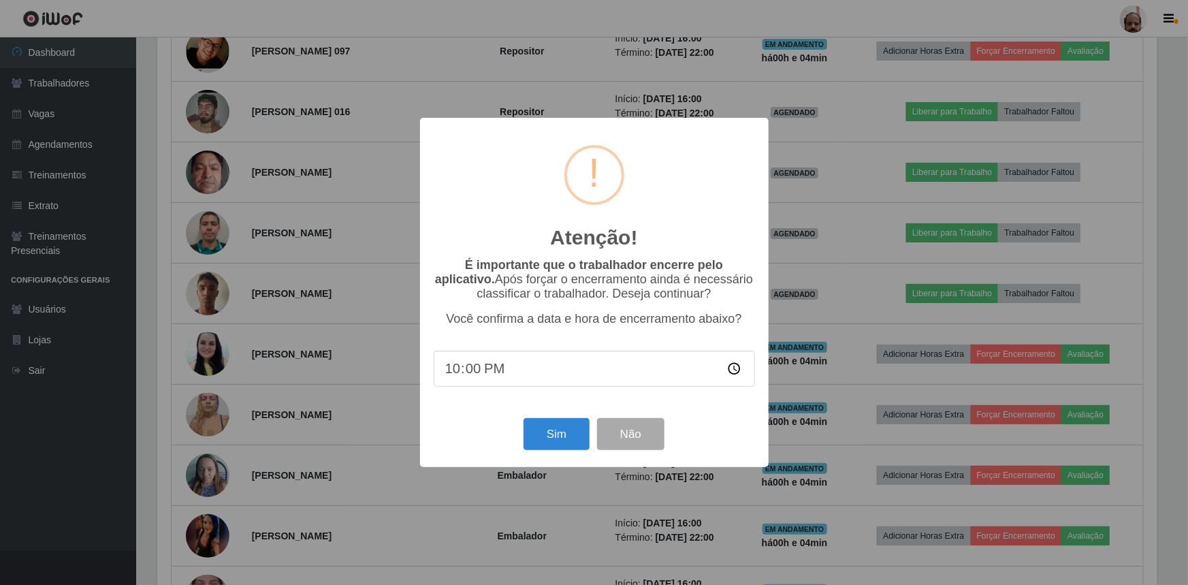
click at [447, 370] on input "22:00" at bounding box center [593, 368] width 321 height 36
type input "16:04"
click at [544, 435] on button "Sim" at bounding box center [556, 434] width 66 height 32
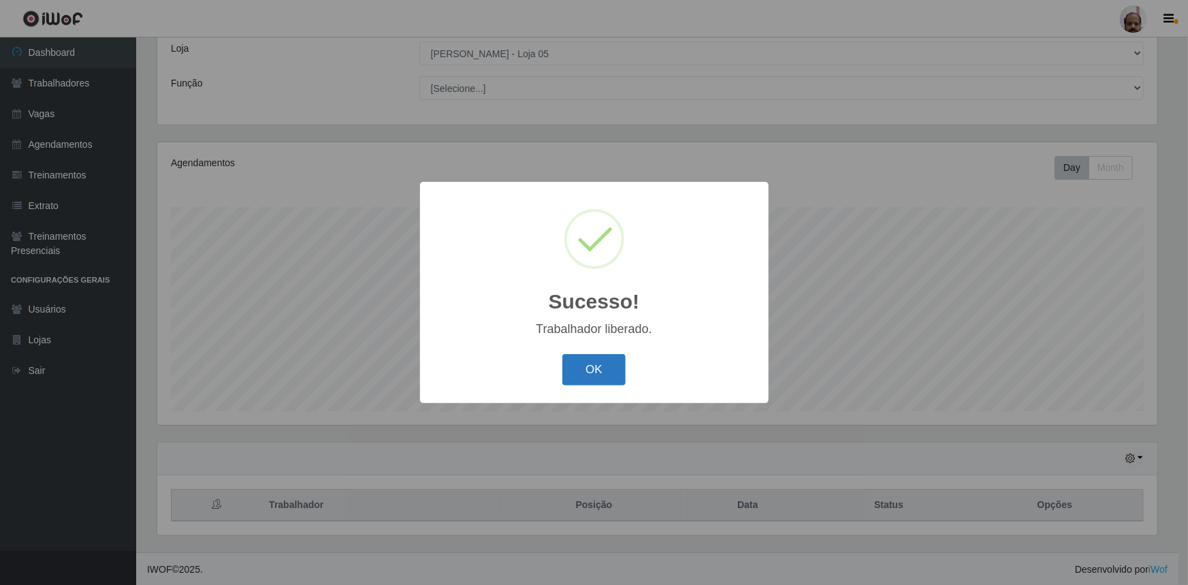
click at [597, 374] on button "OK" at bounding box center [593, 370] width 63 height 32
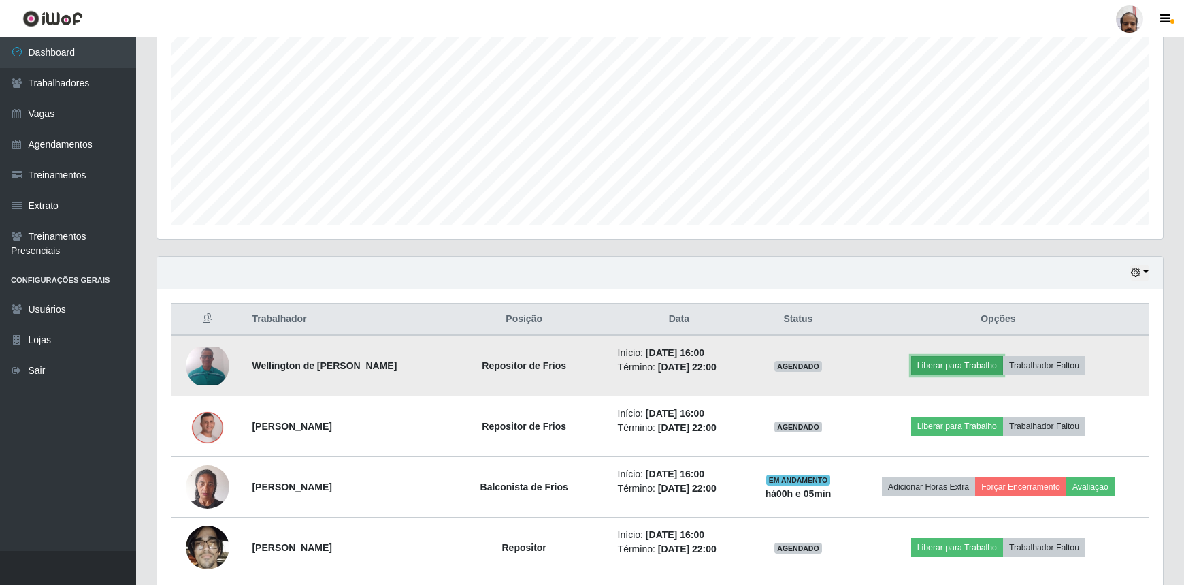
click at [972, 362] on button "Liberar para Trabalho" at bounding box center [957, 365] width 92 height 19
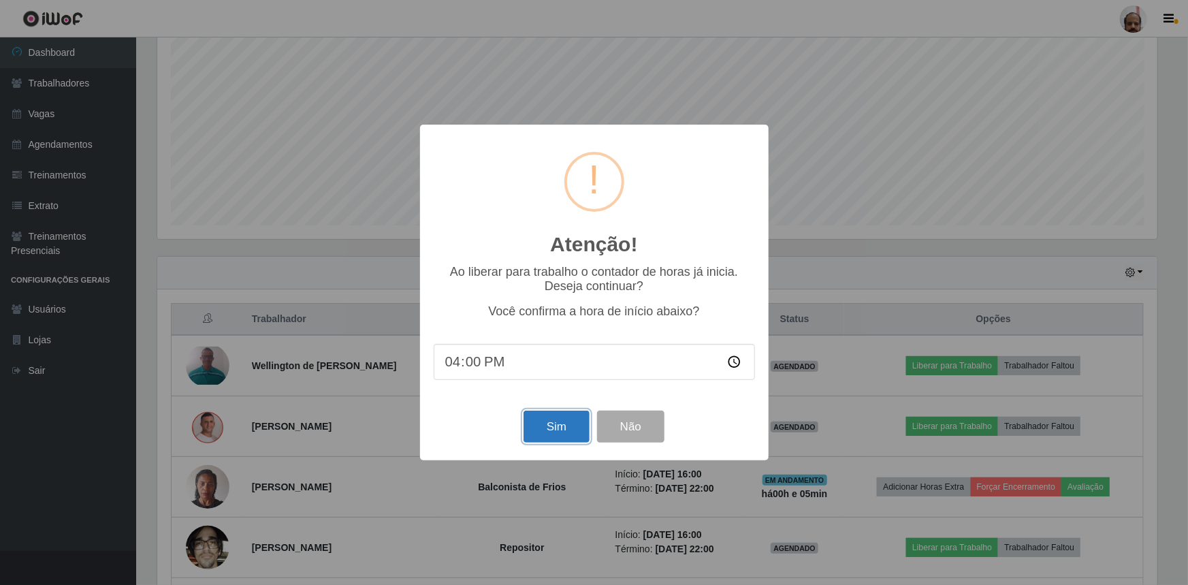
click at [554, 428] on button "Sim" at bounding box center [556, 426] width 66 height 32
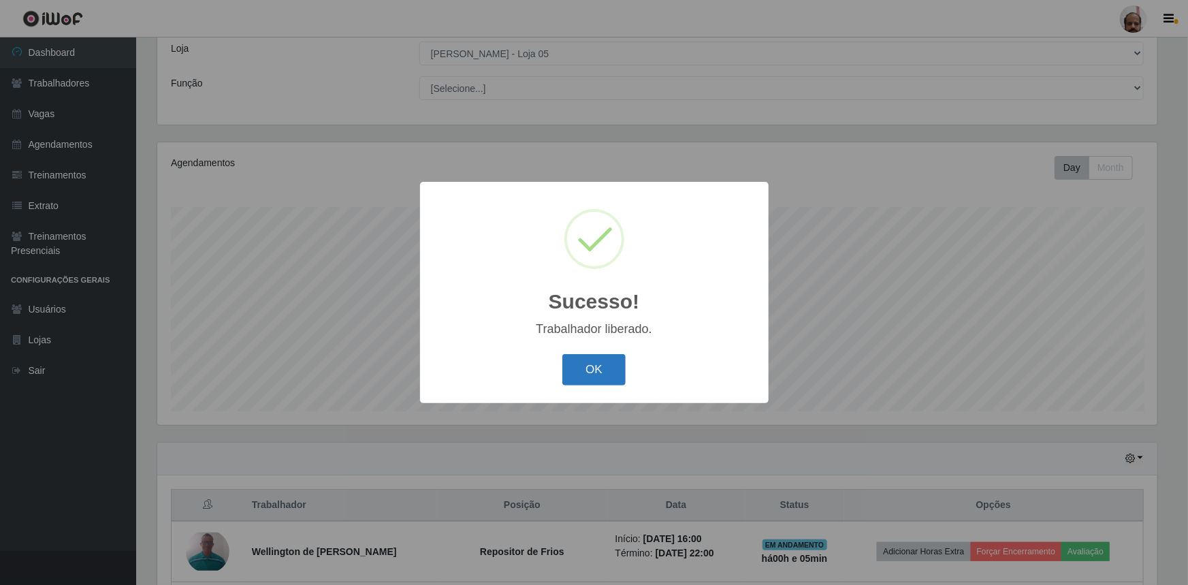
click at [594, 373] on button "OK" at bounding box center [593, 370] width 63 height 32
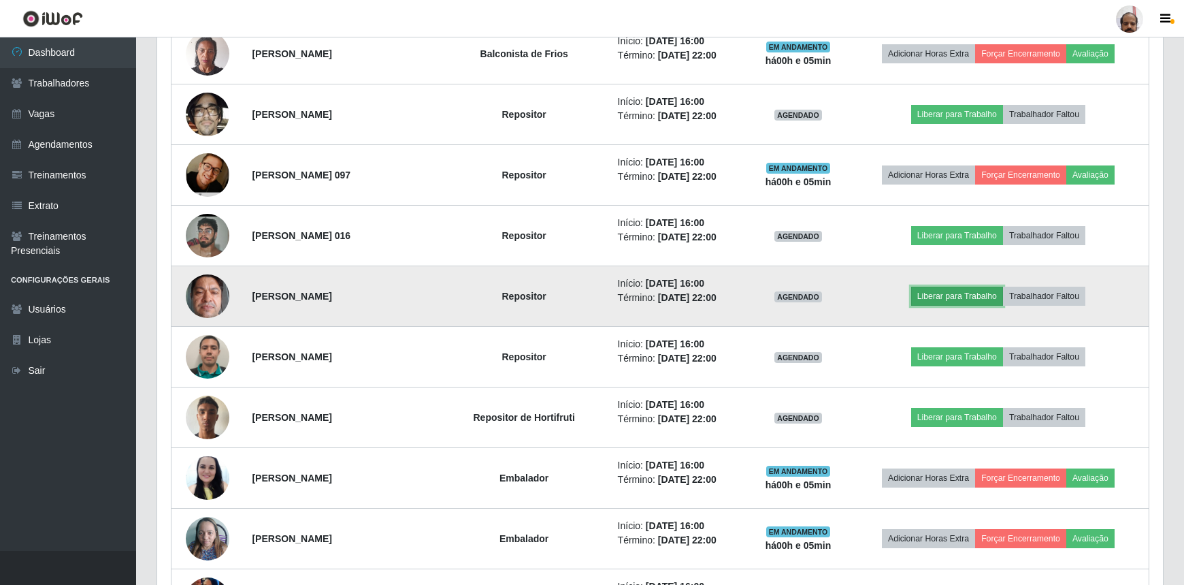
click at [945, 297] on button "Liberar para Trabalho" at bounding box center [957, 295] width 92 height 19
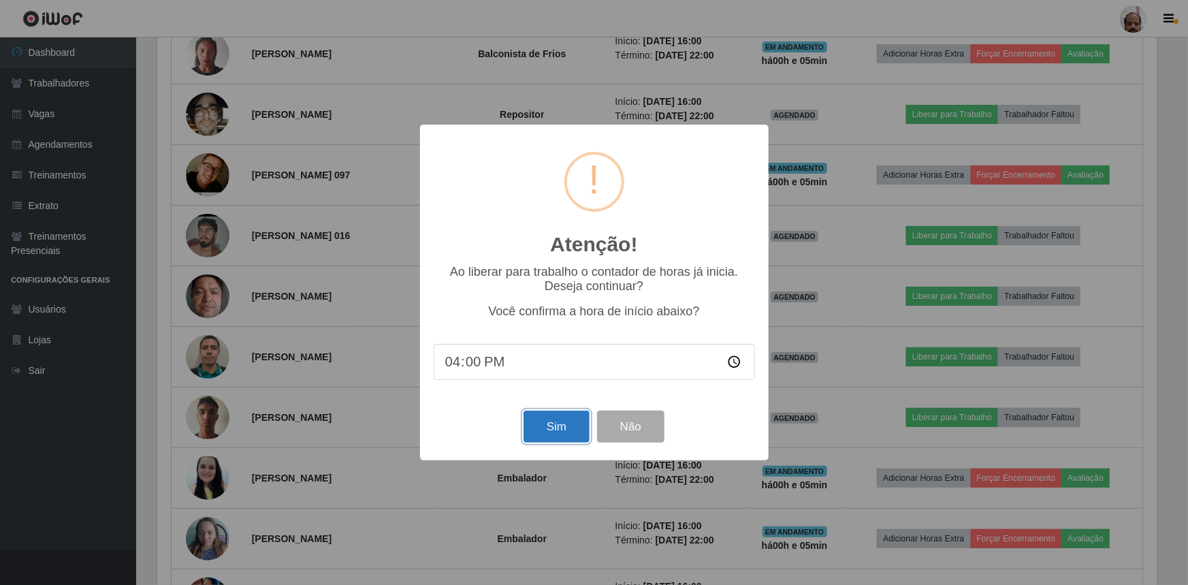
click at [574, 423] on button "Sim" at bounding box center [556, 426] width 66 height 32
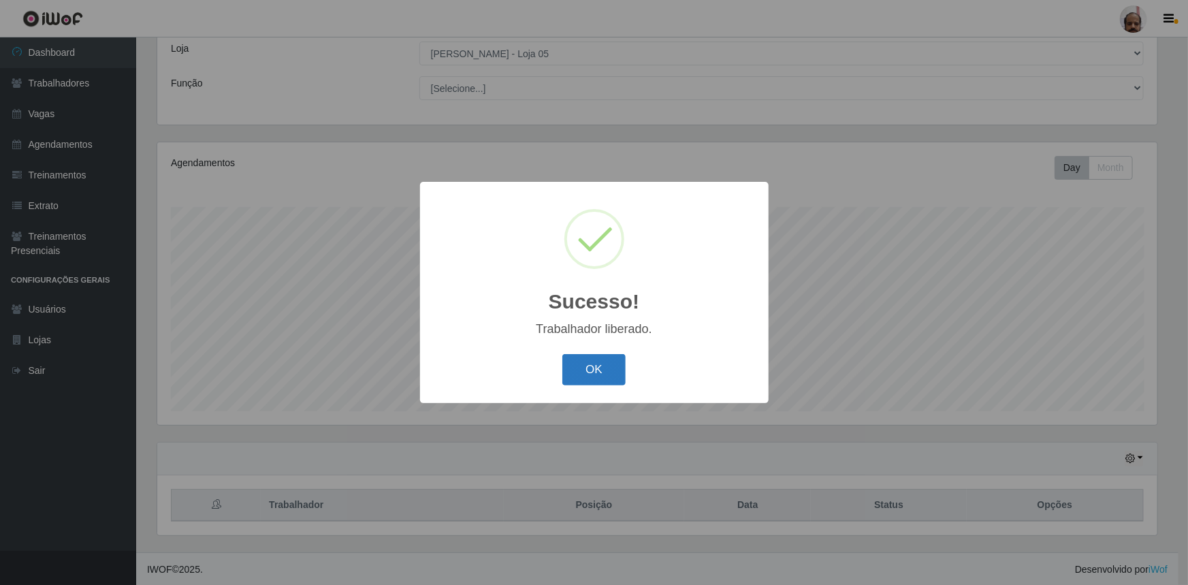
click at [600, 367] on button "OK" at bounding box center [593, 370] width 63 height 32
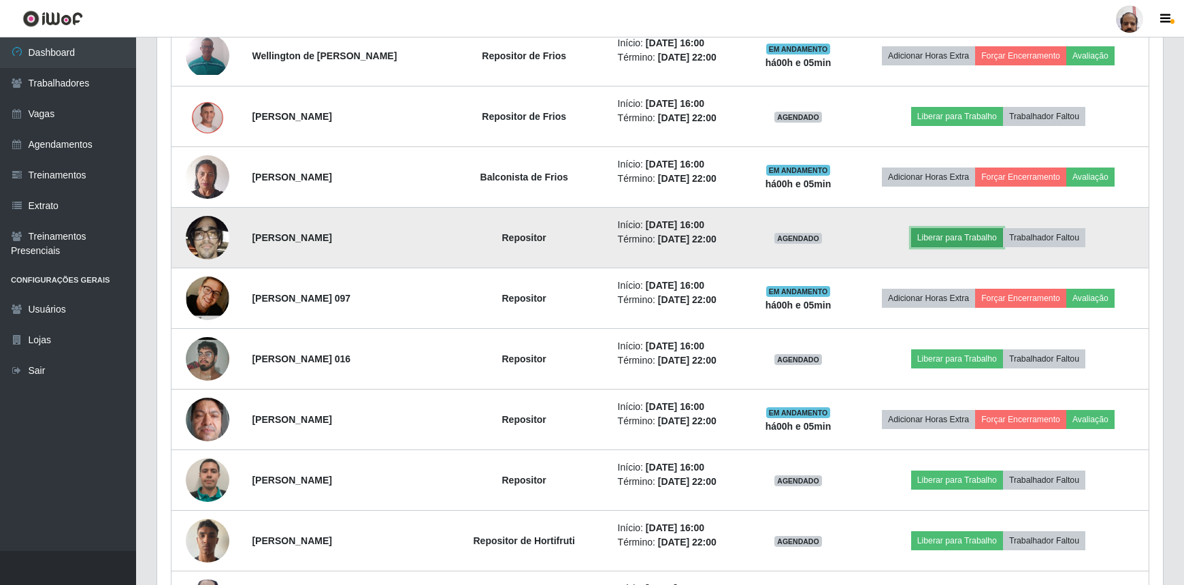
click at [962, 229] on button "Liberar para Trabalho" at bounding box center [957, 237] width 92 height 19
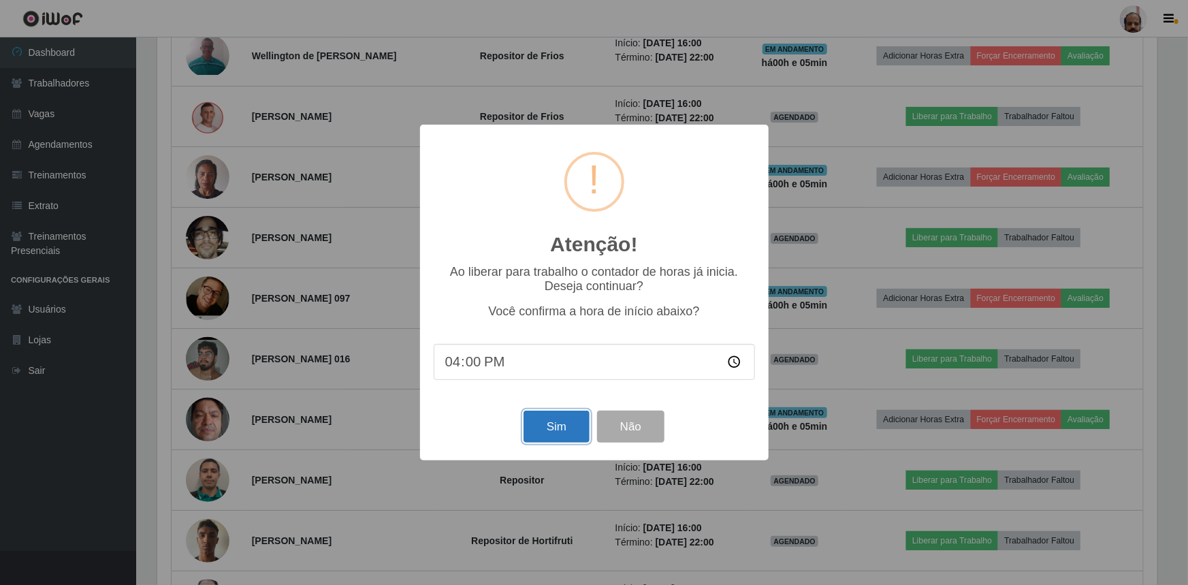
click at [544, 426] on button "Sim" at bounding box center [556, 426] width 66 height 32
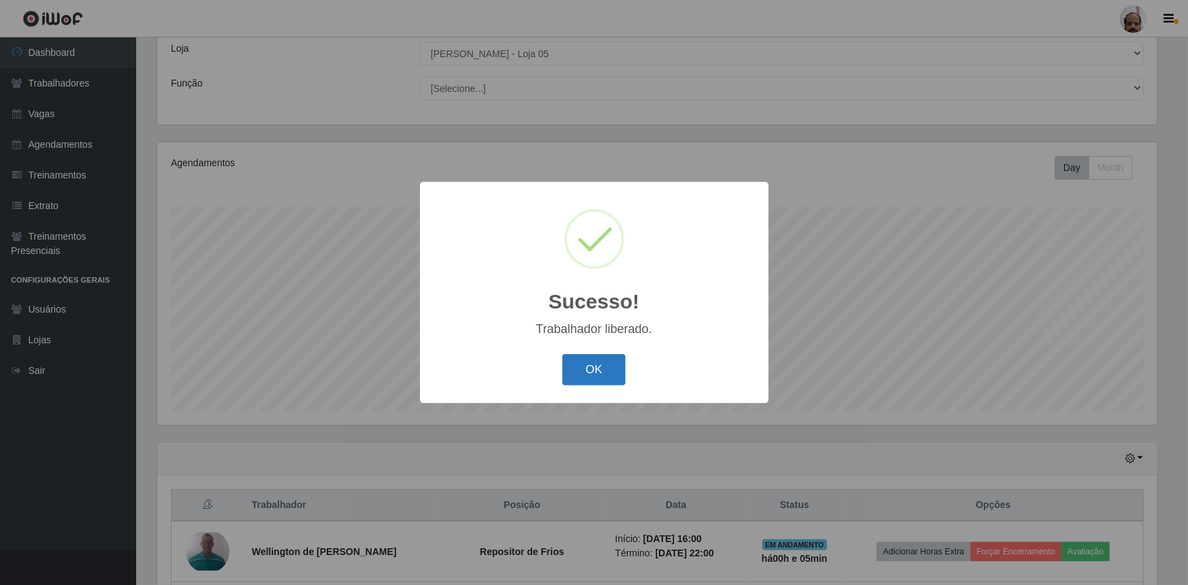
click at [601, 380] on button "OK" at bounding box center [593, 370] width 63 height 32
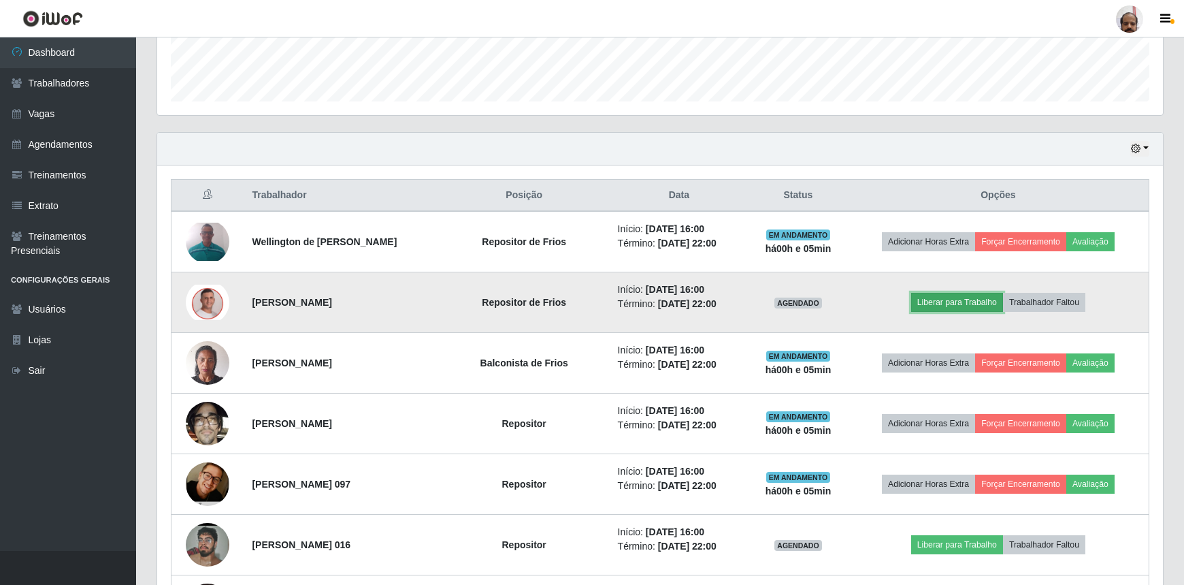
click at [974, 302] on button "Liberar para Trabalho" at bounding box center [957, 302] width 92 height 19
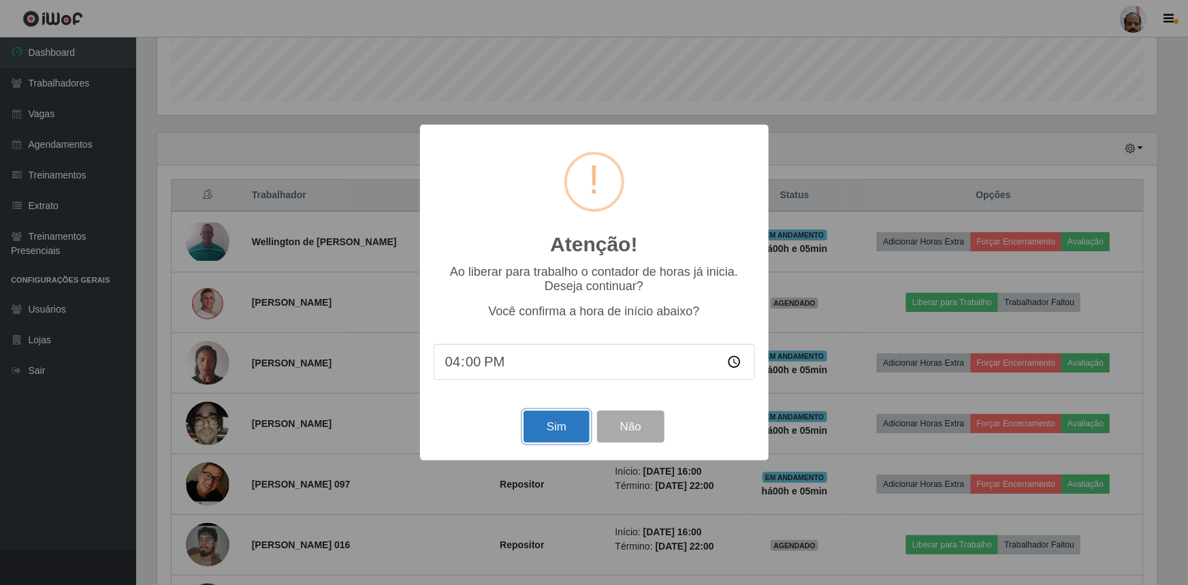
click at [574, 428] on button "Sim" at bounding box center [556, 426] width 66 height 32
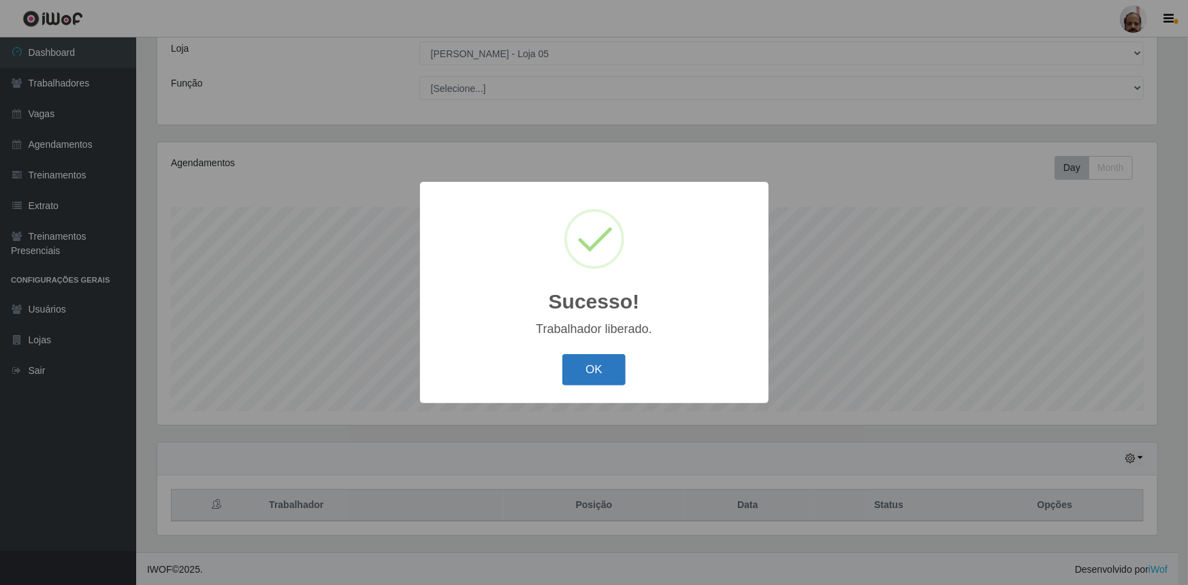
click at [578, 367] on button "OK" at bounding box center [593, 370] width 63 height 32
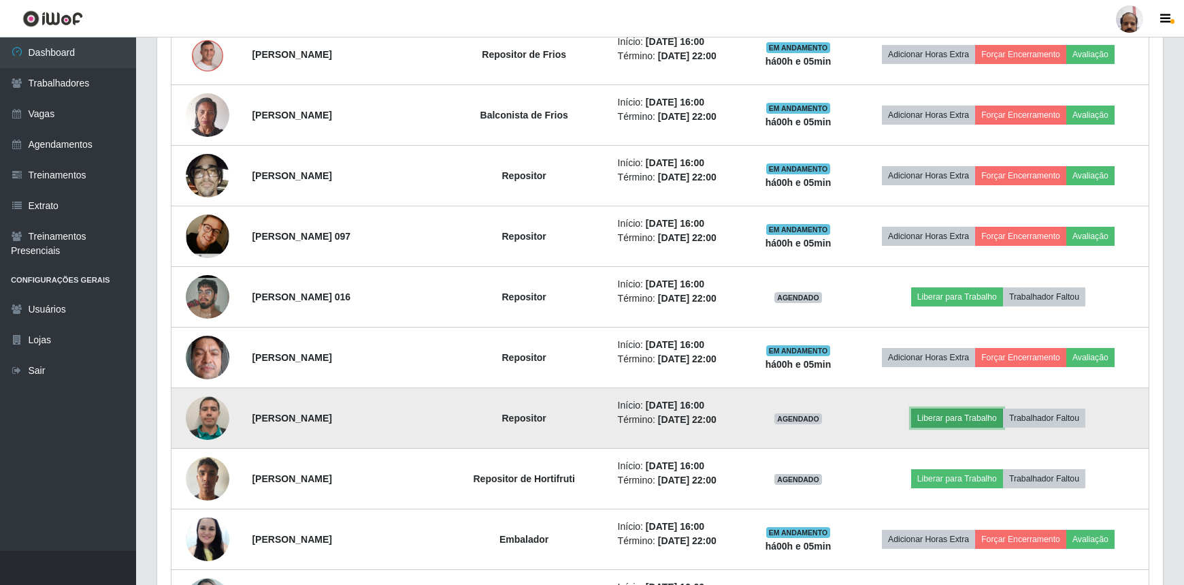
click at [950, 416] on button "Liberar para Trabalho" at bounding box center [957, 417] width 92 height 19
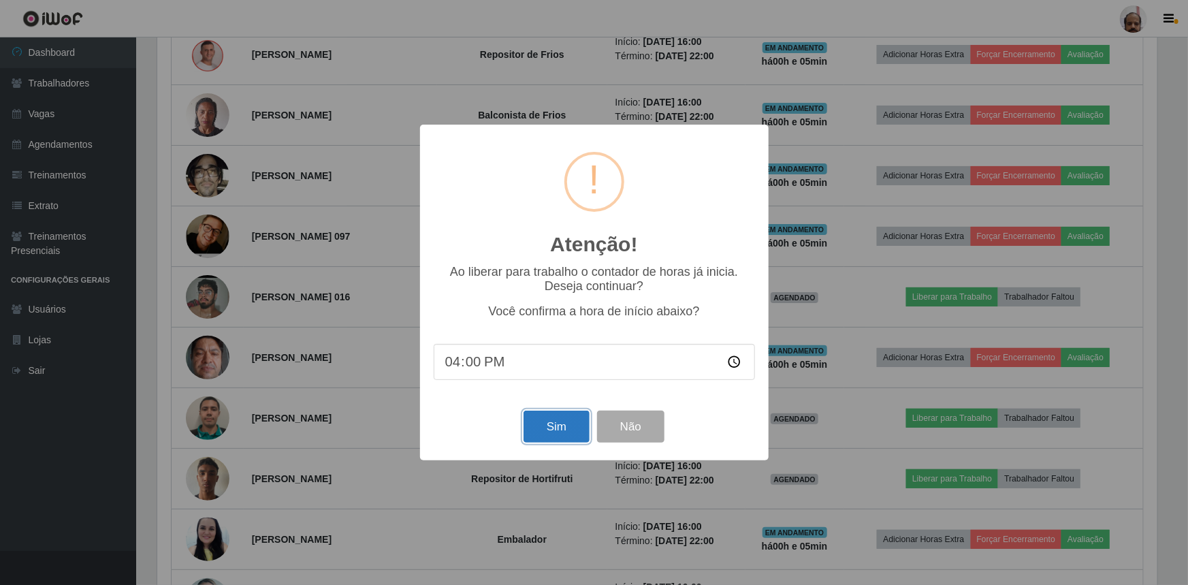
click at [531, 433] on button "Sim" at bounding box center [556, 426] width 66 height 32
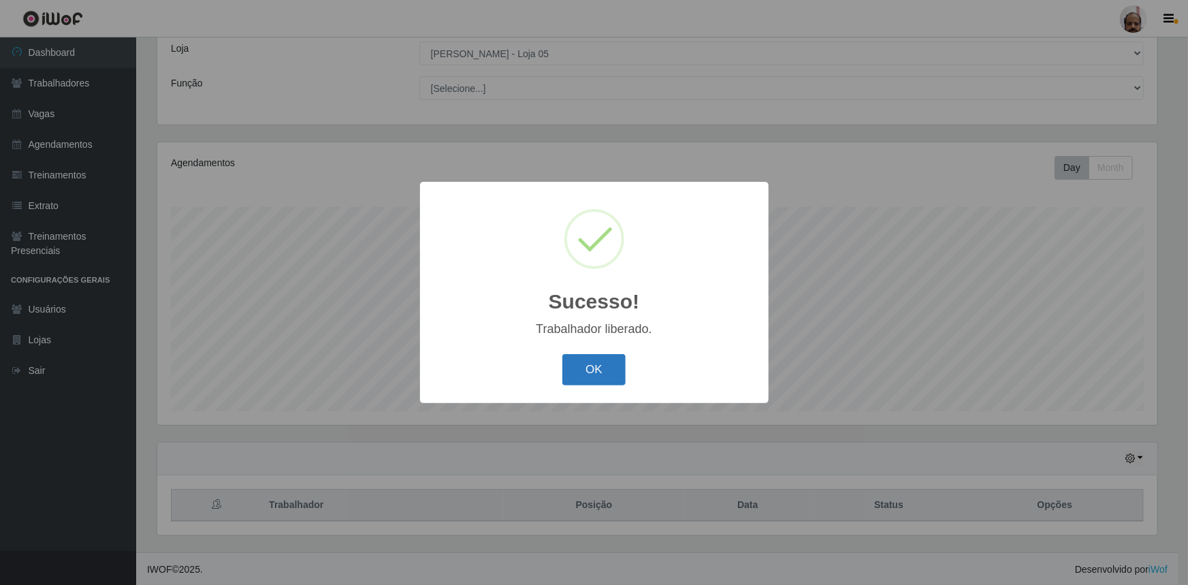
click at [591, 382] on button "OK" at bounding box center [593, 370] width 63 height 32
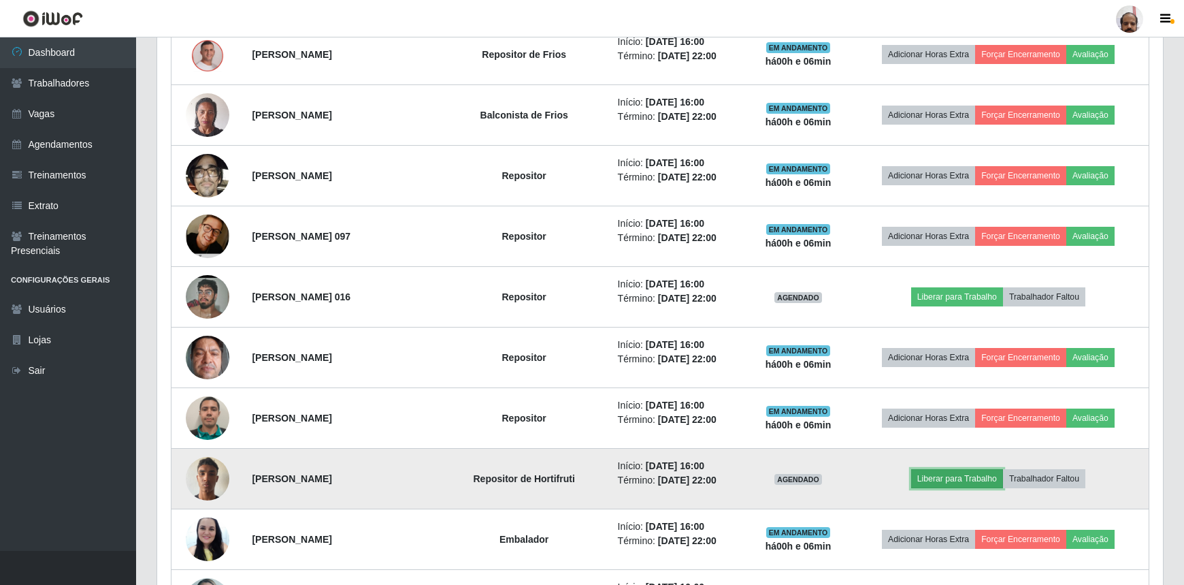
click at [954, 476] on button "Liberar para Trabalho" at bounding box center [957, 478] width 92 height 19
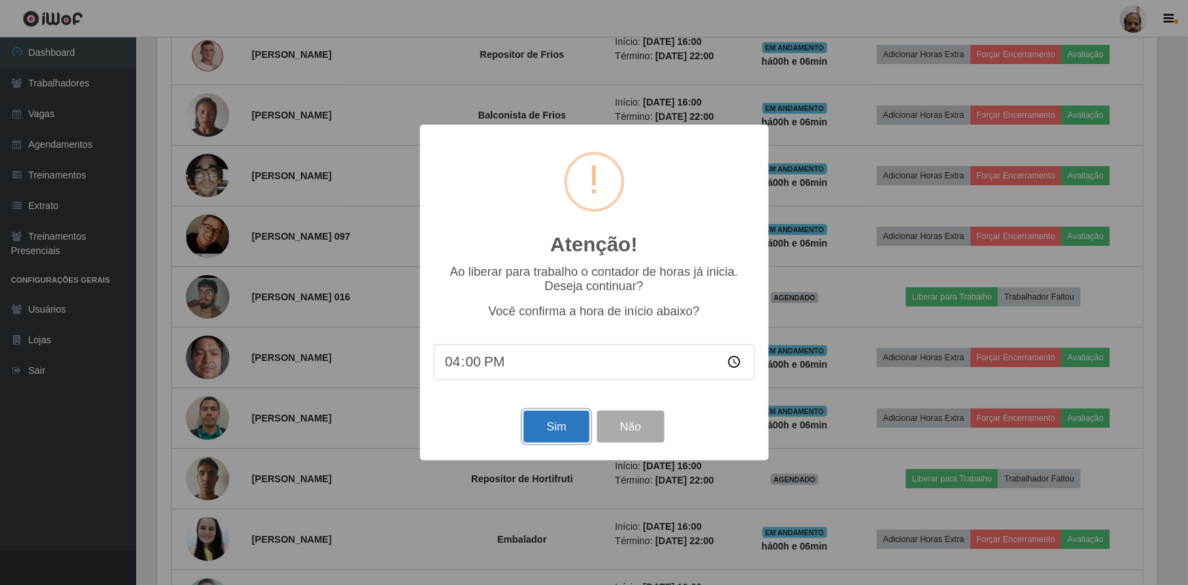
click at [555, 428] on button "Sim" at bounding box center [556, 426] width 66 height 32
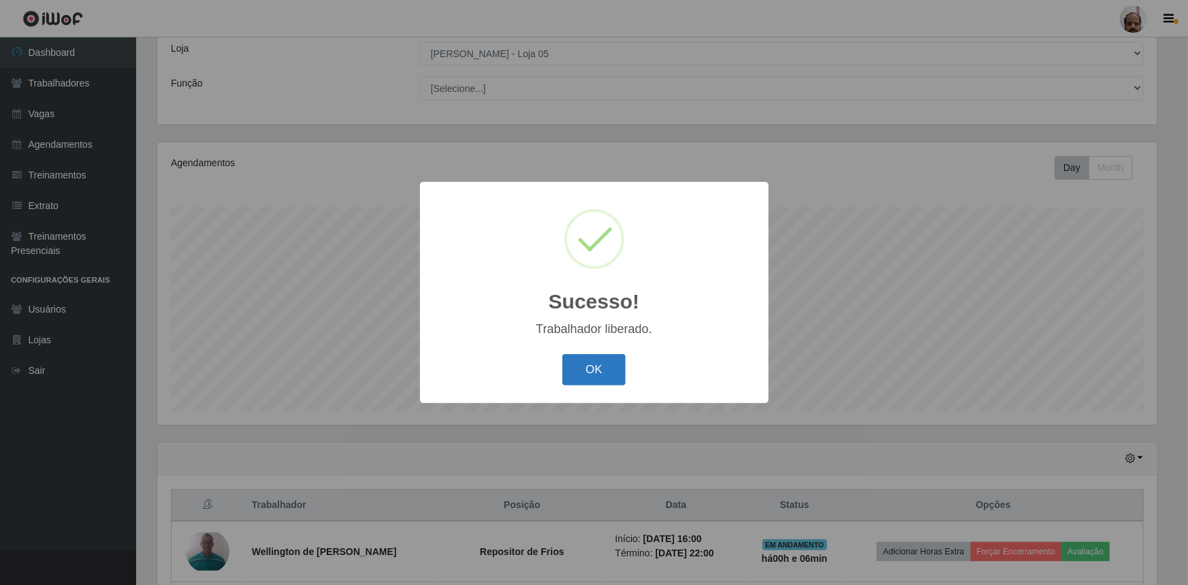
click at [611, 367] on button "OK" at bounding box center [593, 370] width 63 height 32
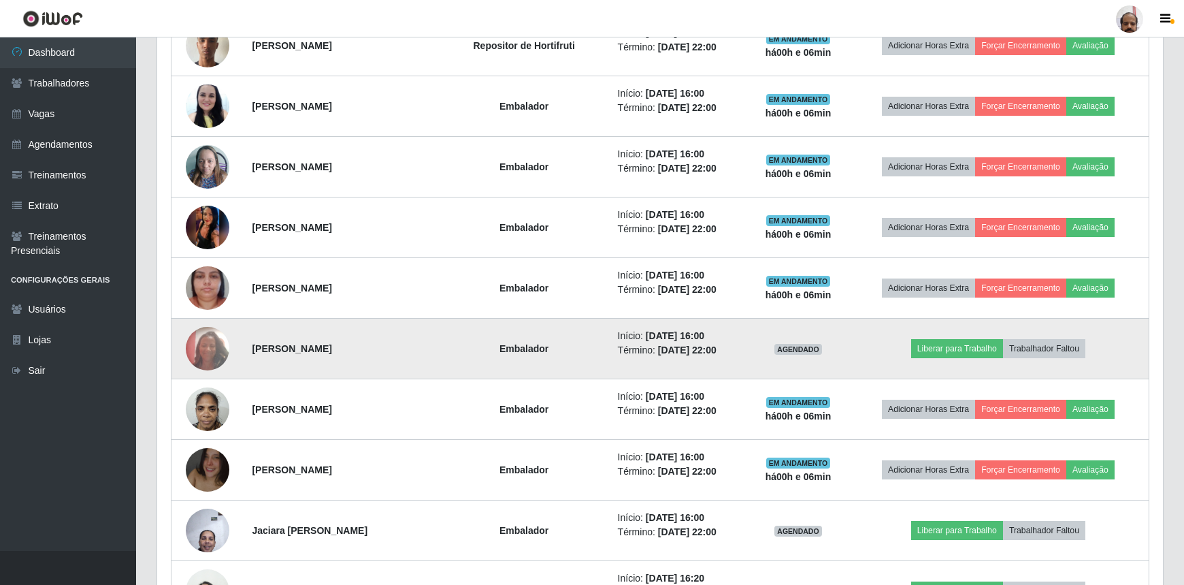
click at [206, 344] on img at bounding box center [208, 348] width 44 height 58
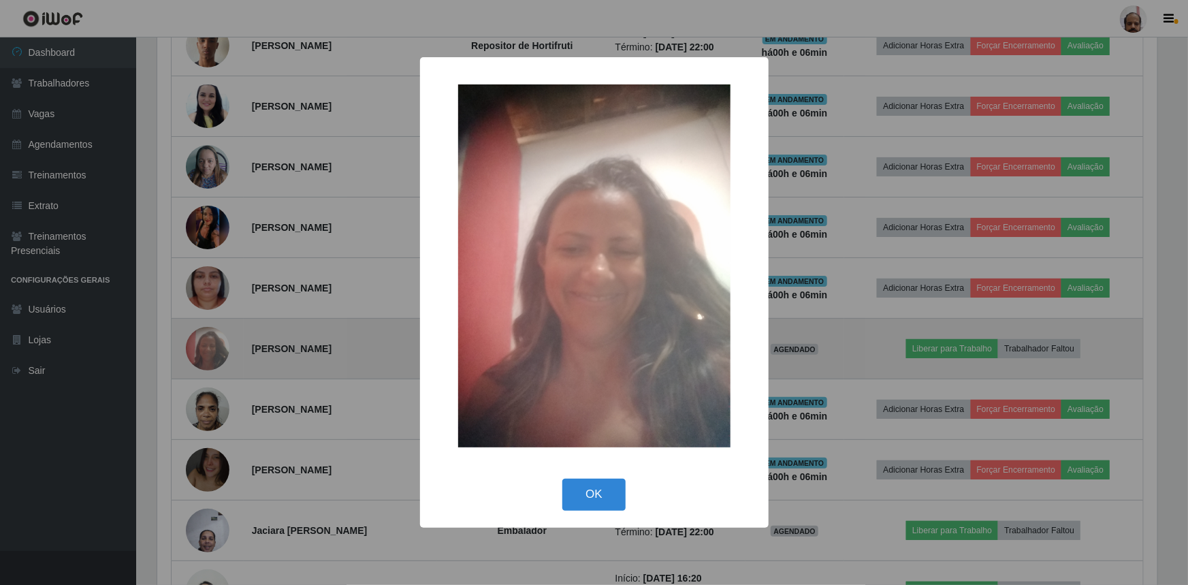
click at [206, 345] on div "× OK Cancel" at bounding box center [594, 292] width 1188 height 585
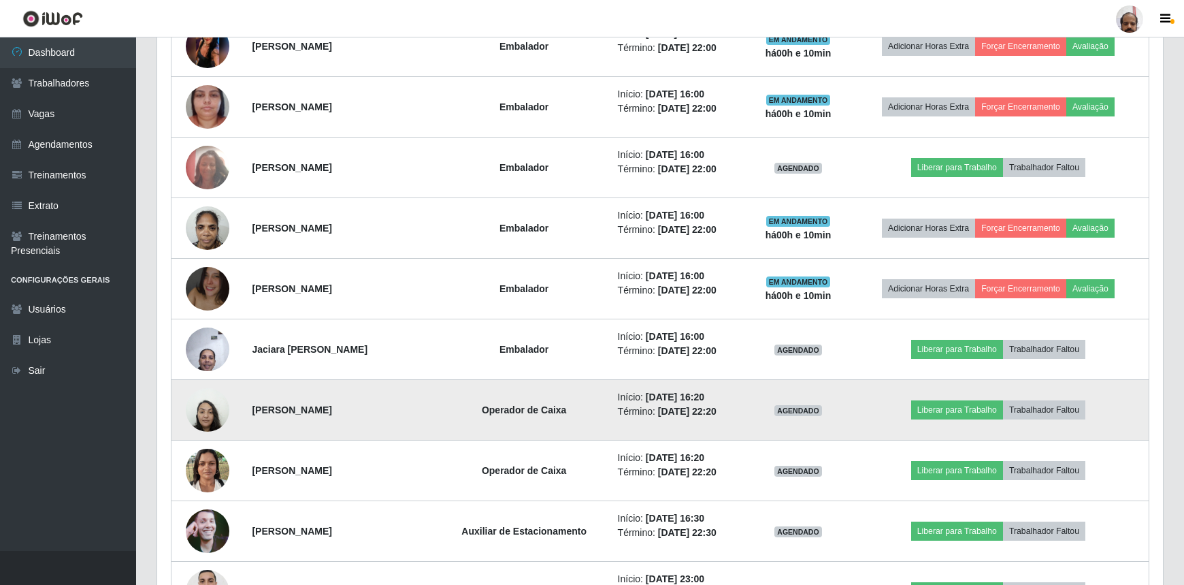
scroll to position [1251, 0]
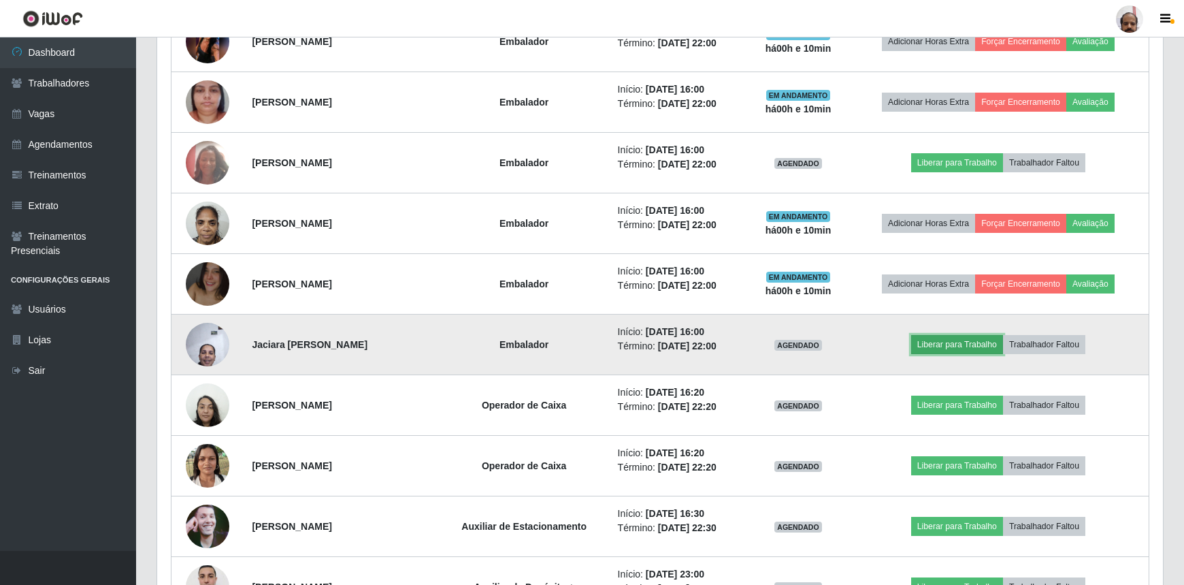
click at [964, 340] on button "Liberar para Trabalho" at bounding box center [957, 344] width 92 height 19
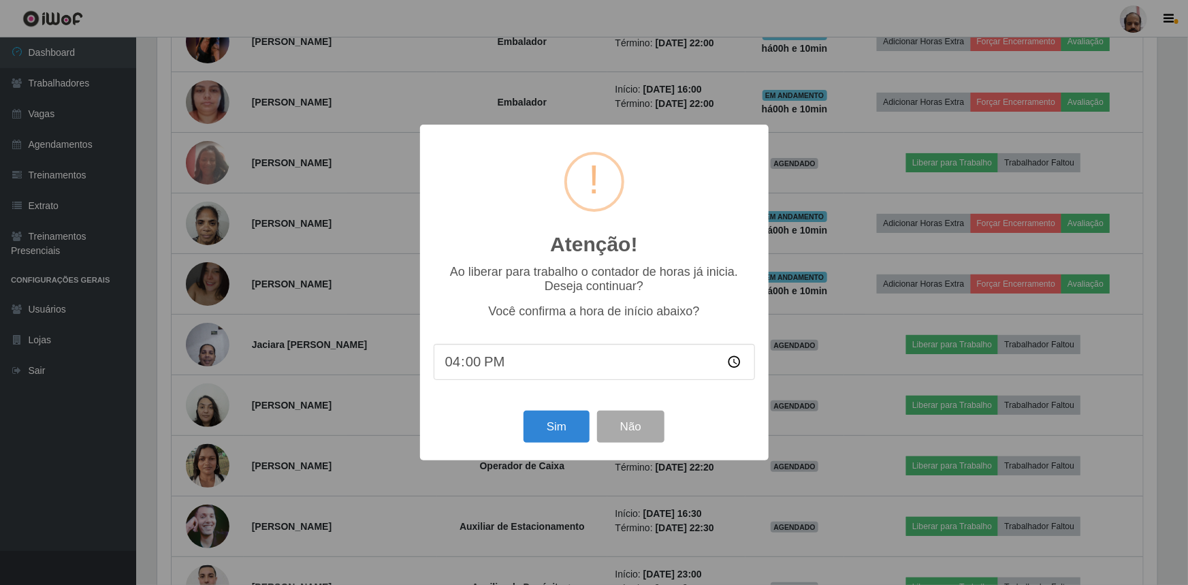
click at [468, 365] on input "16:00" at bounding box center [593, 362] width 321 height 36
type input "16:10"
click at [574, 425] on button "Sim" at bounding box center [556, 426] width 66 height 32
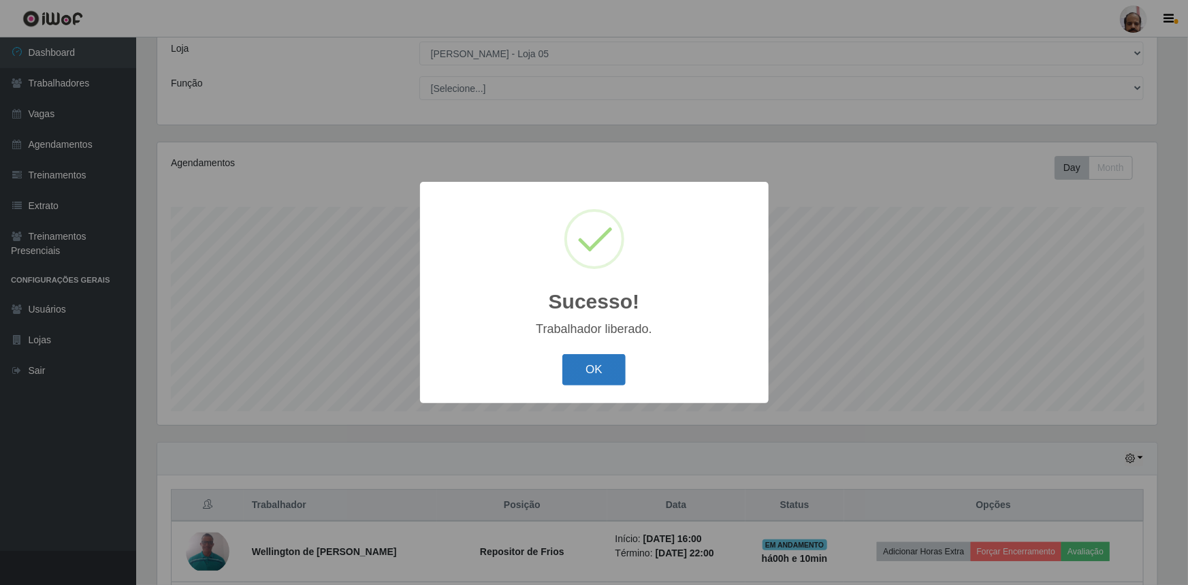
click at [621, 364] on button "OK" at bounding box center [593, 370] width 63 height 32
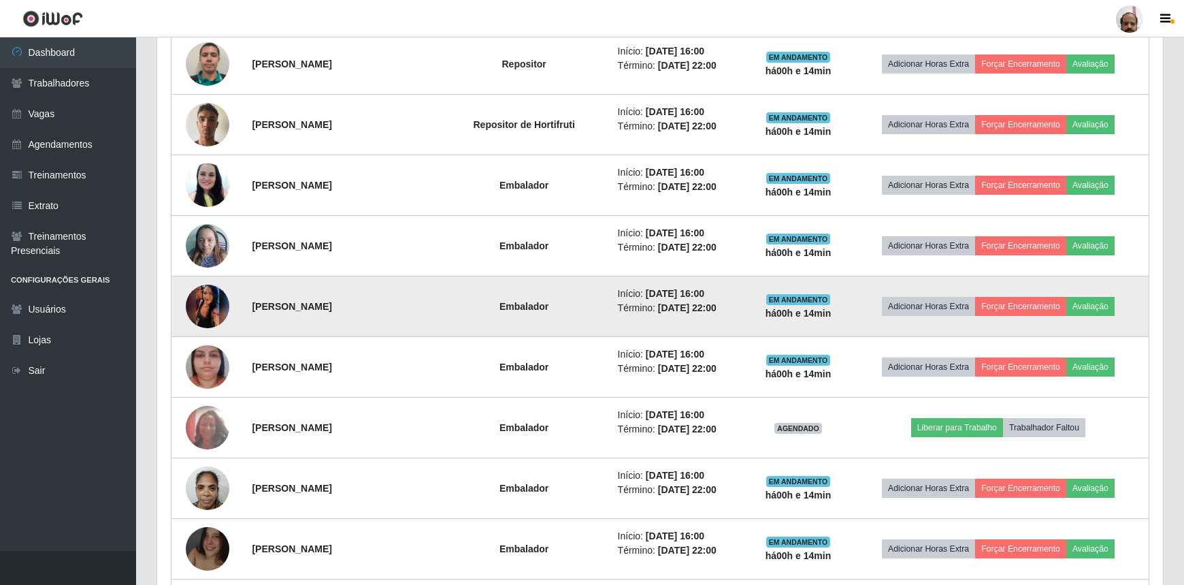
scroll to position [1066, 0]
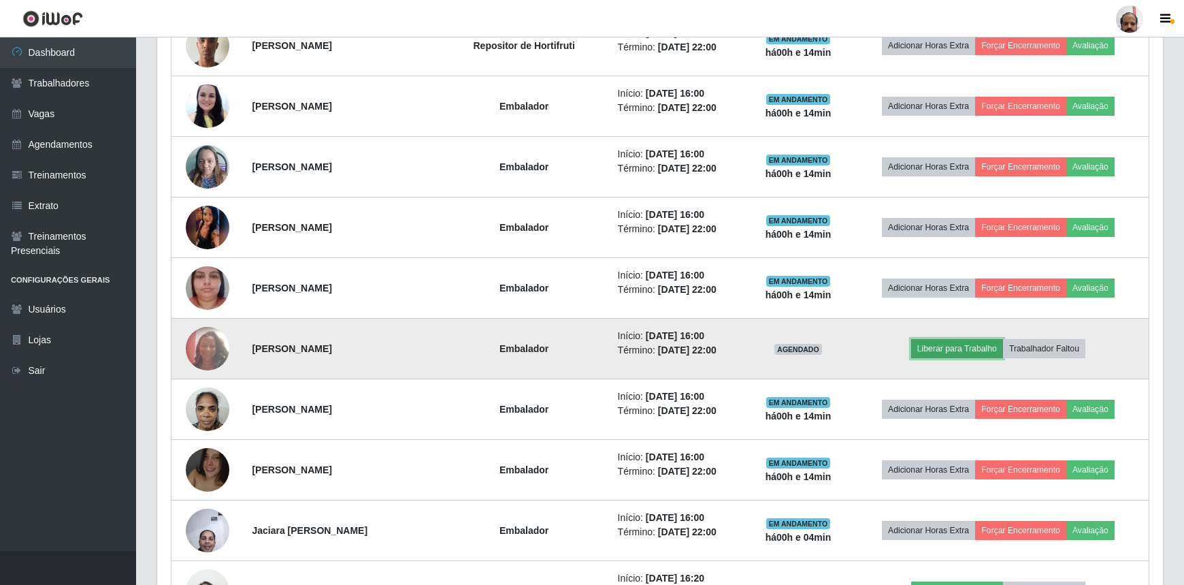
click at [964, 346] on button "Liberar para Trabalho" at bounding box center [957, 348] width 92 height 19
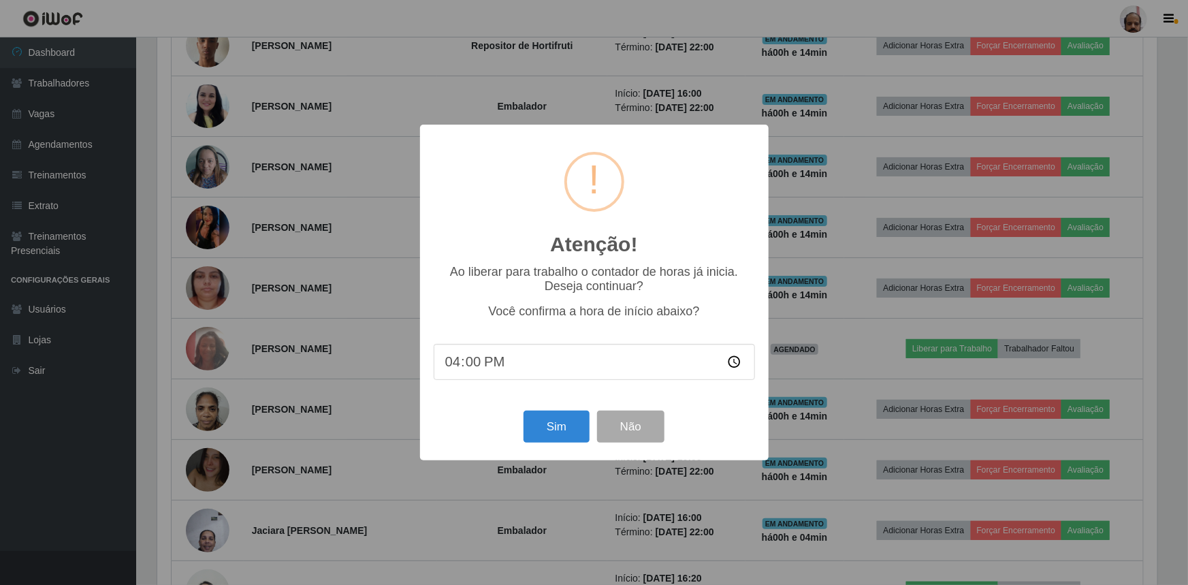
click at [469, 364] on input "16:00" at bounding box center [593, 362] width 321 height 36
type input "16:14"
click at [542, 422] on button "Sim" at bounding box center [556, 426] width 66 height 32
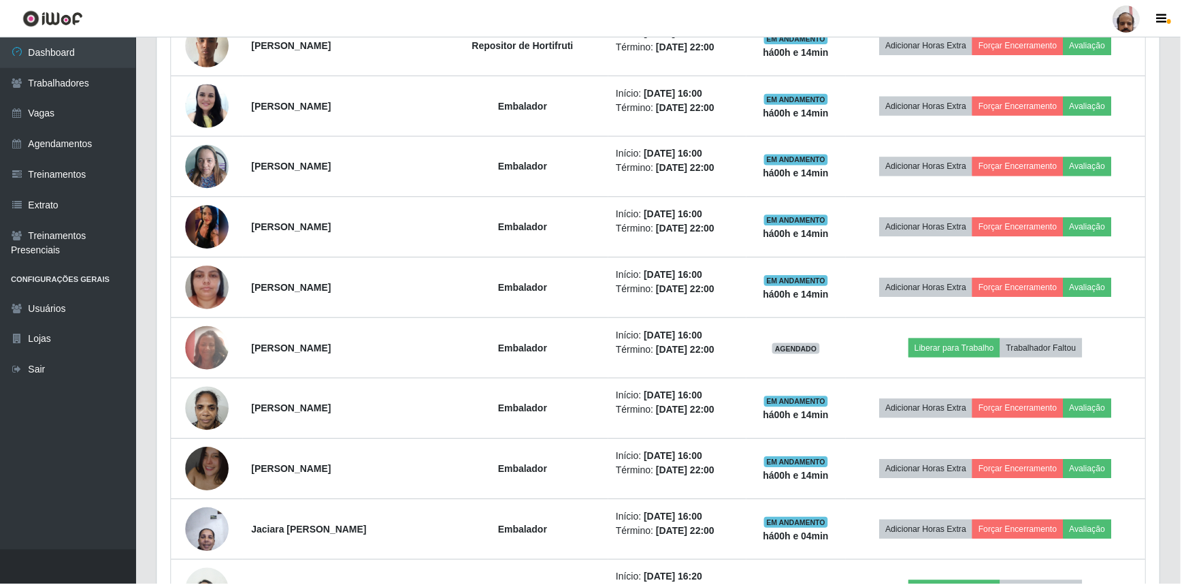
scroll to position [76, 0]
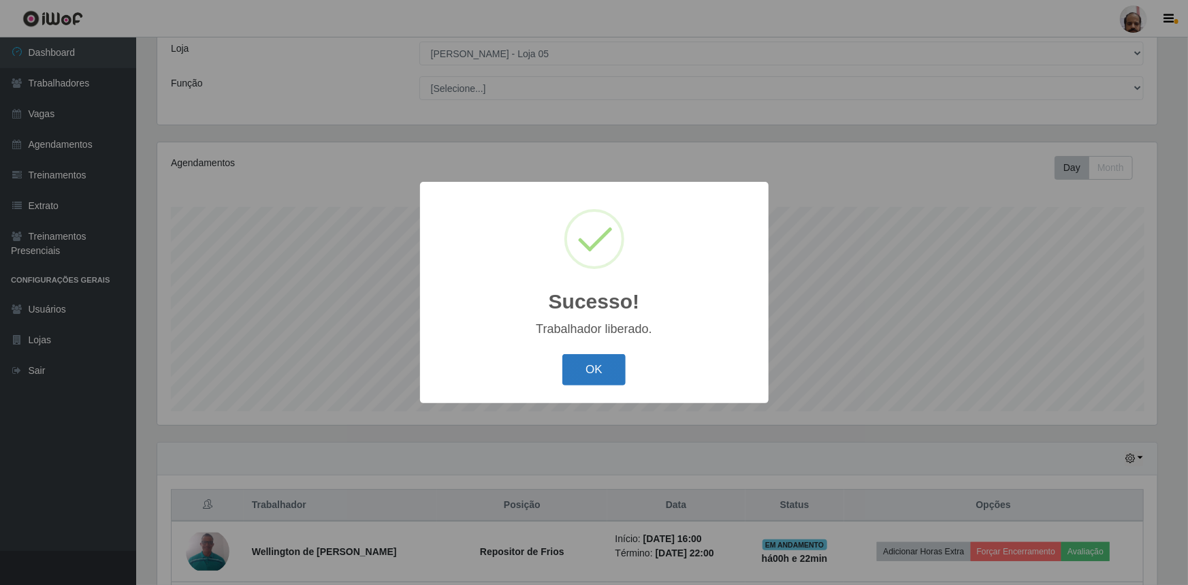
click at [589, 370] on button "OK" at bounding box center [593, 370] width 63 height 32
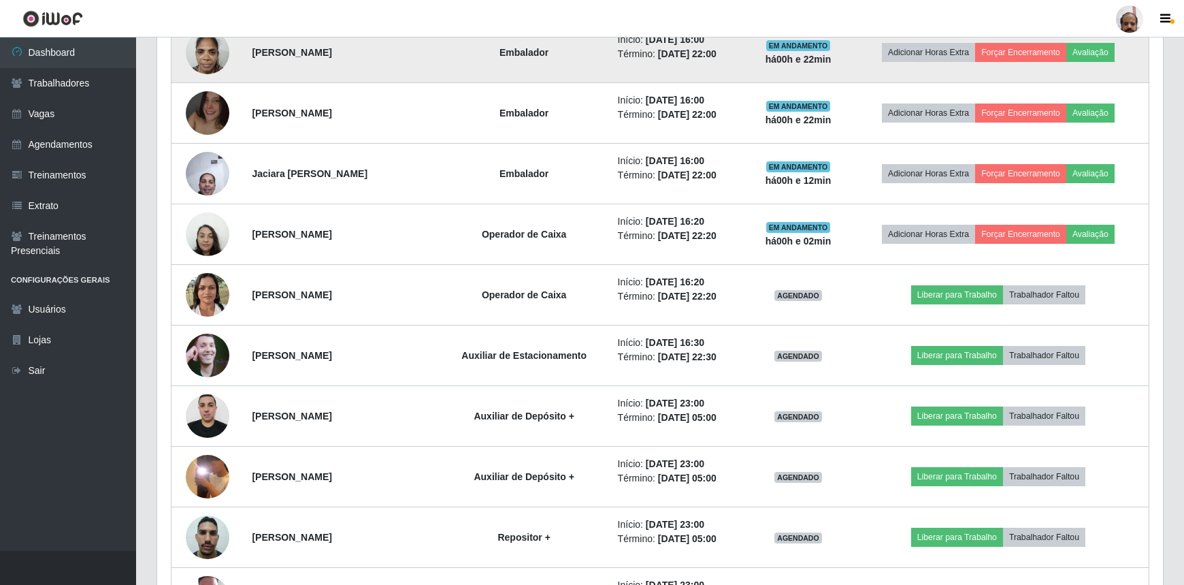
scroll to position [1401, 0]
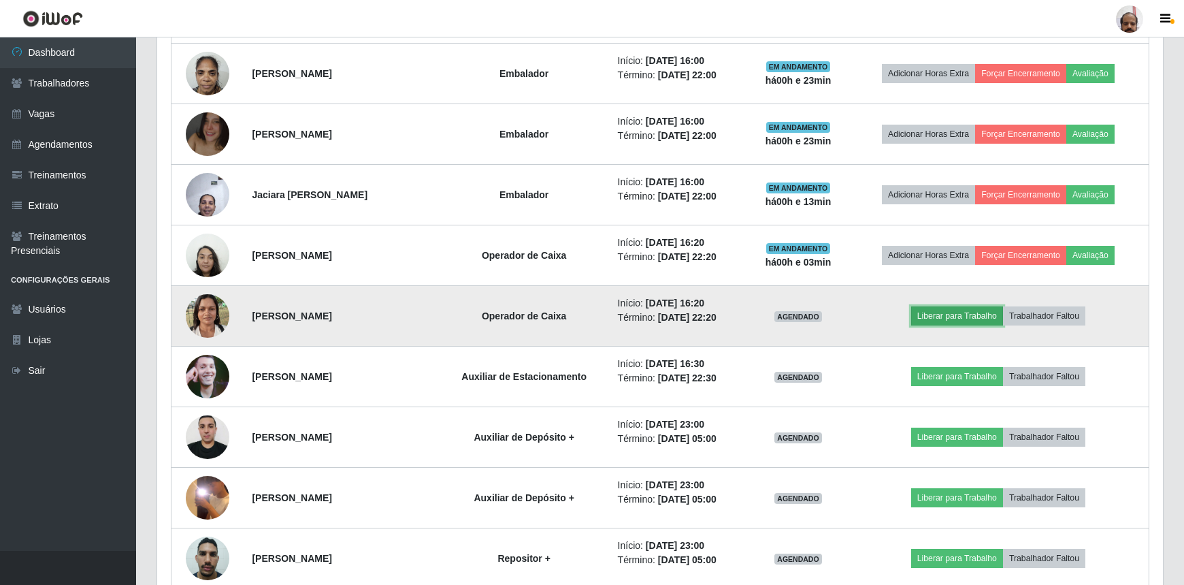
click at [960, 316] on button "Liberar para Trabalho" at bounding box center [957, 315] width 92 height 19
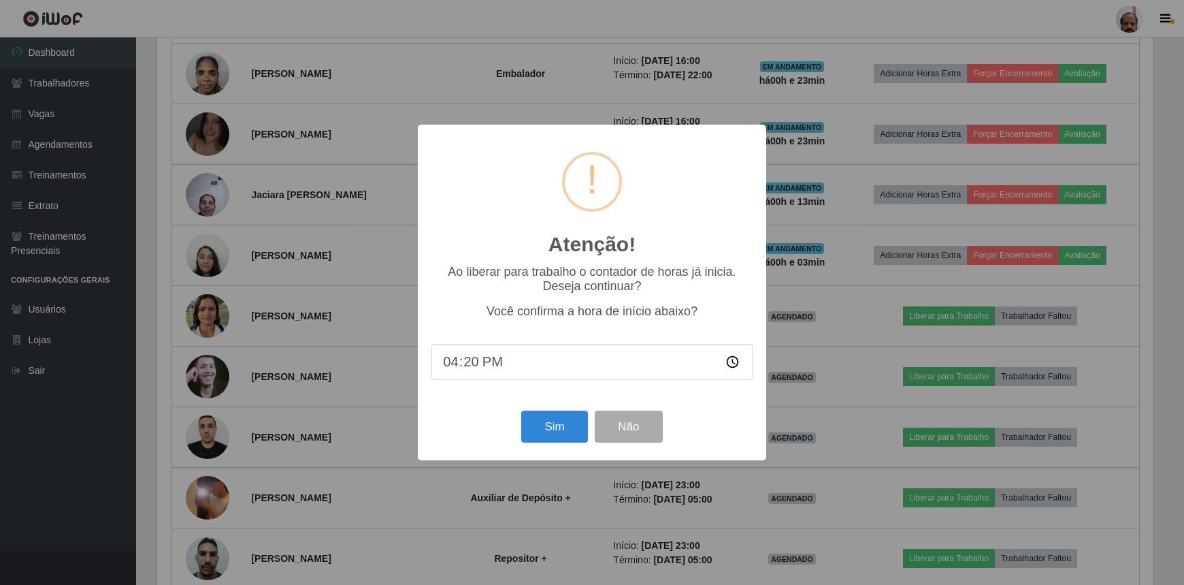
scroll to position [282, 1000]
click at [557, 436] on button "Sim" at bounding box center [556, 426] width 66 height 32
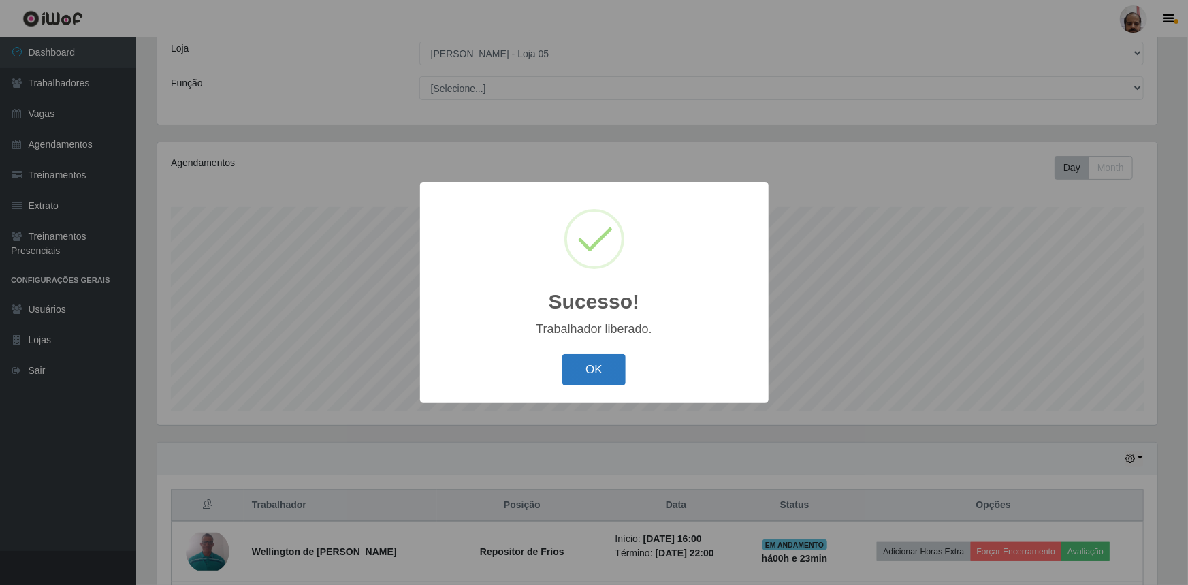
click at [586, 365] on button "OK" at bounding box center [593, 370] width 63 height 32
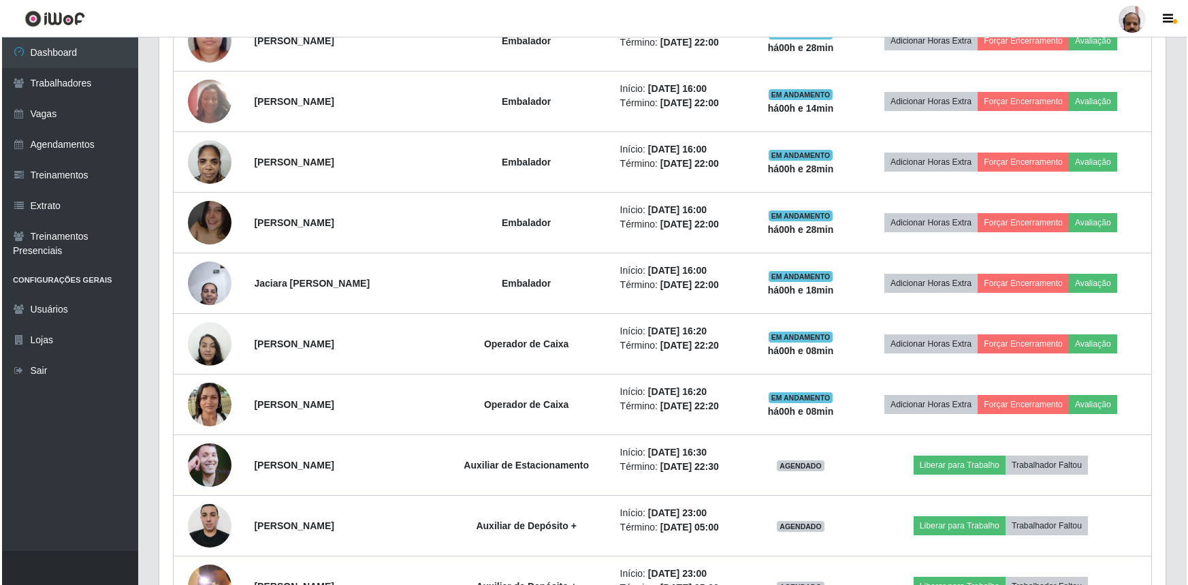
scroll to position [1375, 0]
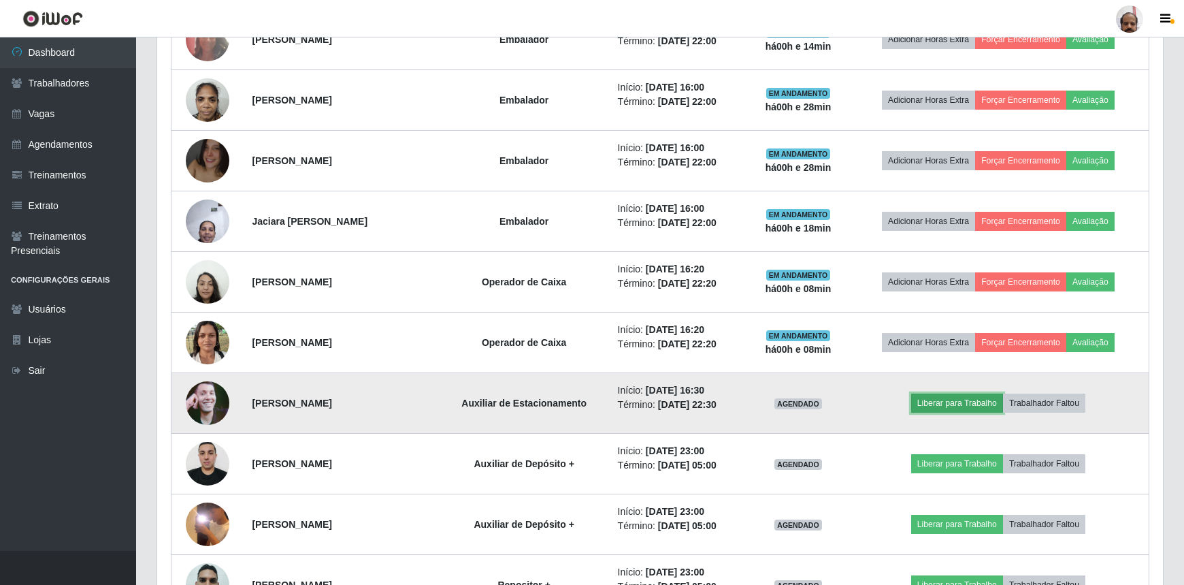
click at [940, 400] on button "Liberar para Trabalho" at bounding box center [957, 402] width 92 height 19
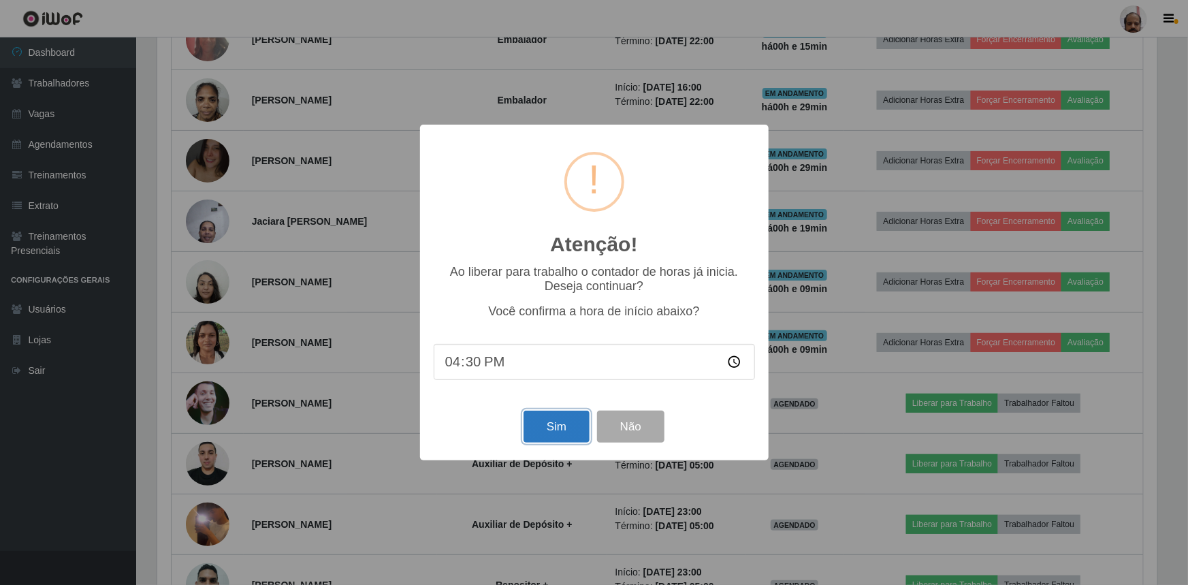
click at [552, 428] on button "Sim" at bounding box center [556, 426] width 66 height 32
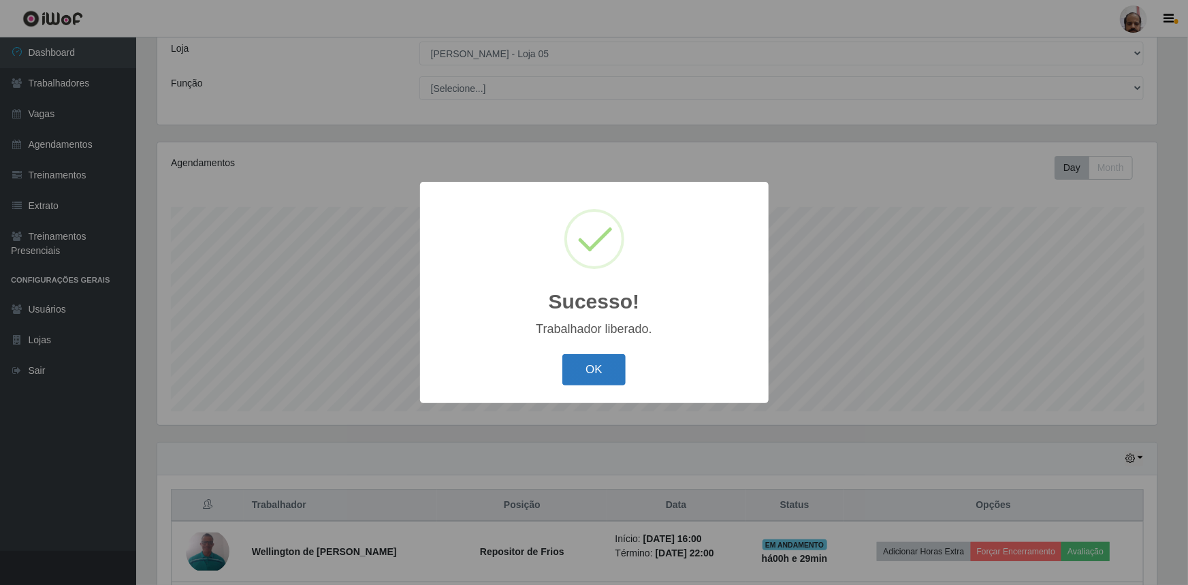
click at [594, 372] on button "OK" at bounding box center [593, 370] width 63 height 32
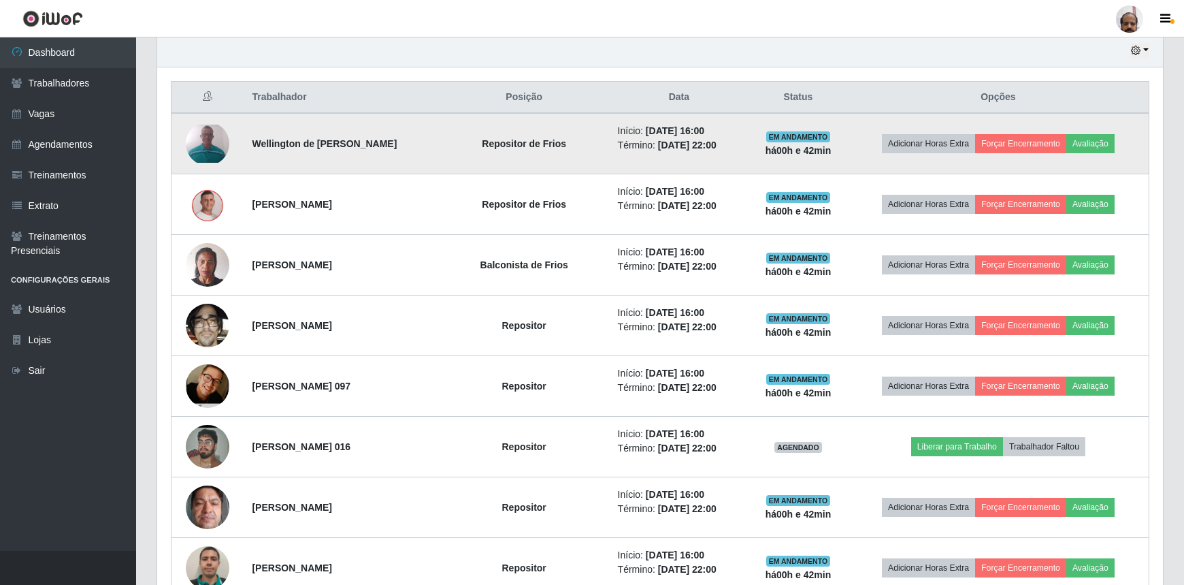
scroll to position [571, 0]
